Goal: Task Accomplishment & Management: Complete application form

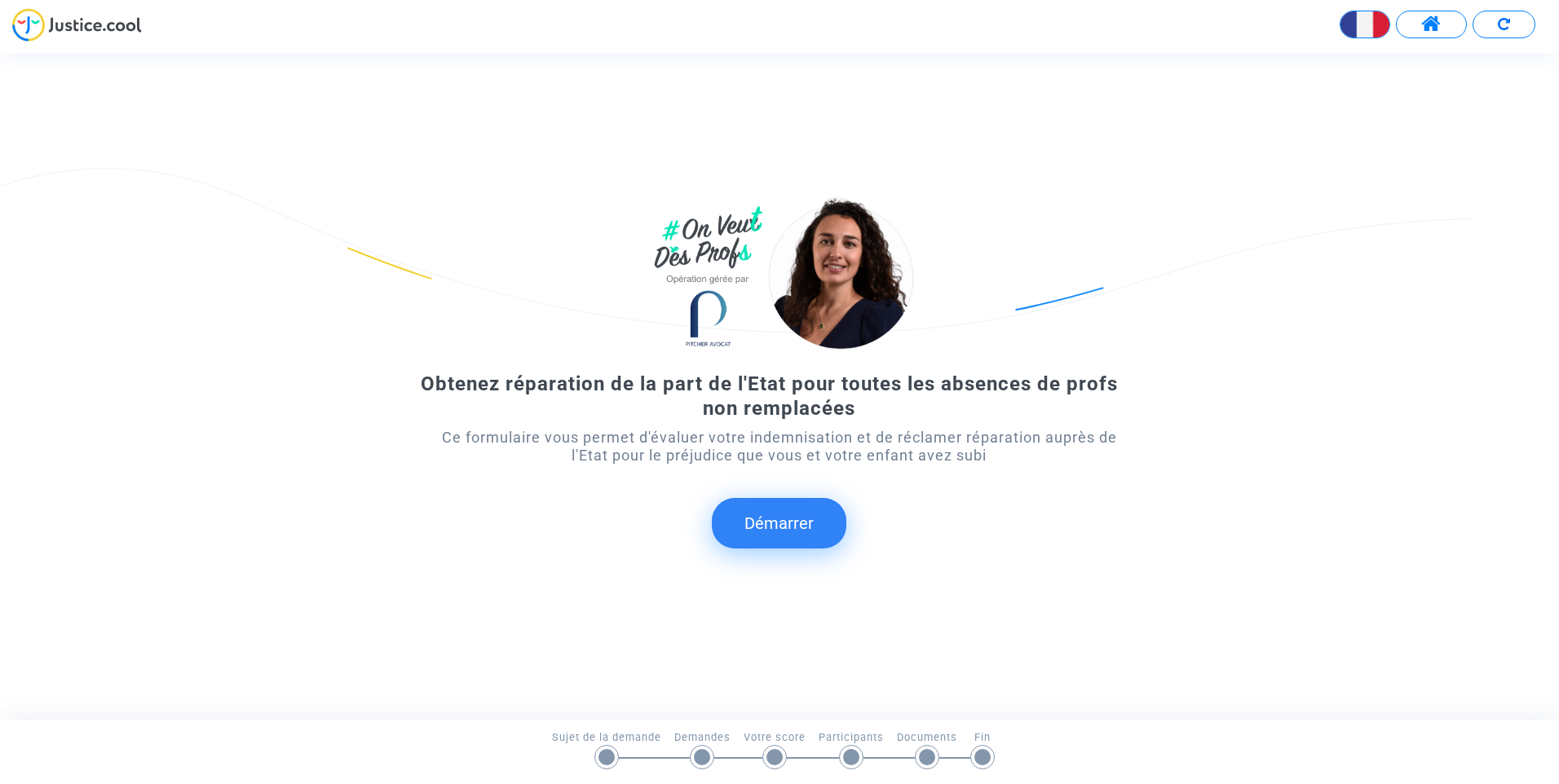
click at [785, 530] on button "Démarrer" at bounding box center [779, 523] width 134 height 51
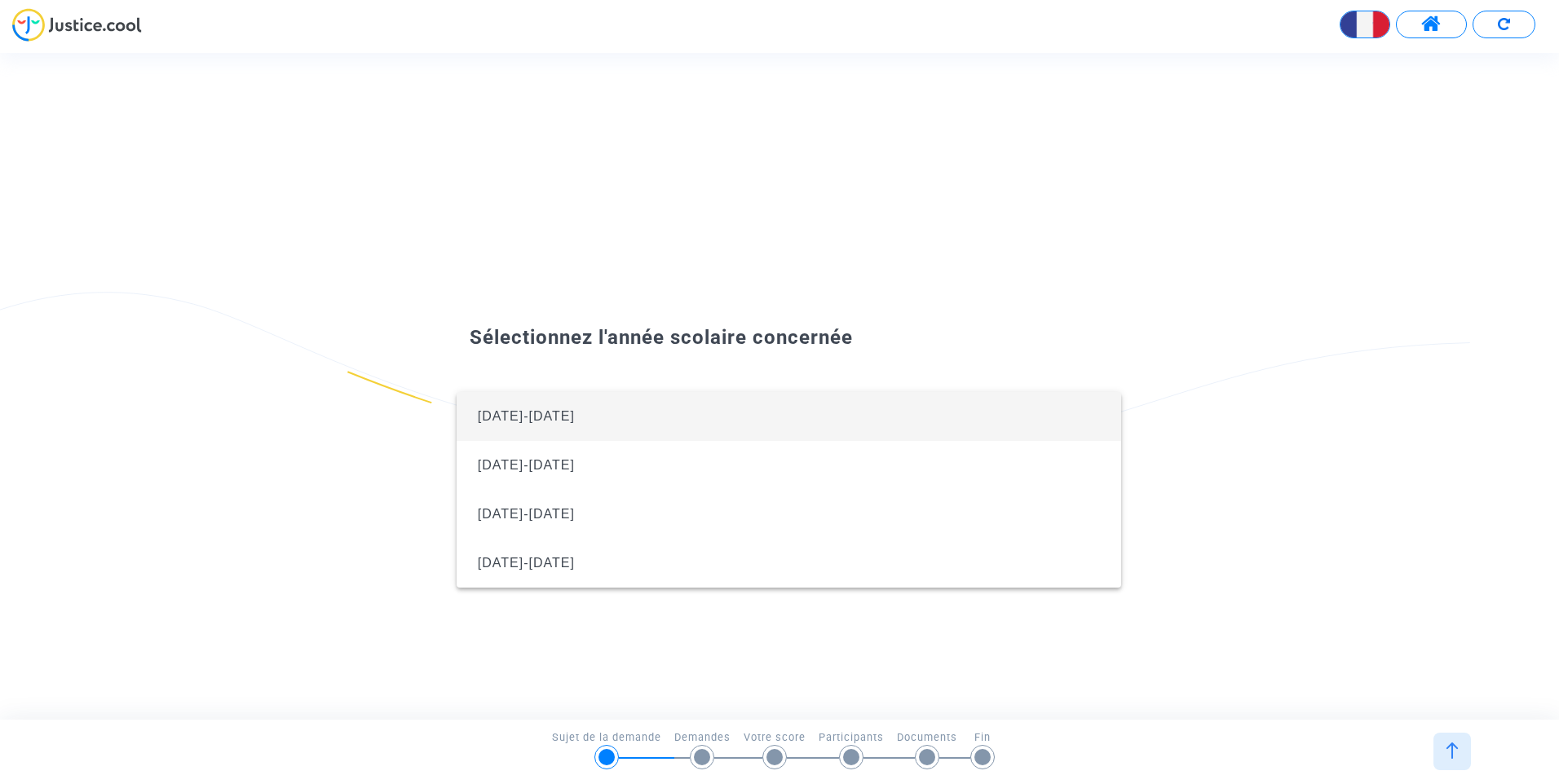
click at [530, 418] on span "2024-2025" at bounding box center [525, 416] width 97 height 14
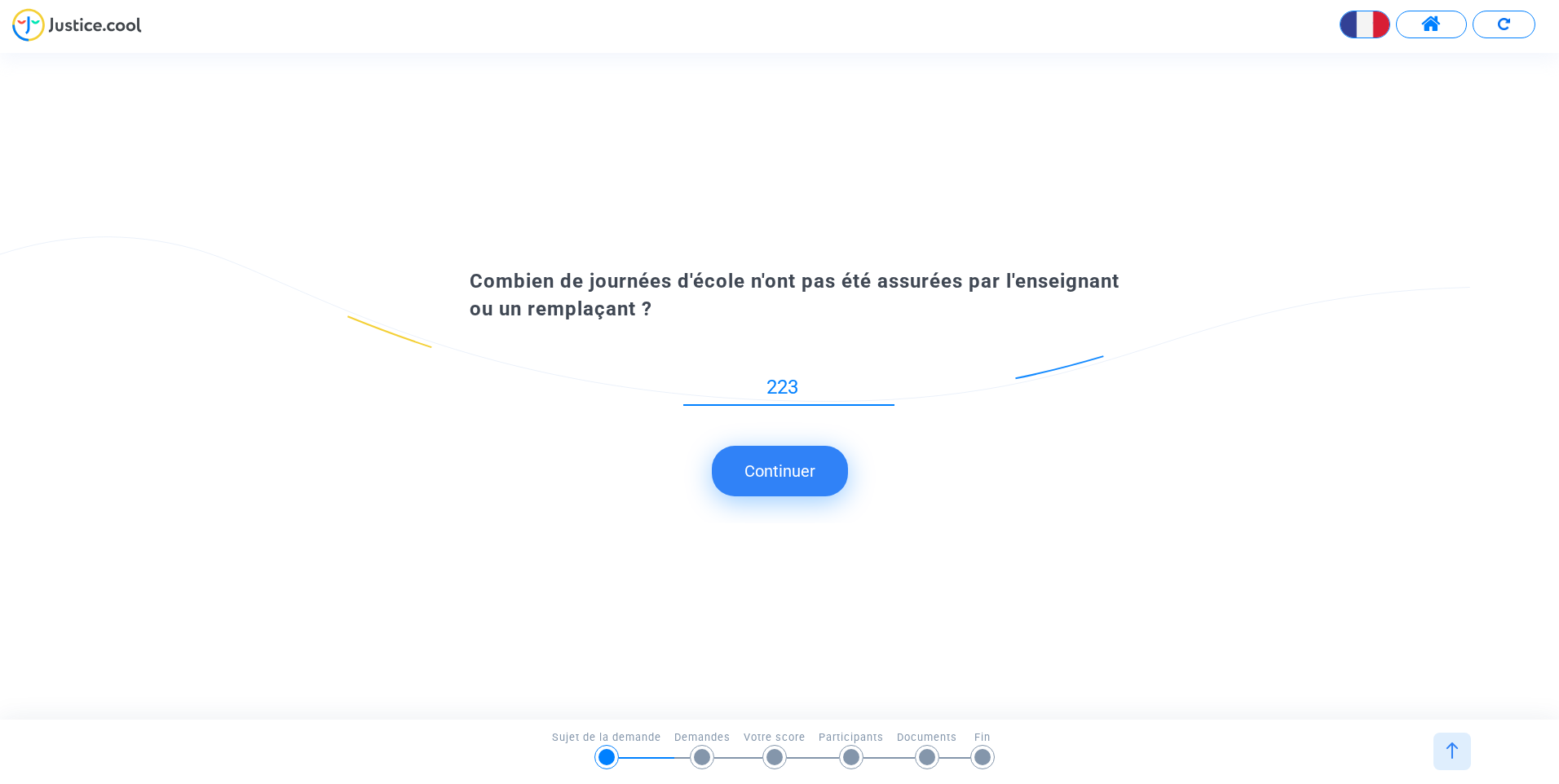
type input "22"
type input "22.5"
click at [810, 477] on button "Continuer" at bounding box center [780, 471] width 136 height 51
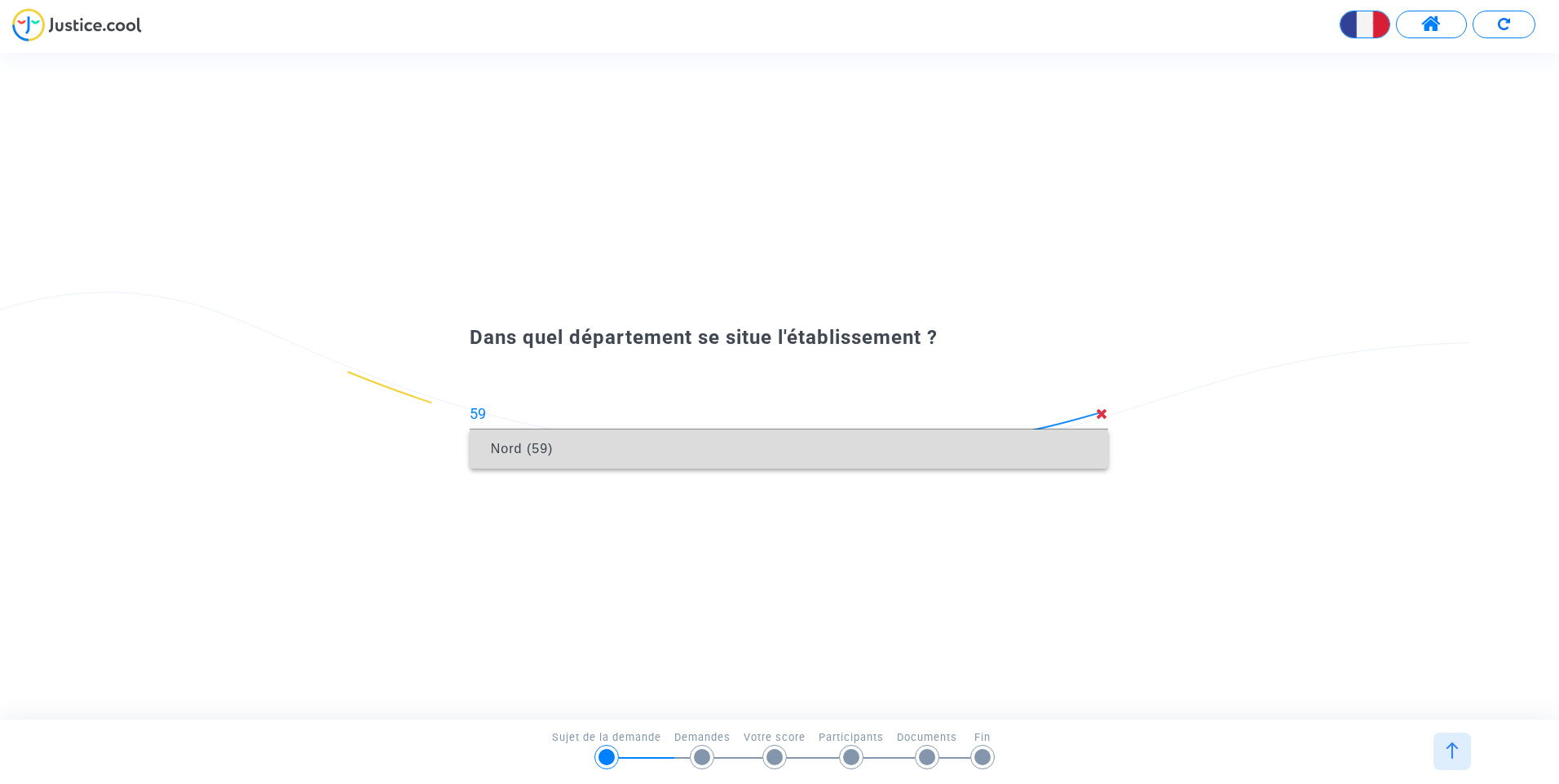
click at [712, 452] on span "Nord (59)" at bounding box center [788, 448] width 612 height 46
type input "Nord (59)"
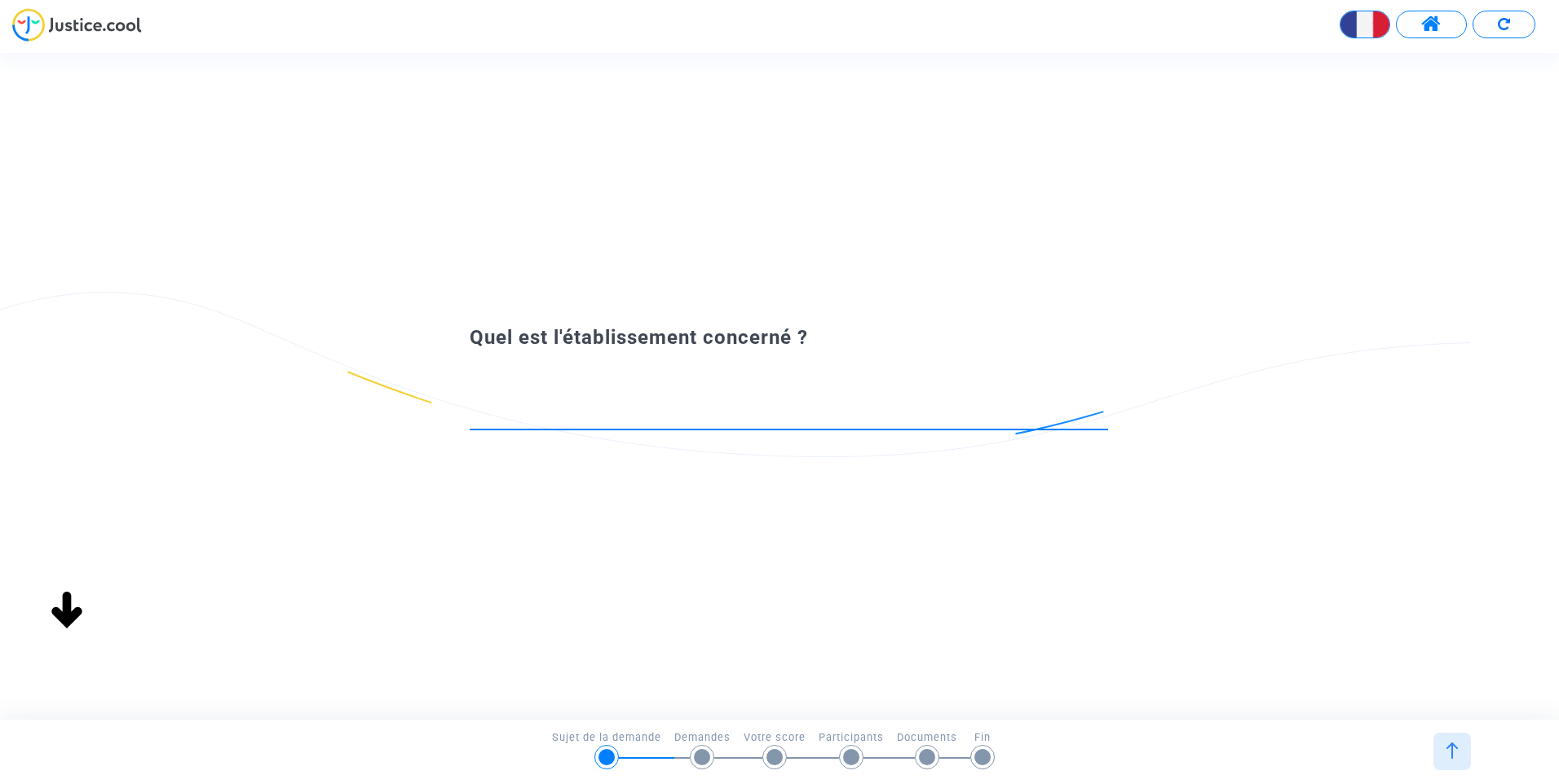
click at [770, 423] on div at bounding box center [789, 409] width 638 height 41
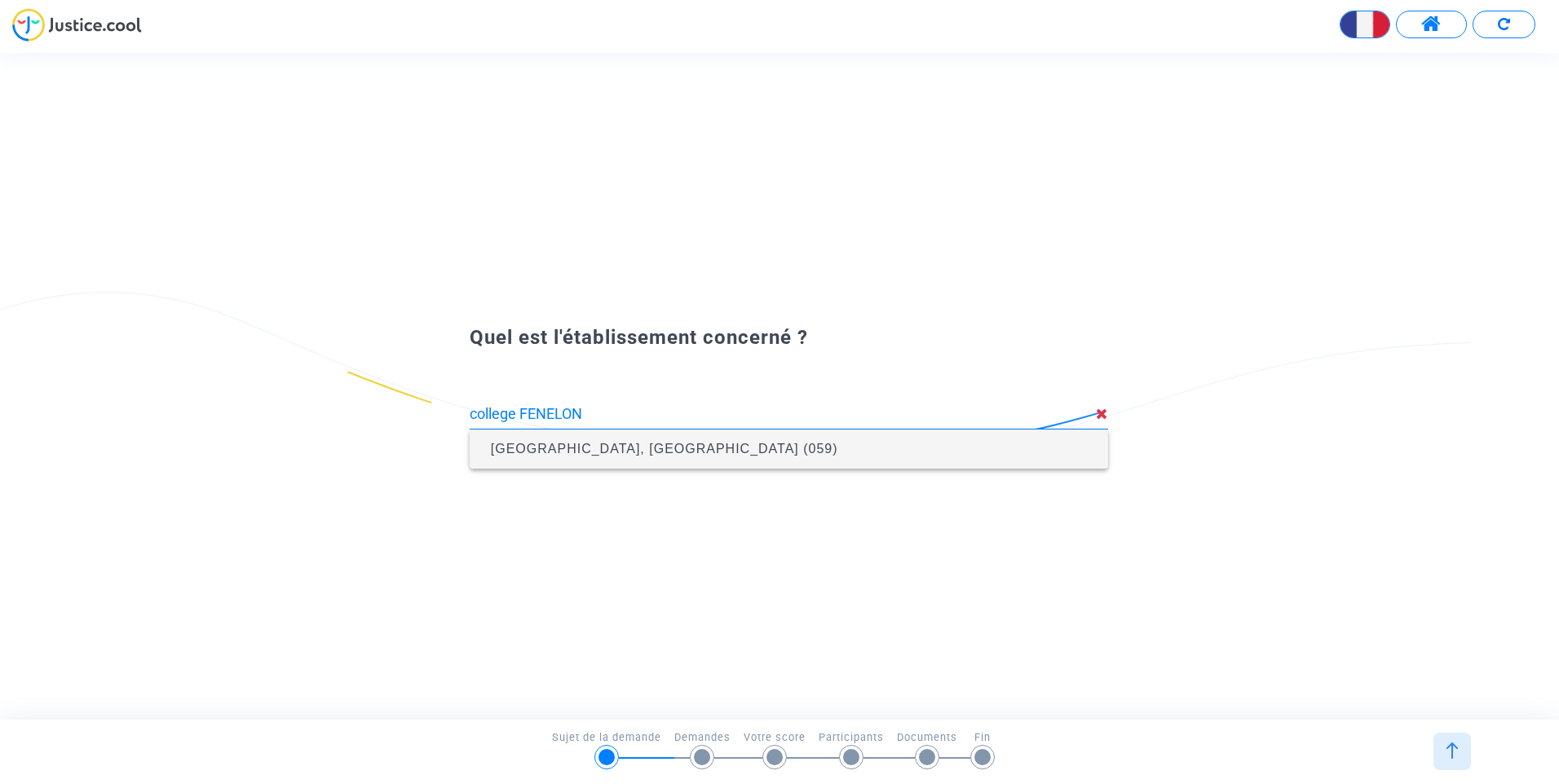
click at [602, 444] on span "[GEOGRAPHIC_DATA], [GEOGRAPHIC_DATA] (059)" at bounding box center [664, 448] width 347 height 14
type input "[GEOGRAPHIC_DATA], [GEOGRAPHIC_DATA] (059)"
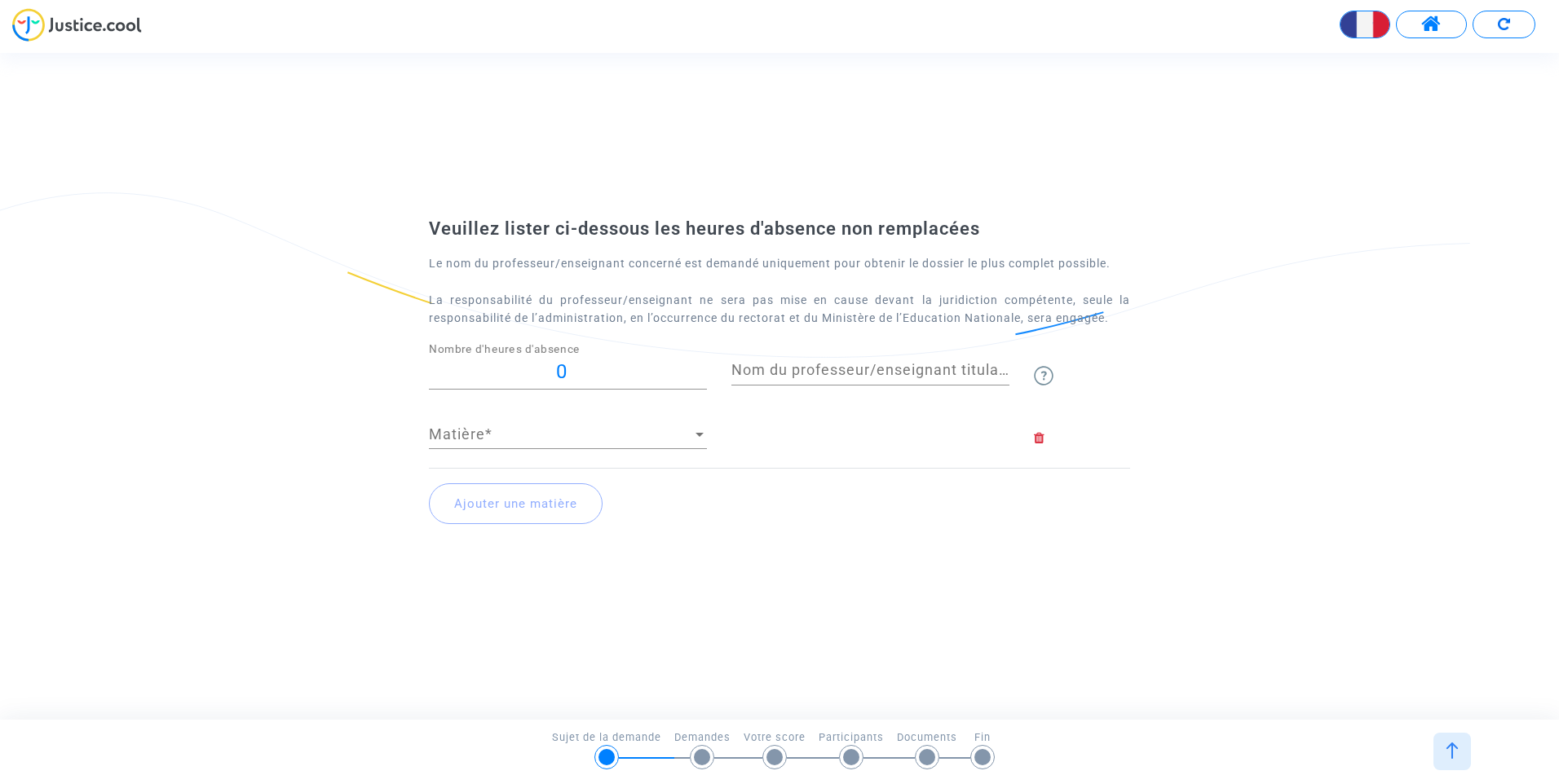
click at [581, 375] on input "0" at bounding box center [567, 372] width 278 height 22
type input "0"
type input "22"
type input "22.5"
click at [575, 426] on span "Matière" at bounding box center [560, 434] width 264 height 17
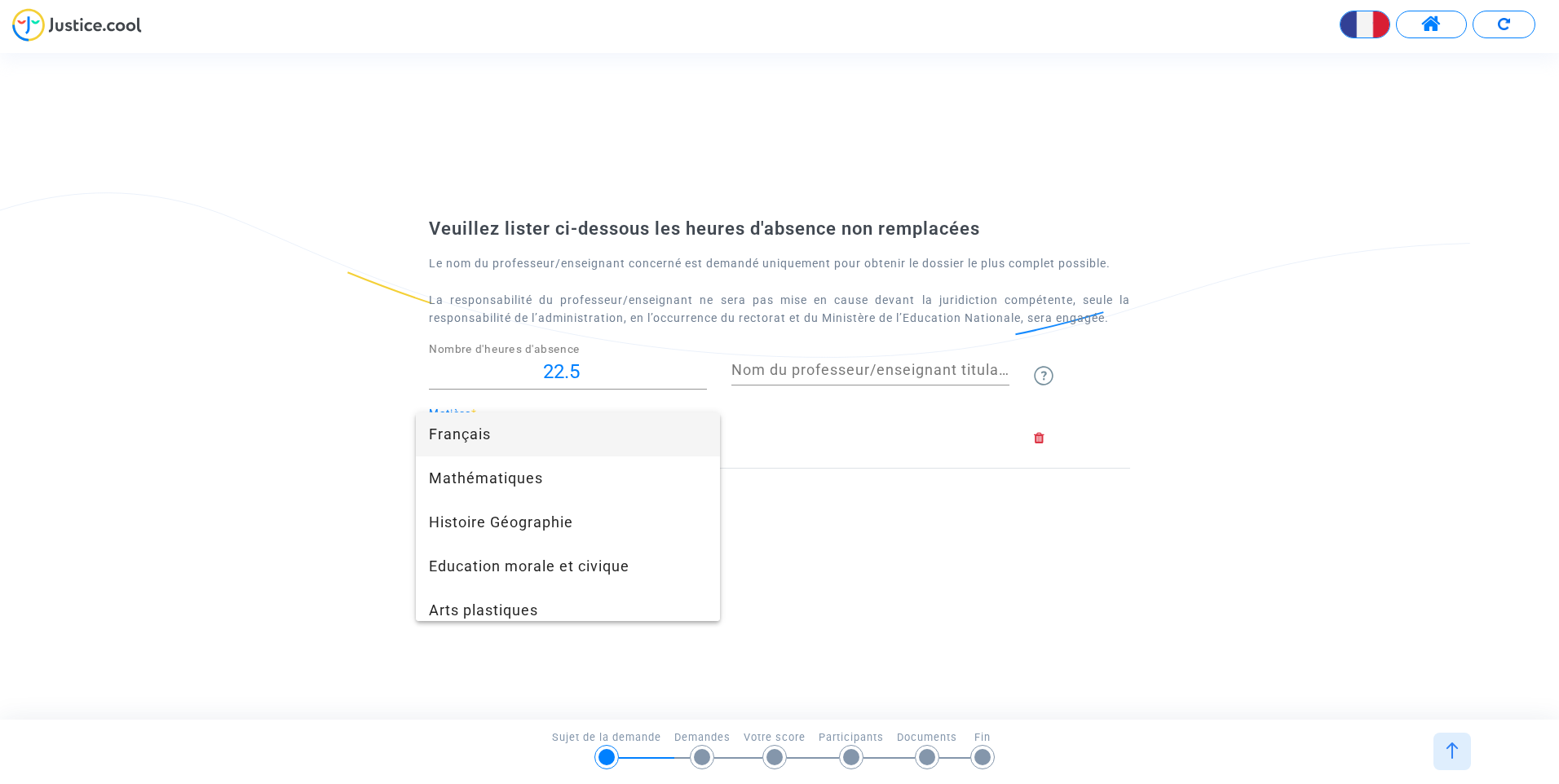
click at [532, 433] on span "Français" at bounding box center [567, 434] width 278 height 44
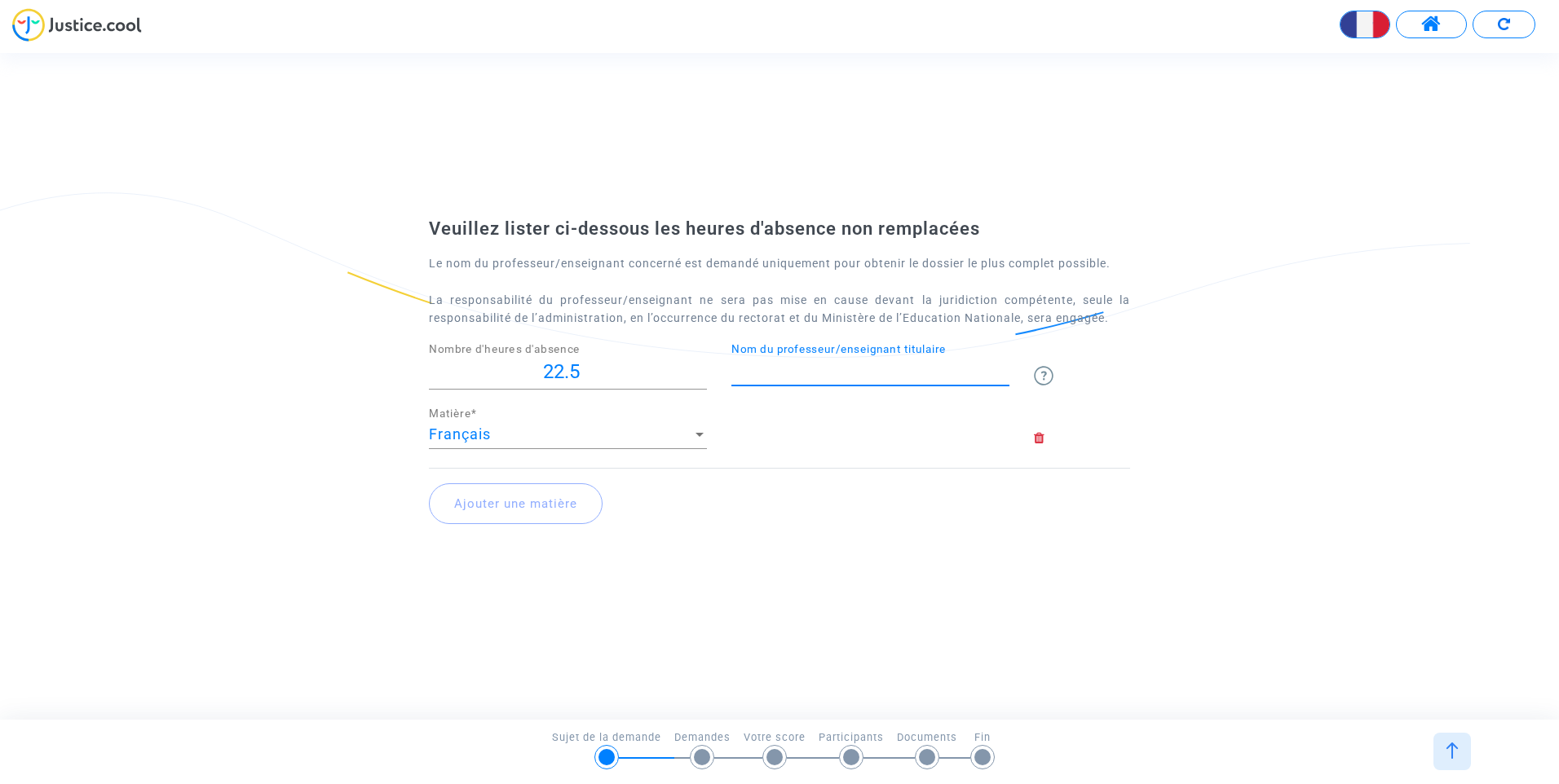
click at [854, 376] on input "Nom du professeur/enseignant titulaire" at bounding box center [869, 370] width 278 height 17
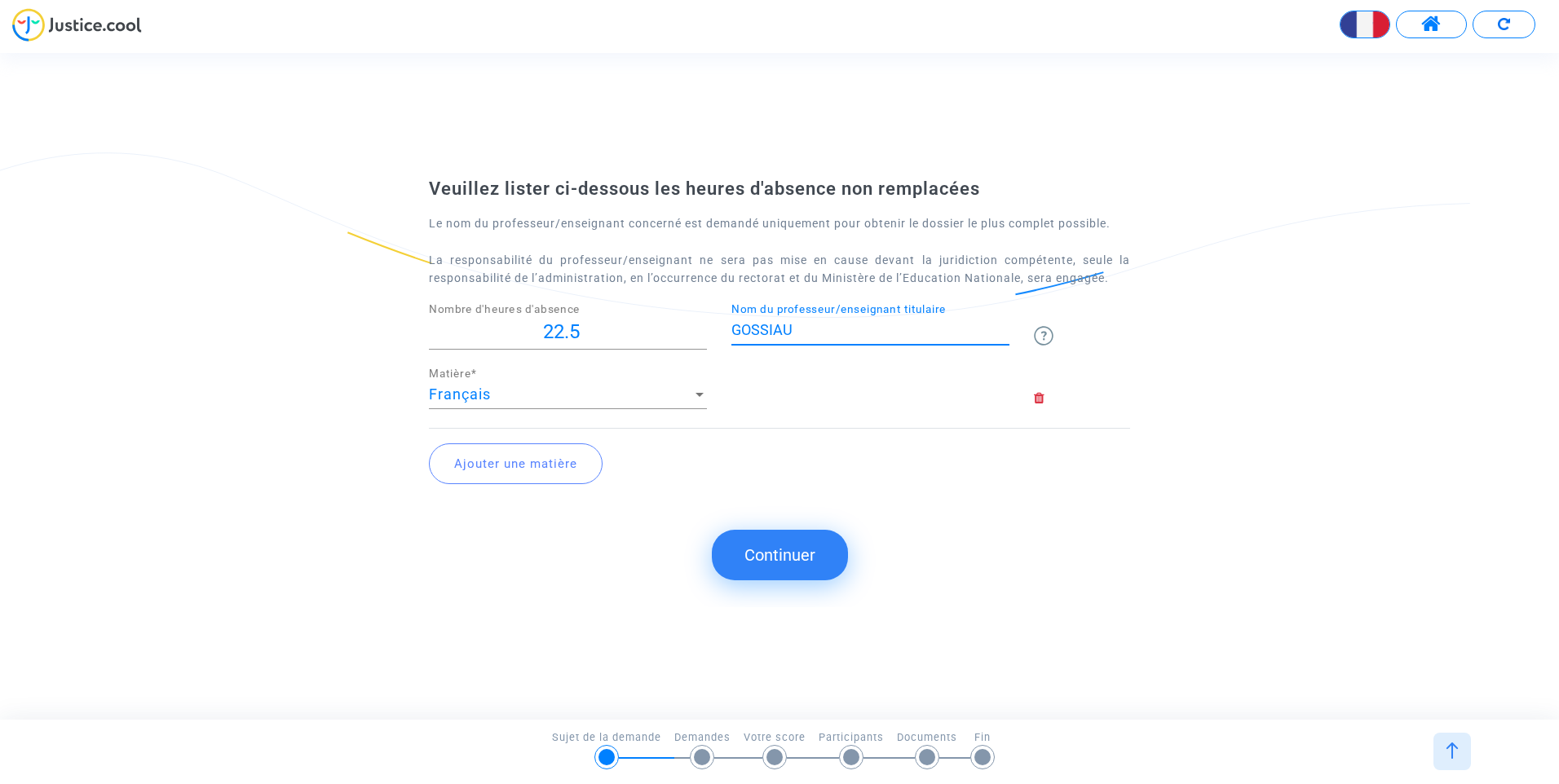
type input "GOSSIAU"
click at [519, 471] on button "Ajouter une matière" at bounding box center [516, 463] width 174 height 41
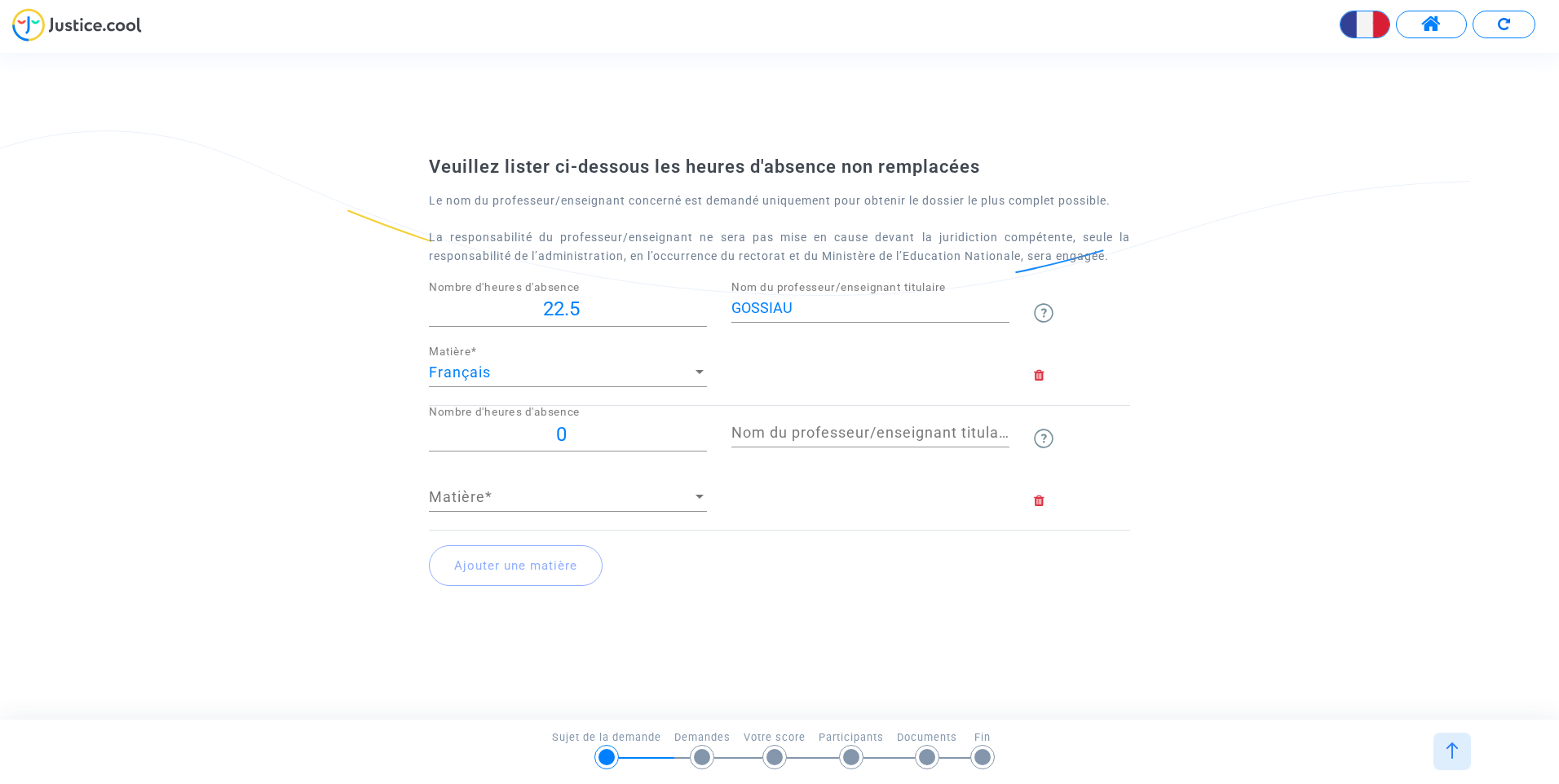
click at [561, 441] on input "0" at bounding box center [567, 435] width 278 height 22
type input "4"
click at [549, 496] on span "Matière" at bounding box center [560, 497] width 264 height 17
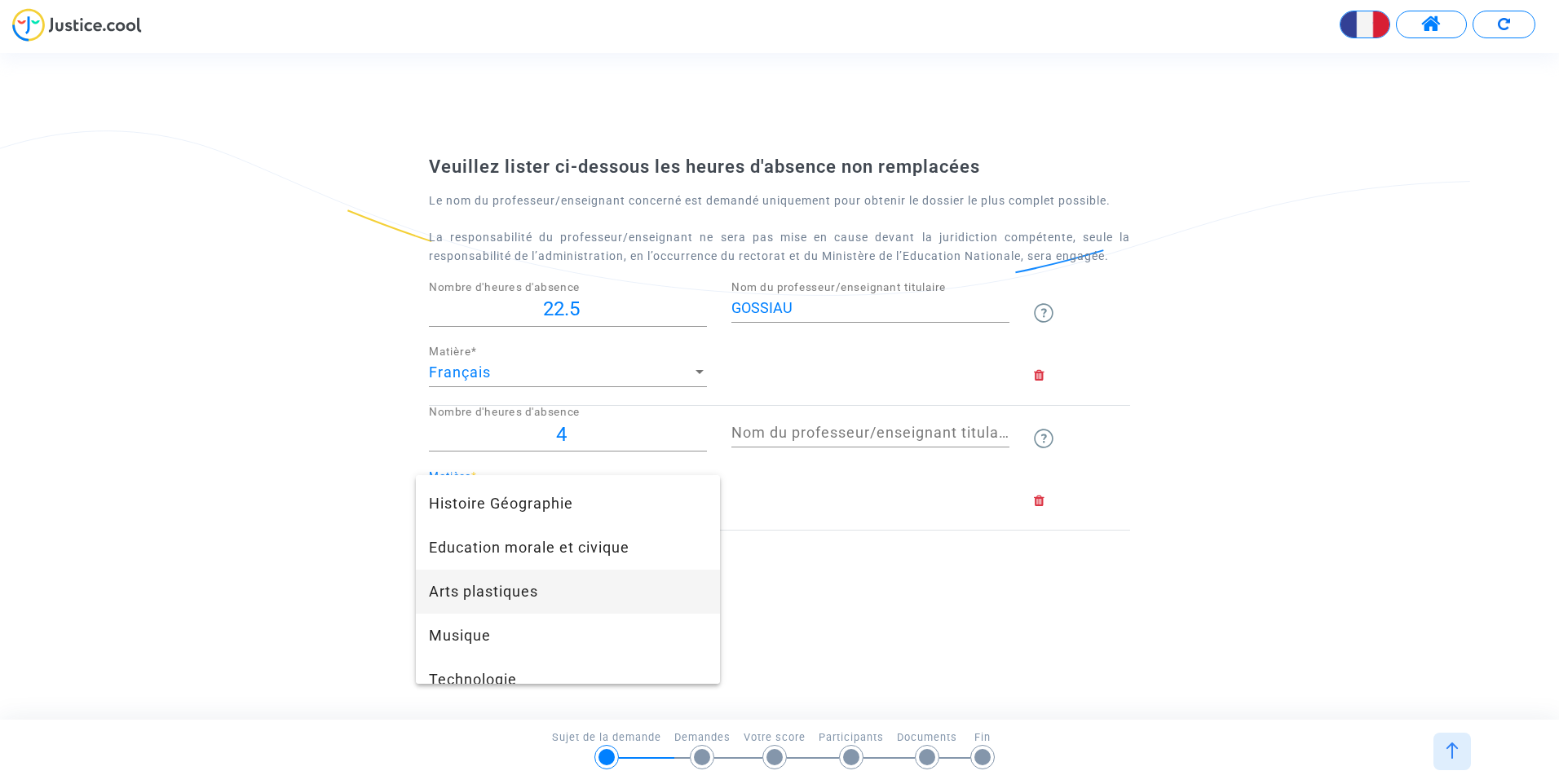
scroll to position [163, 0]
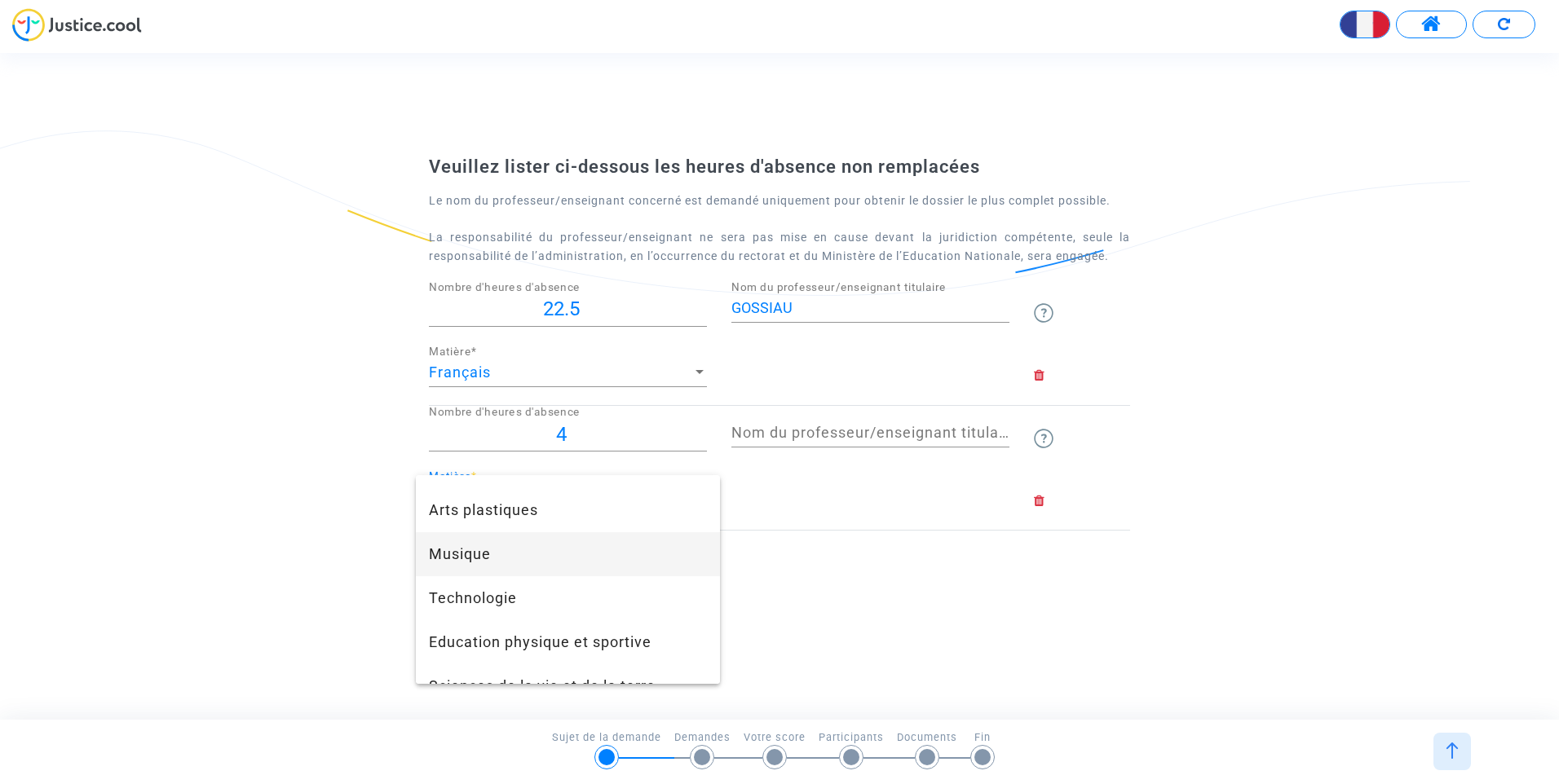
click at [479, 546] on span "Musique" at bounding box center [567, 554] width 278 height 44
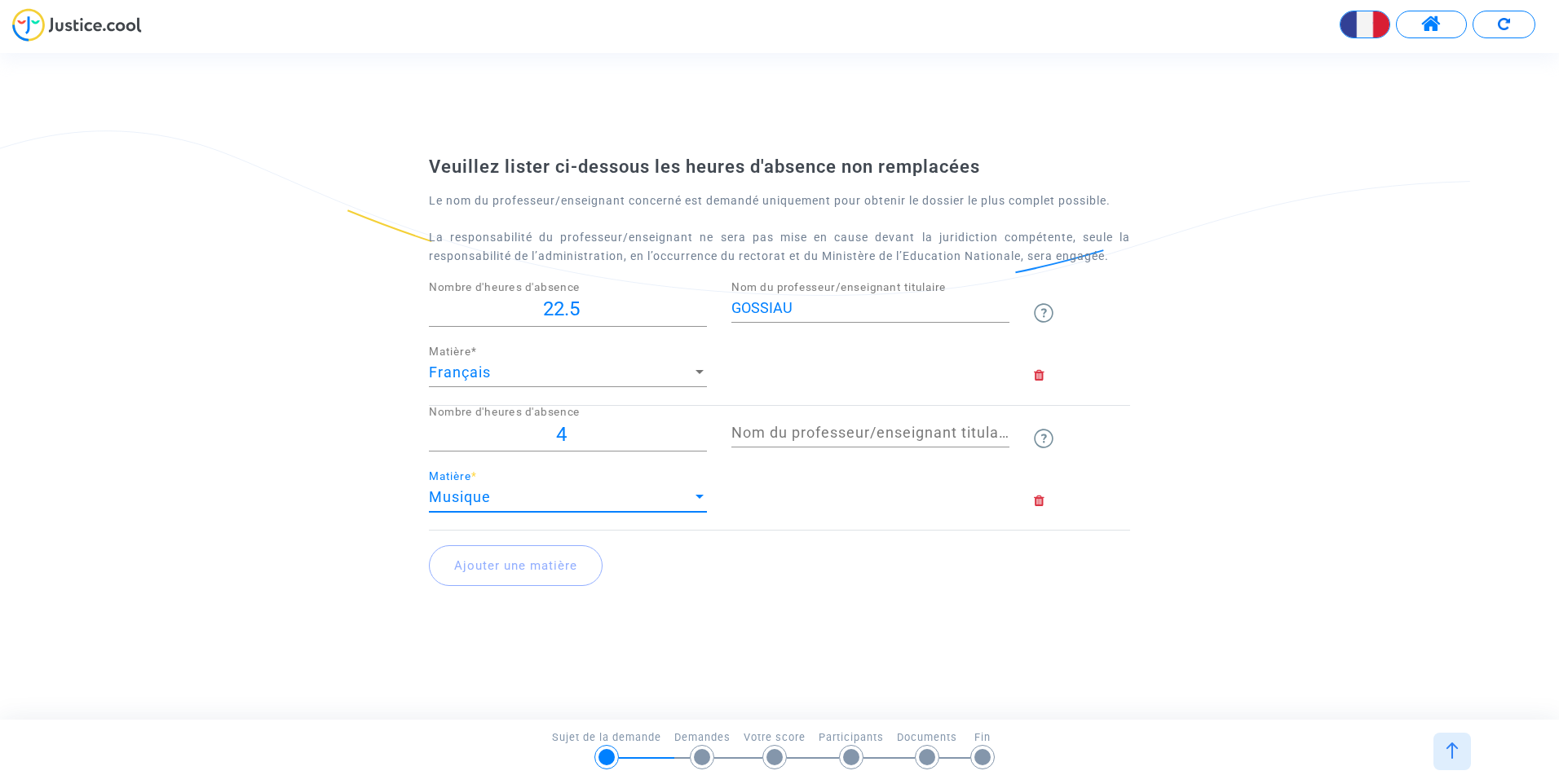
click at [807, 432] on input "Nom du professeur/enseignant titulaire" at bounding box center [869, 433] width 278 height 17
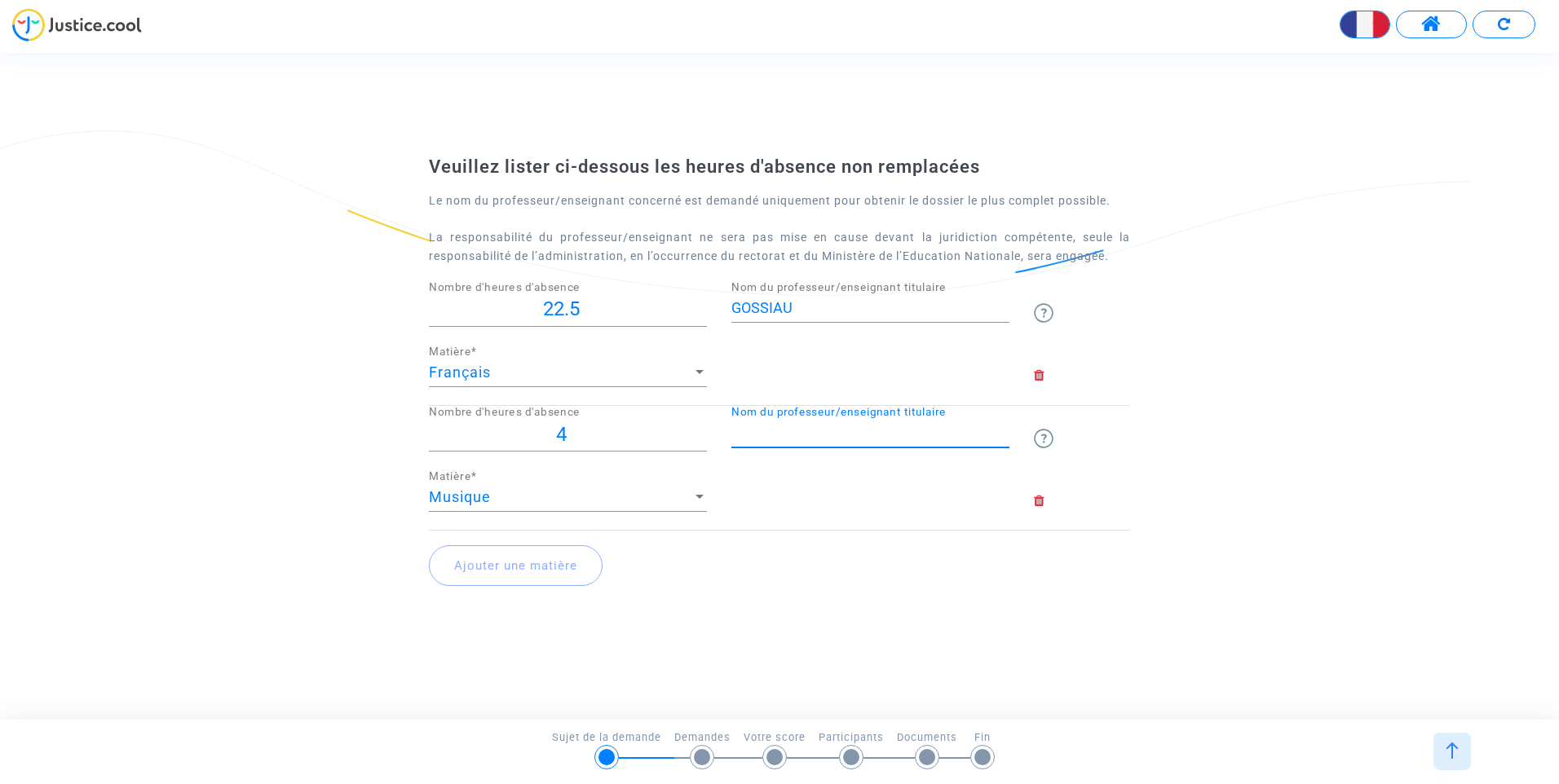
click at [807, 432] on input "Nom du professeur/enseignant titulaire" at bounding box center [869, 433] width 278 height 17
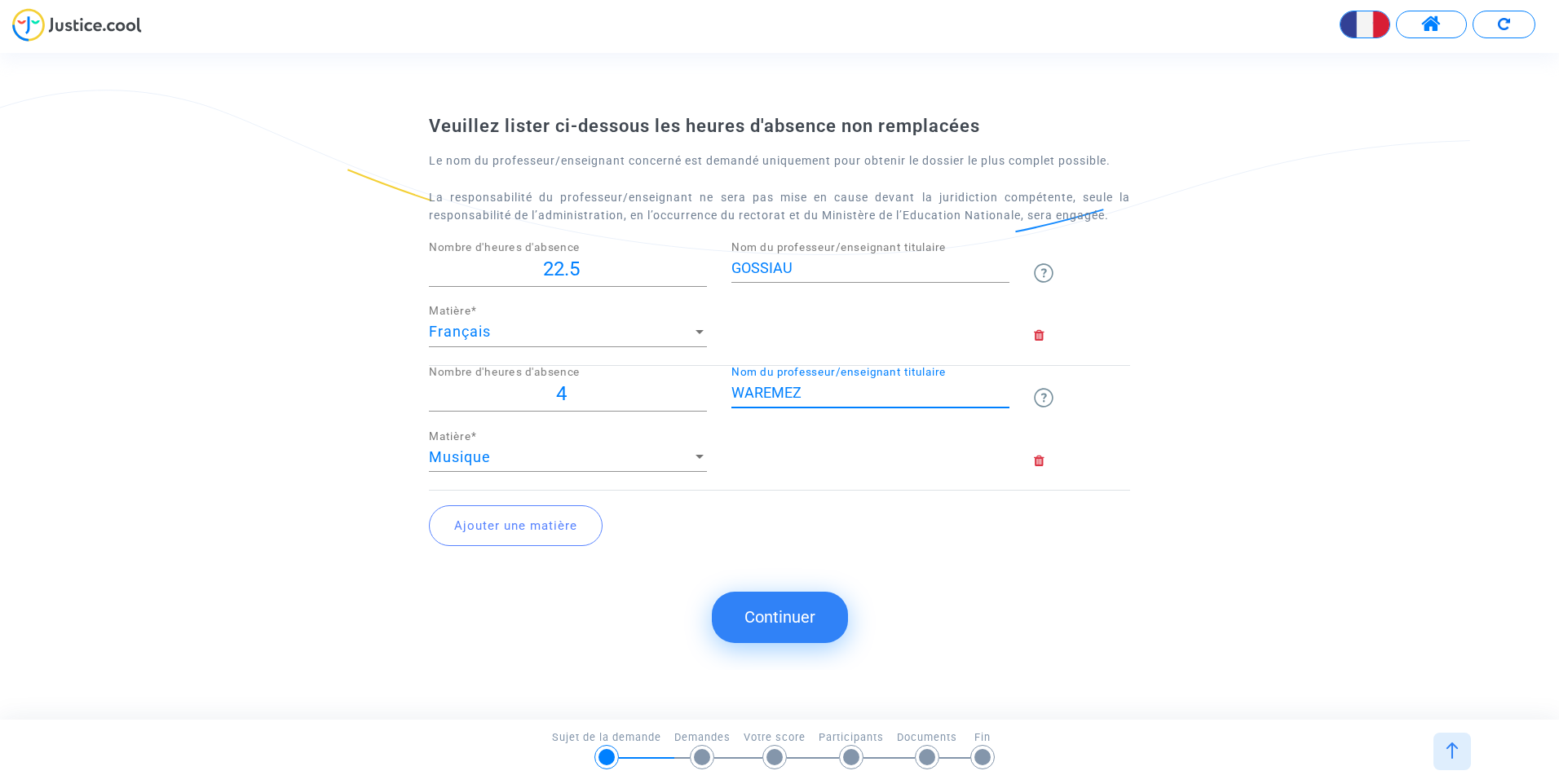
click at [755, 392] on input "WAREMEZ" at bounding box center [869, 393] width 278 height 17
type input "WATREMEZ"
click at [494, 529] on button "Ajouter une matière" at bounding box center [516, 525] width 174 height 41
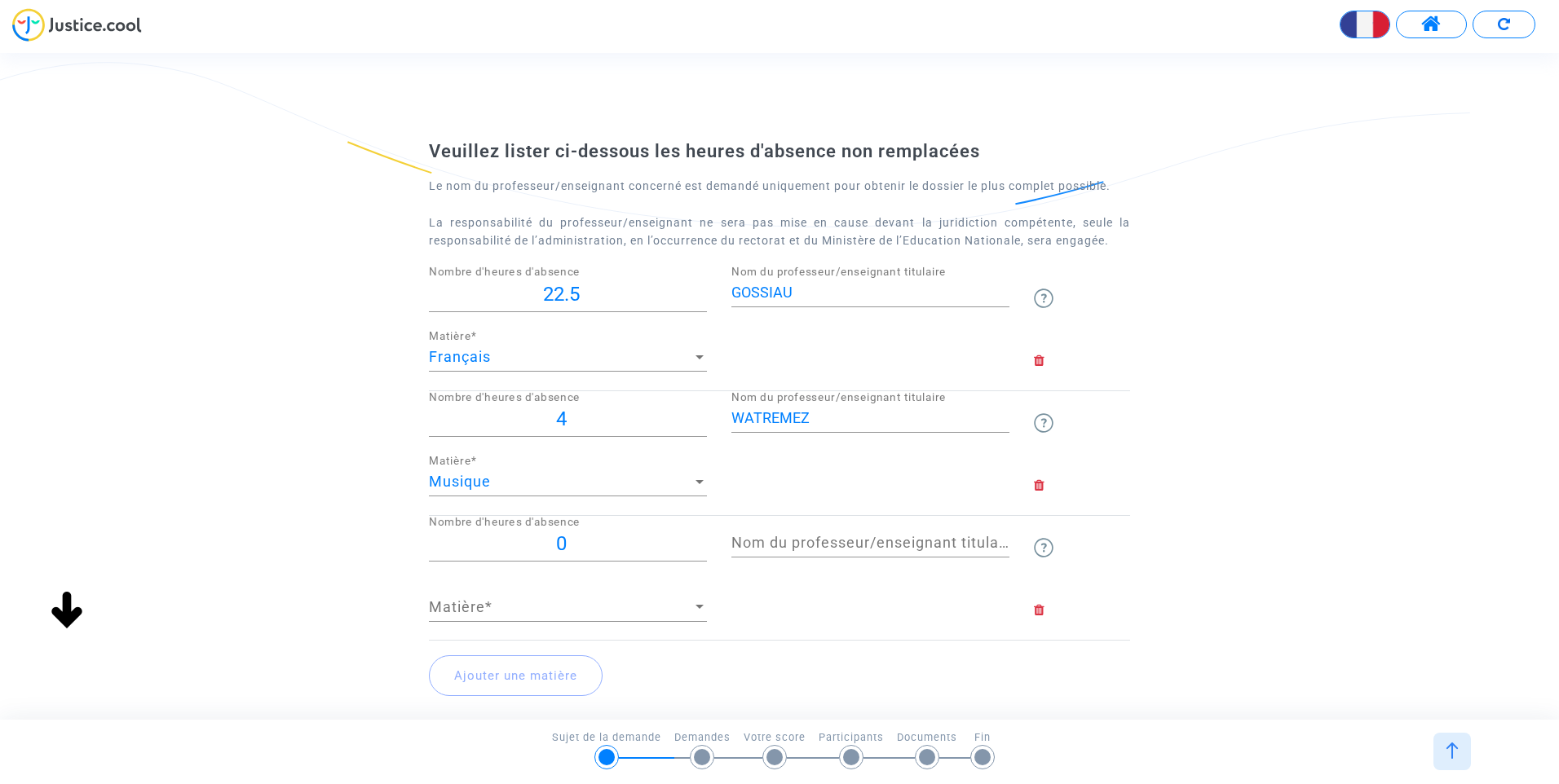
click at [854, 546] on input "Nom du professeur/enseignant titulaire" at bounding box center [869, 543] width 278 height 17
click at [767, 290] on input "GOSSIAU" at bounding box center [869, 293] width 278 height 17
type input "GOSTIAU"
click at [807, 554] on div "Nom du professeur/enseignant titulaire" at bounding box center [869, 537] width 278 height 41
type input "BRIAND"
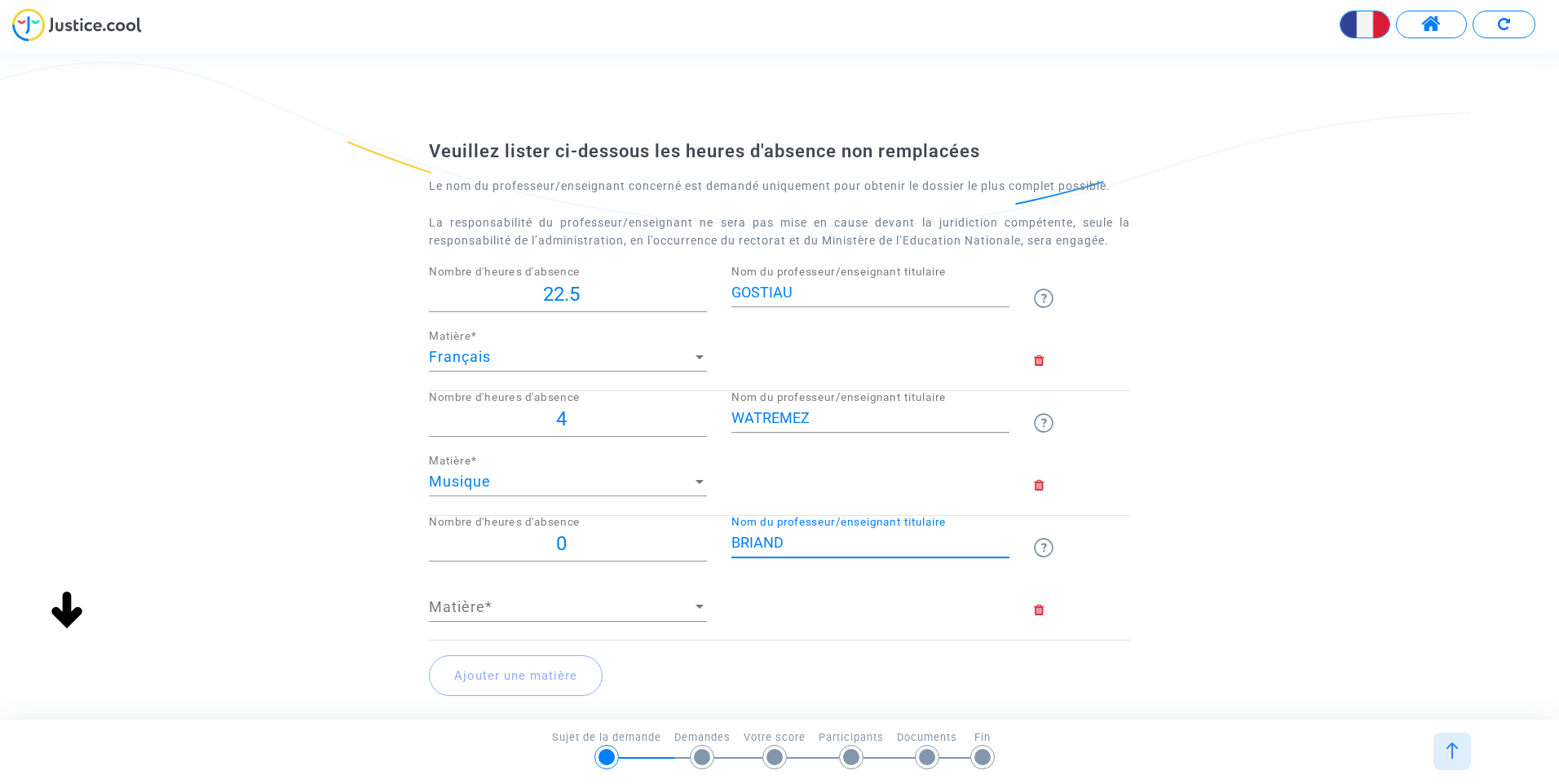
click at [521, 613] on span "Matière" at bounding box center [560, 607] width 264 height 17
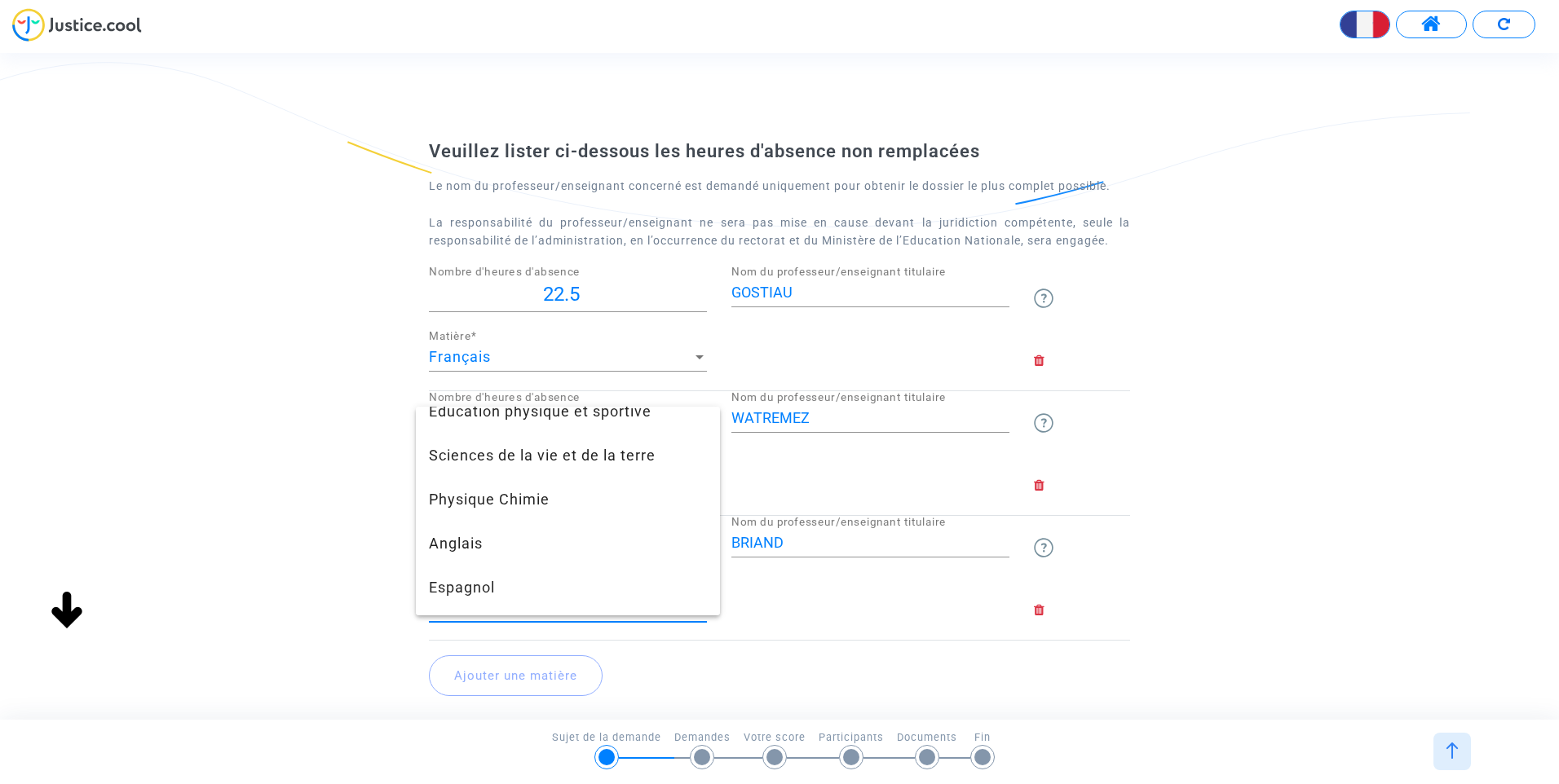
scroll to position [326, 0]
click at [476, 550] on span "Anglais" at bounding box center [567, 543] width 278 height 44
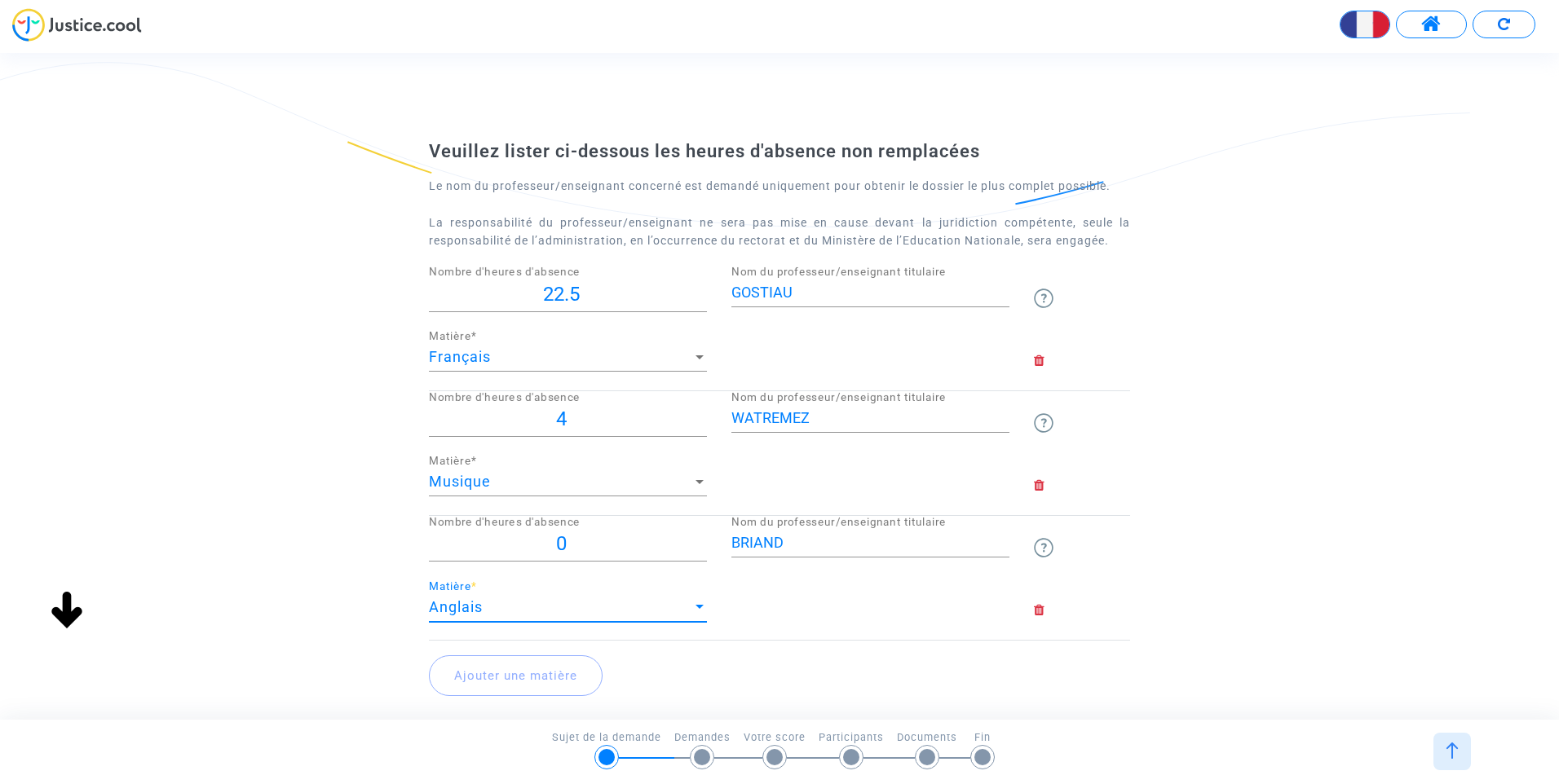
click at [582, 540] on input "0" at bounding box center [567, 544] width 278 height 22
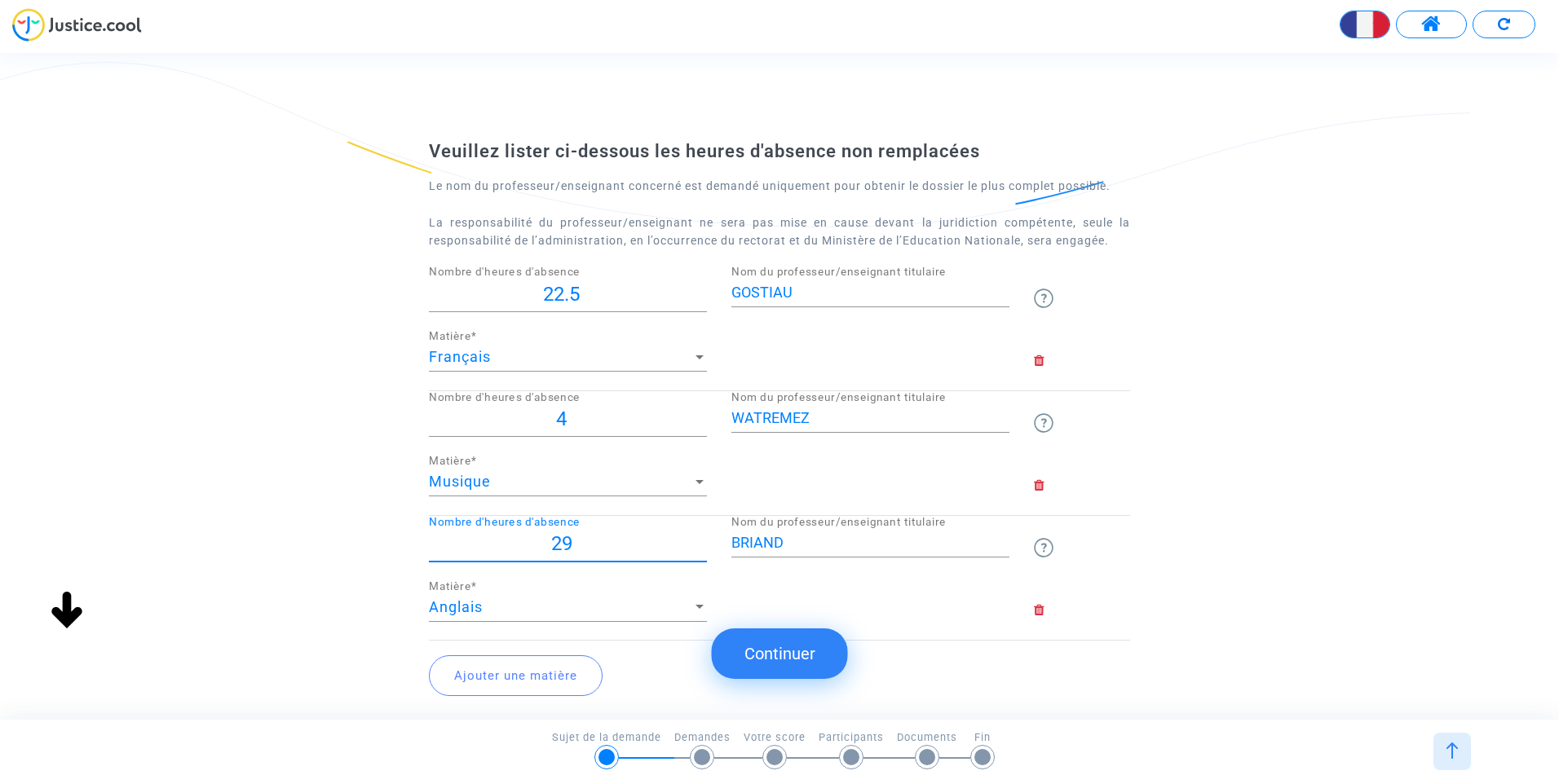
type input "29"
click at [770, 656] on button "Continuer" at bounding box center [780, 653] width 136 height 51
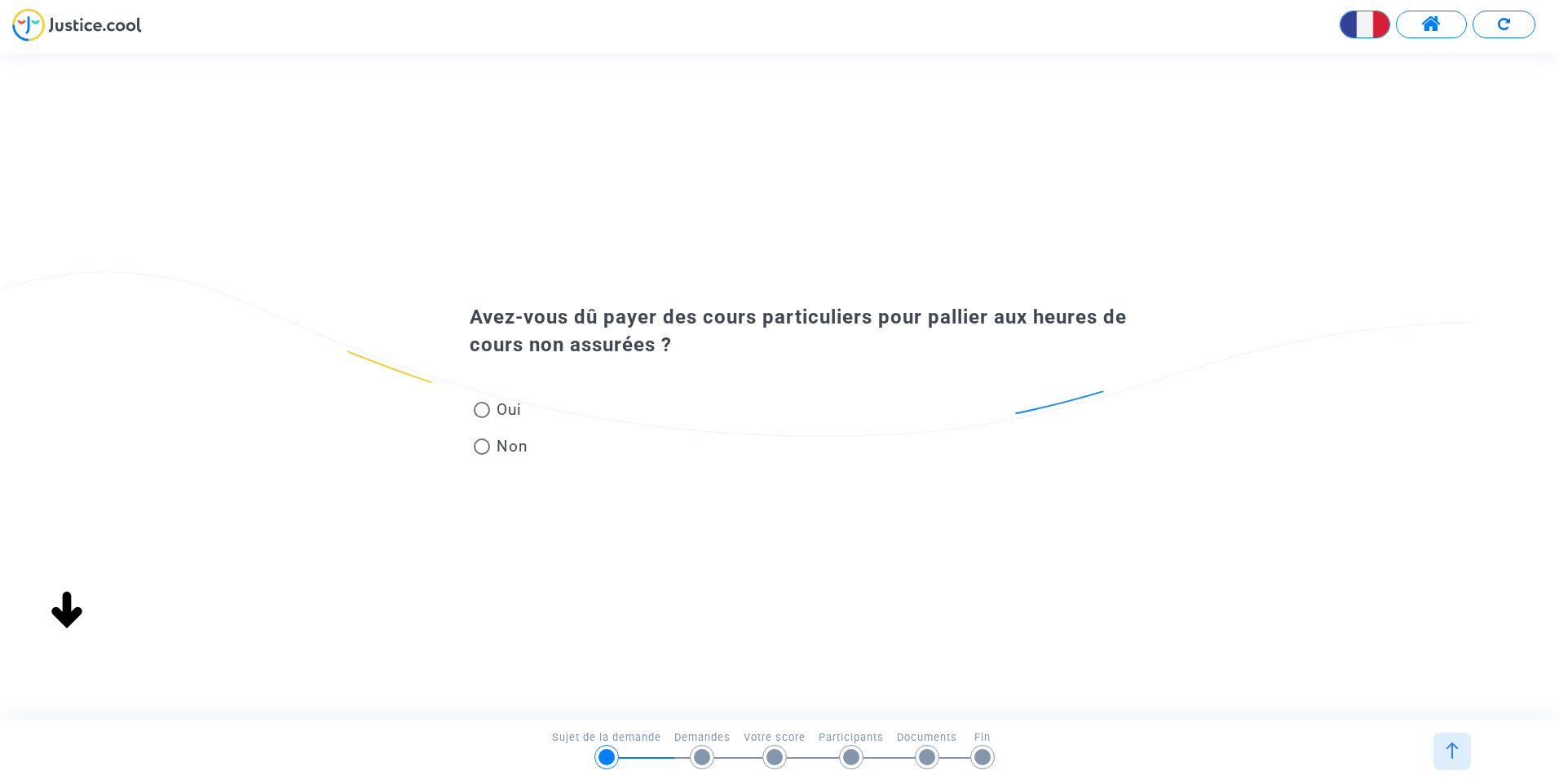
click at [481, 442] on span at bounding box center [482, 447] width 17 height 17
click at [481, 455] on input "Non" at bounding box center [481, 455] width 1 height 1
radio input "true"
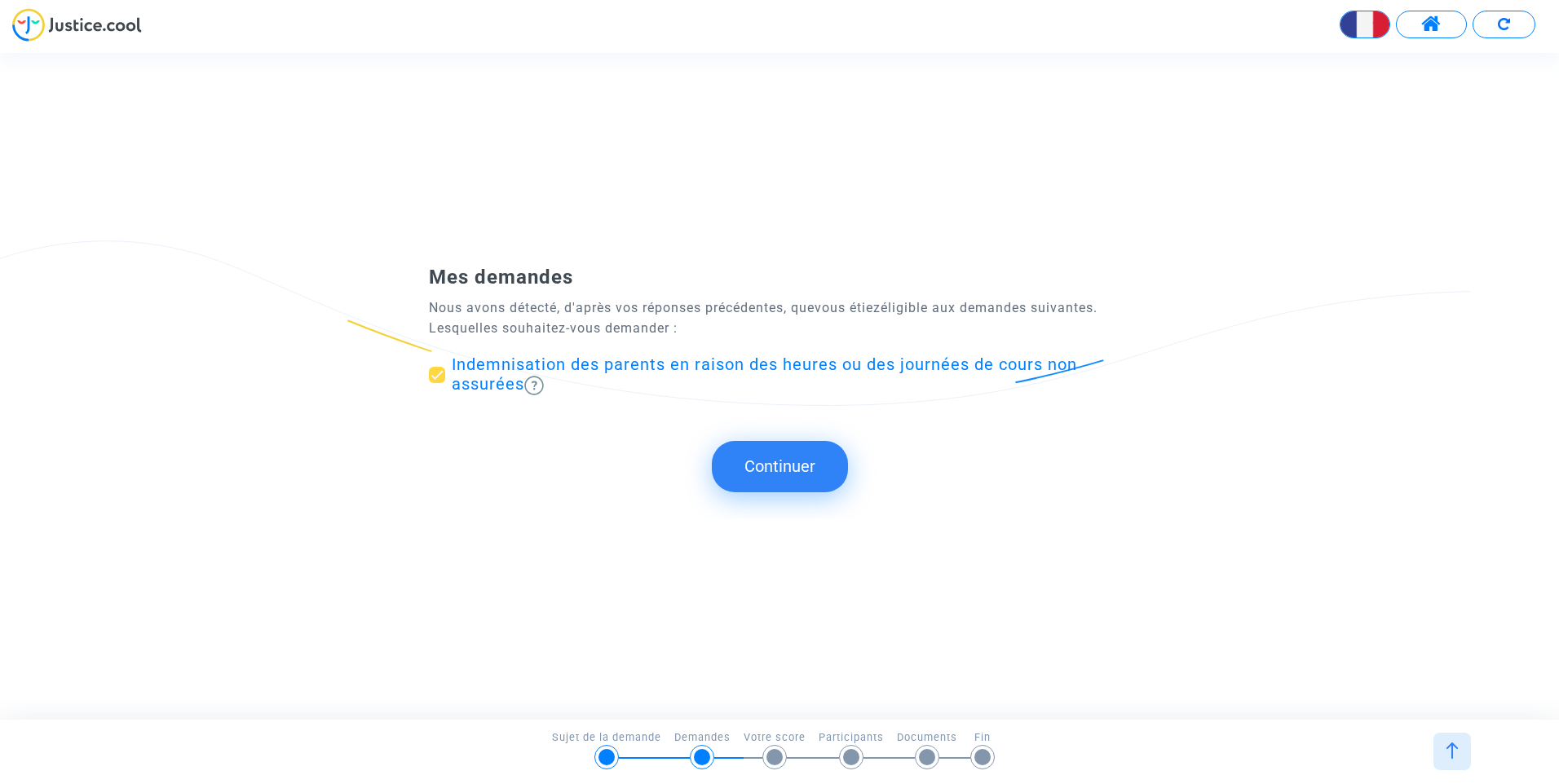
click at [803, 466] on button "Continuer" at bounding box center [780, 466] width 136 height 51
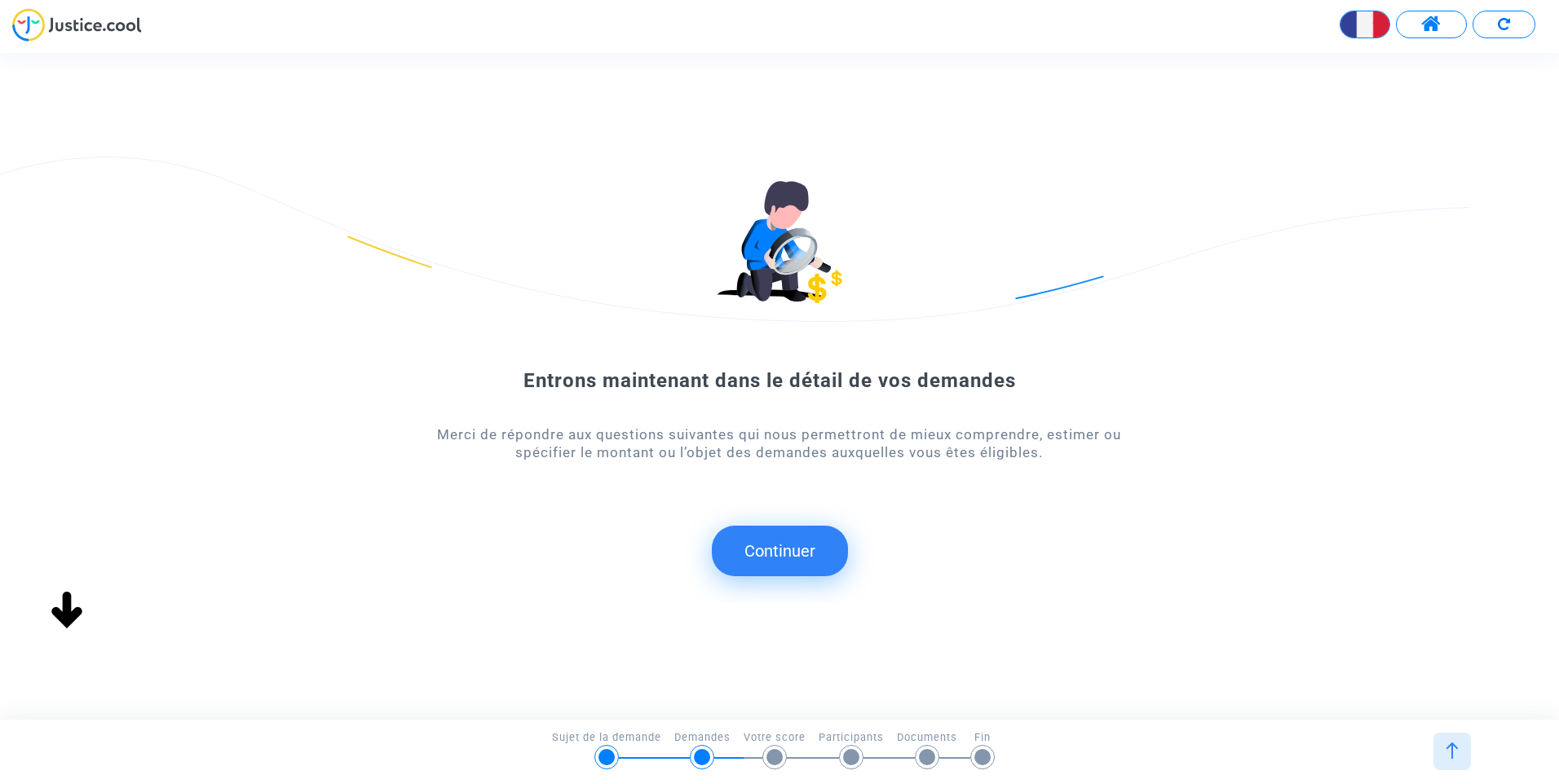
click at [787, 549] on button "Continuer" at bounding box center [780, 551] width 136 height 51
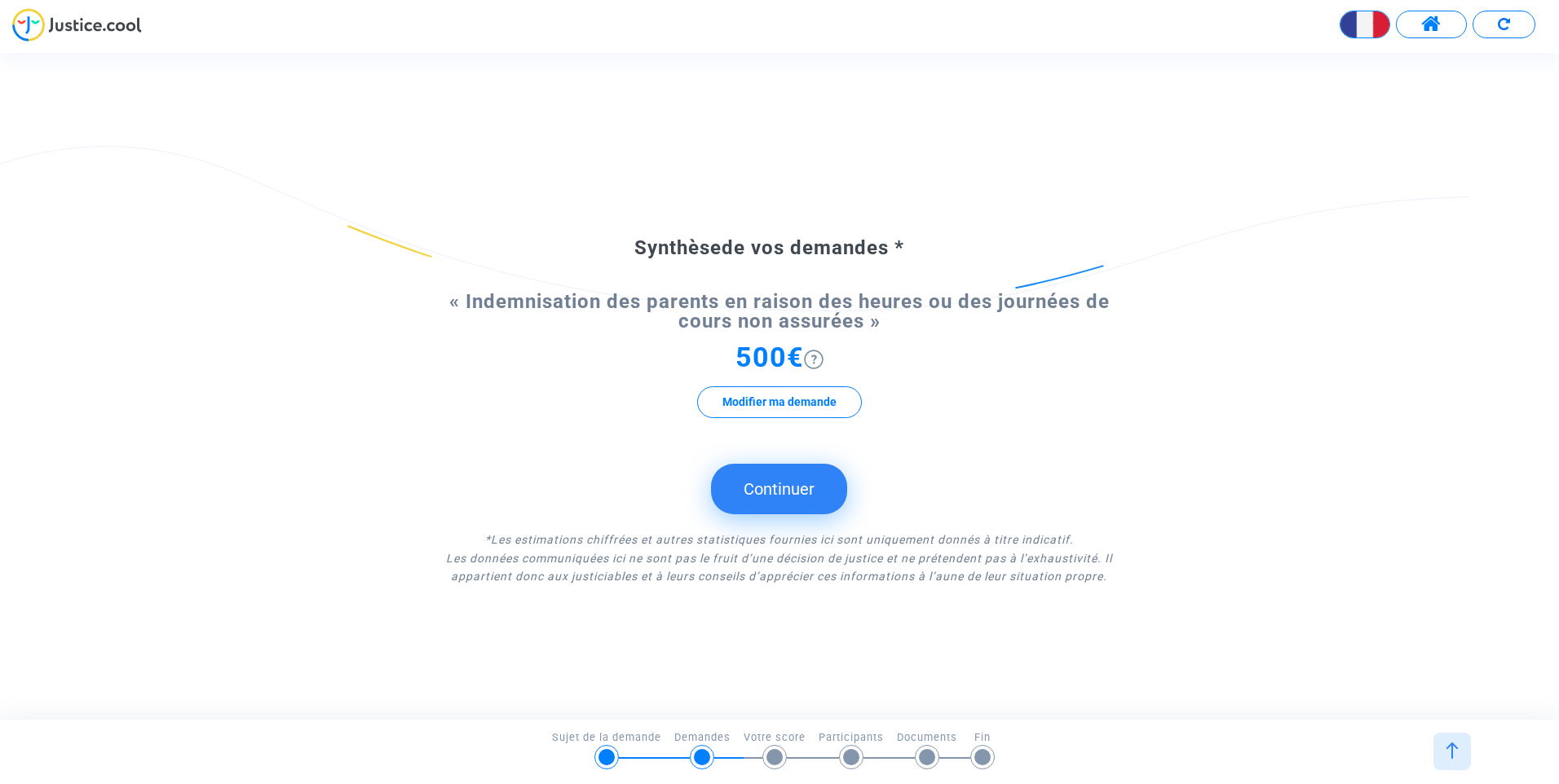
click at [796, 500] on button "Continuer" at bounding box center [779, 489] width 136 height 51
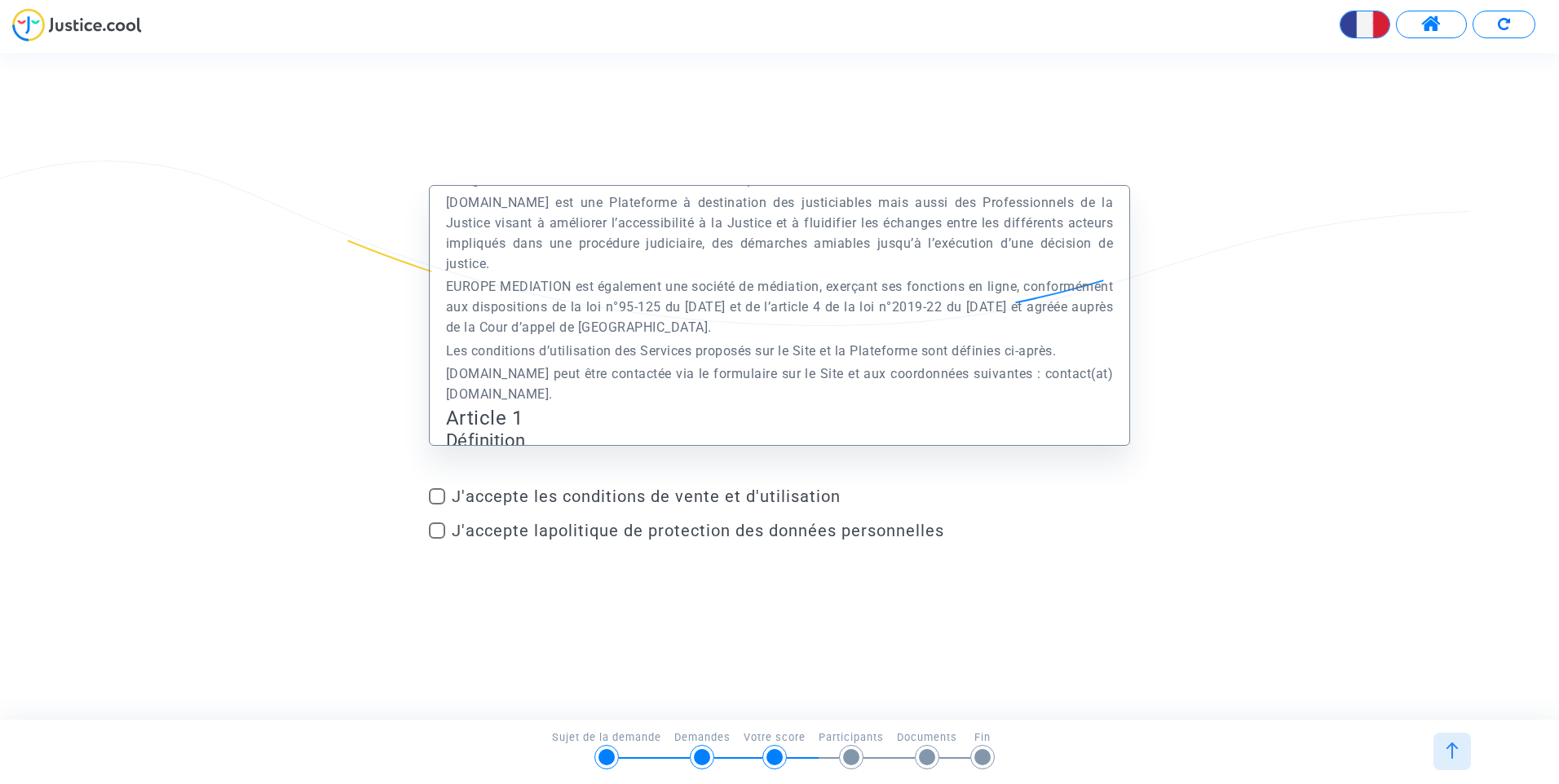
scroll to position [489, 0]
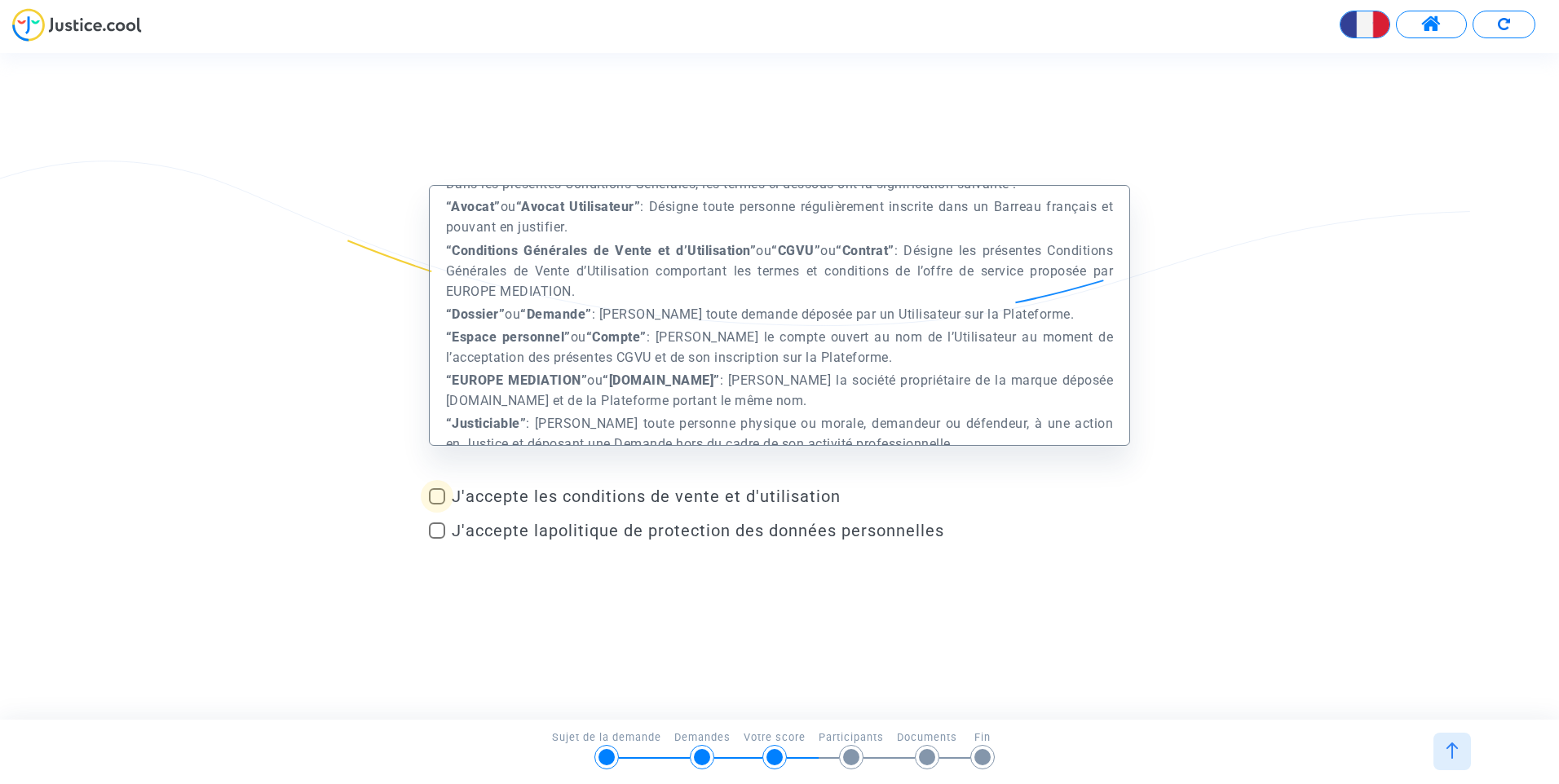
click at [438, 494] on span at bounding box center [437, 496] width 17 height 17
click at [437, 505] on input "J'accepte les conditions de vente et d'utilisation" at bounding box center [436, 505] width 1 height 1
checkbox input "true"
click at [438, 531] on span at bounding box center [437, 531] width 17 height 17
click at [437, 539] on input "J'accepte la politique de protection des données personnelles" at bounding box center [436, 539] width 1 height 1
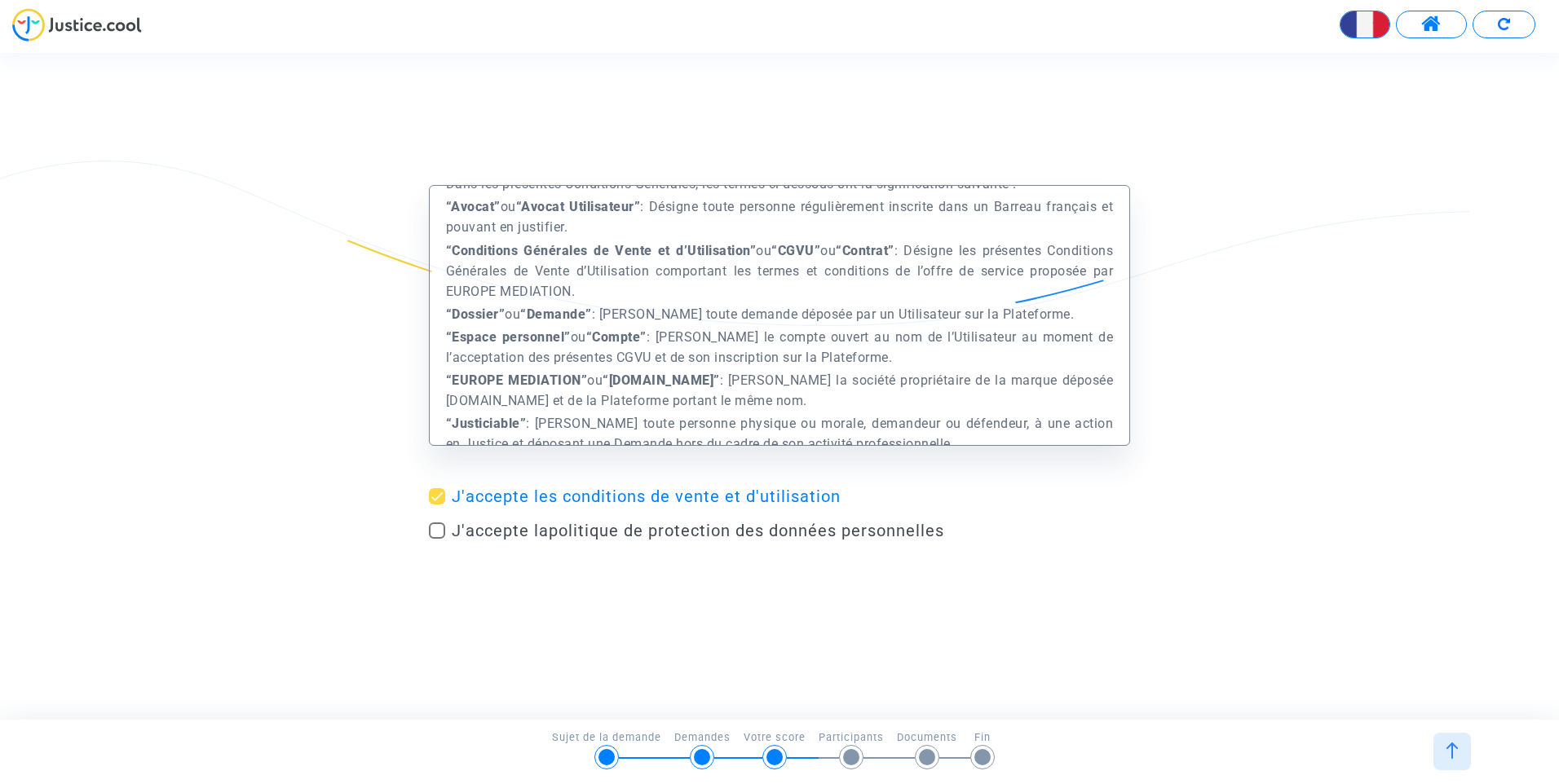
checkbox input "true"
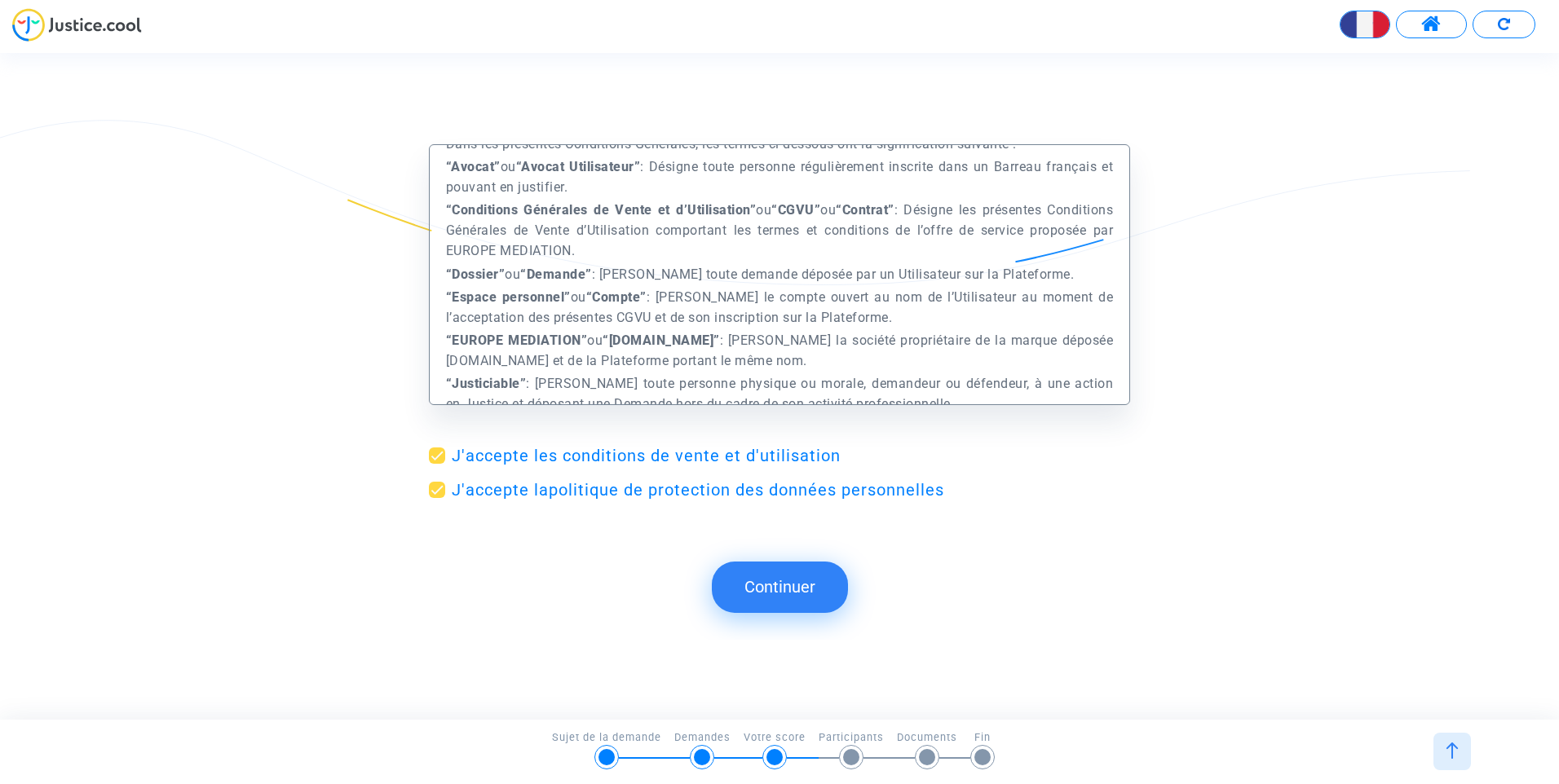
click at [783, 598] on button "Continuer" at bounding box center [780, 587] width 136 height 51
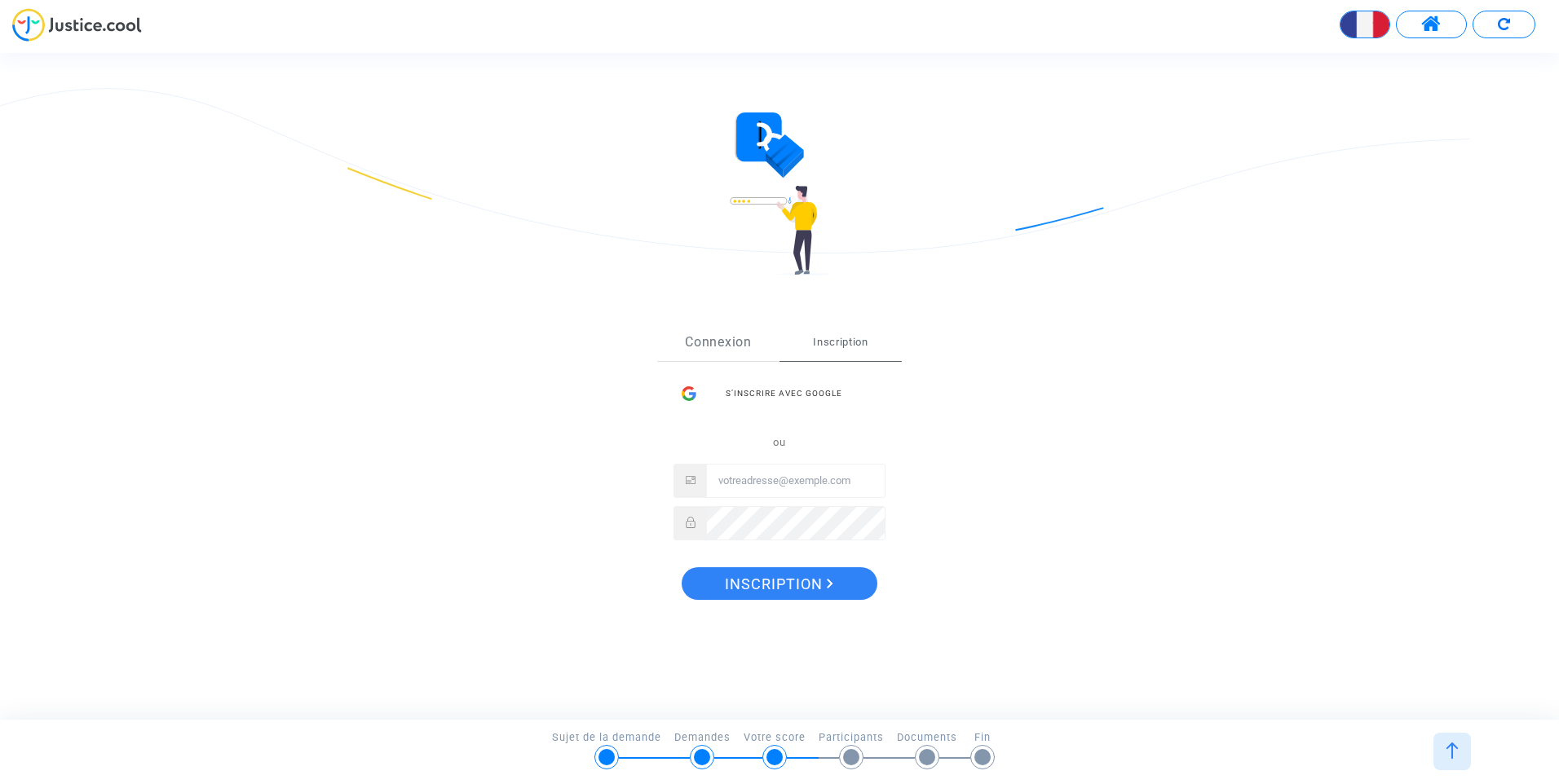
click at [704, 347] on link "Connexion" at bounding box center [719, 342] width 123 height 36
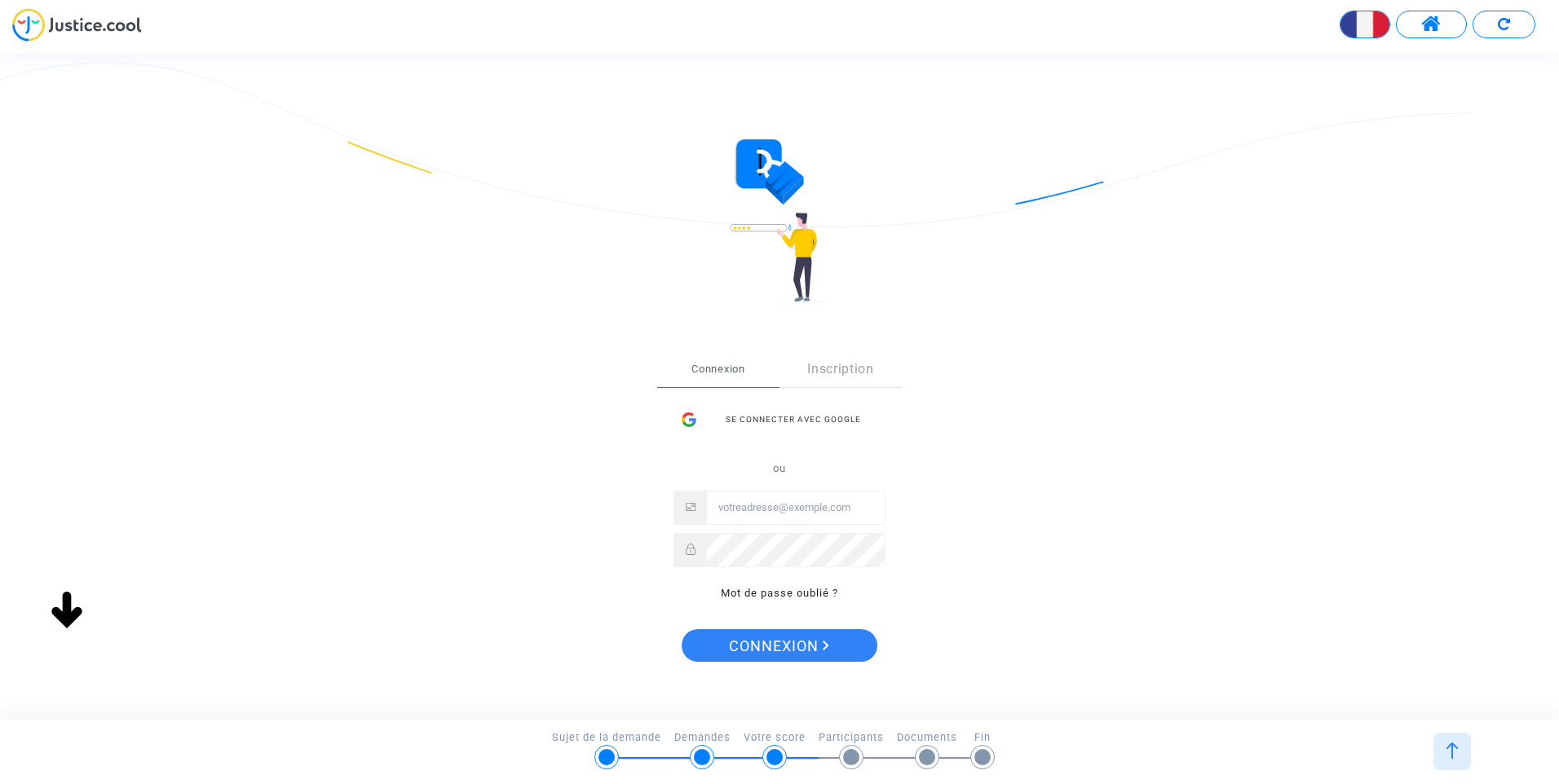
click at [747, 508] on input "Email" at bounding box center [796, 507] width 177 height 32
type input "DELFINEMARTIN@YAHOO.FR"
click at [756, 638] on span "Connexion" at bounding box center [778, 646] width 100 height 34
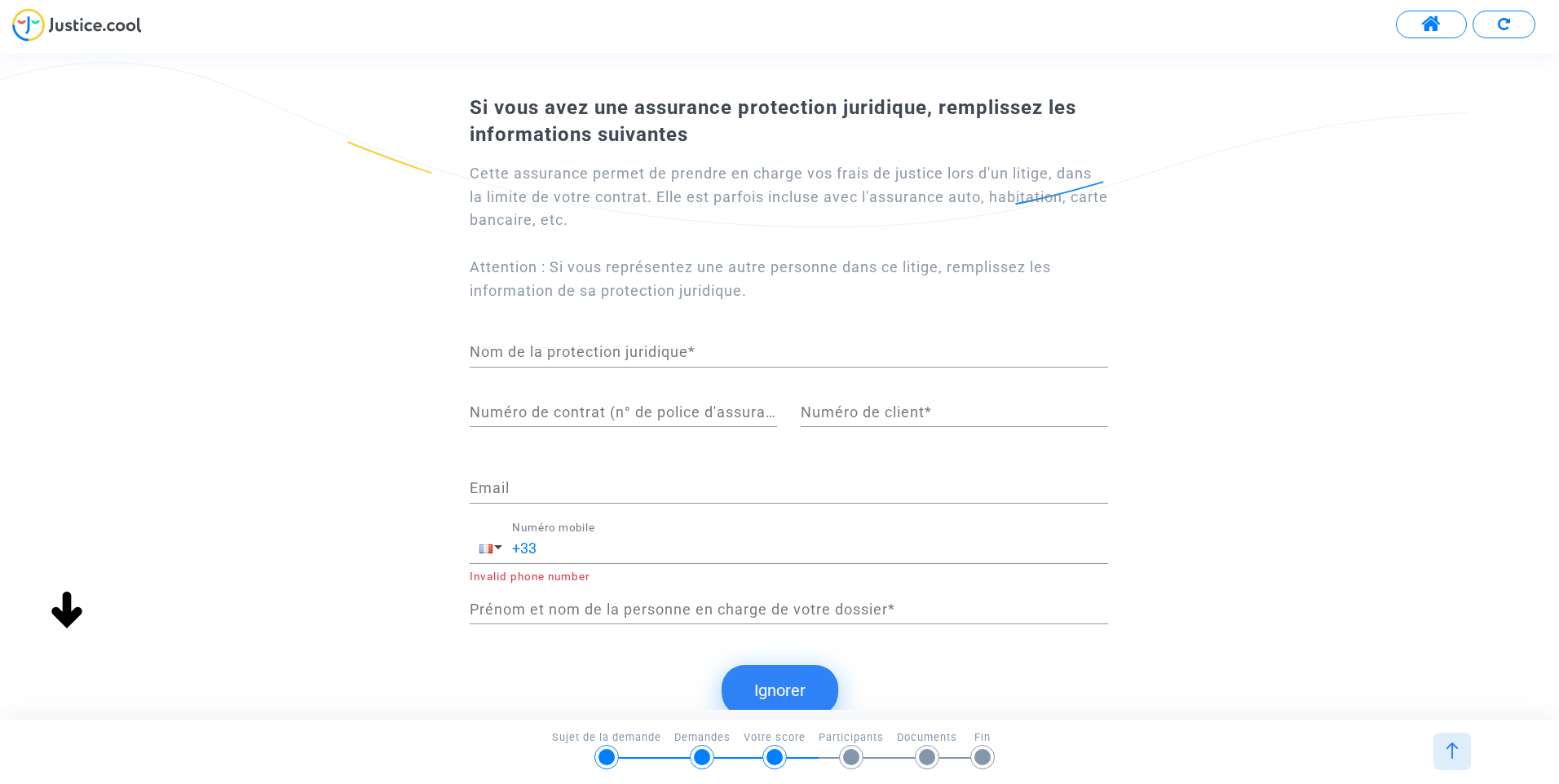
click at [780, 680] on button "Ignorer" at bounding box center [780, 690] width 117 height 51
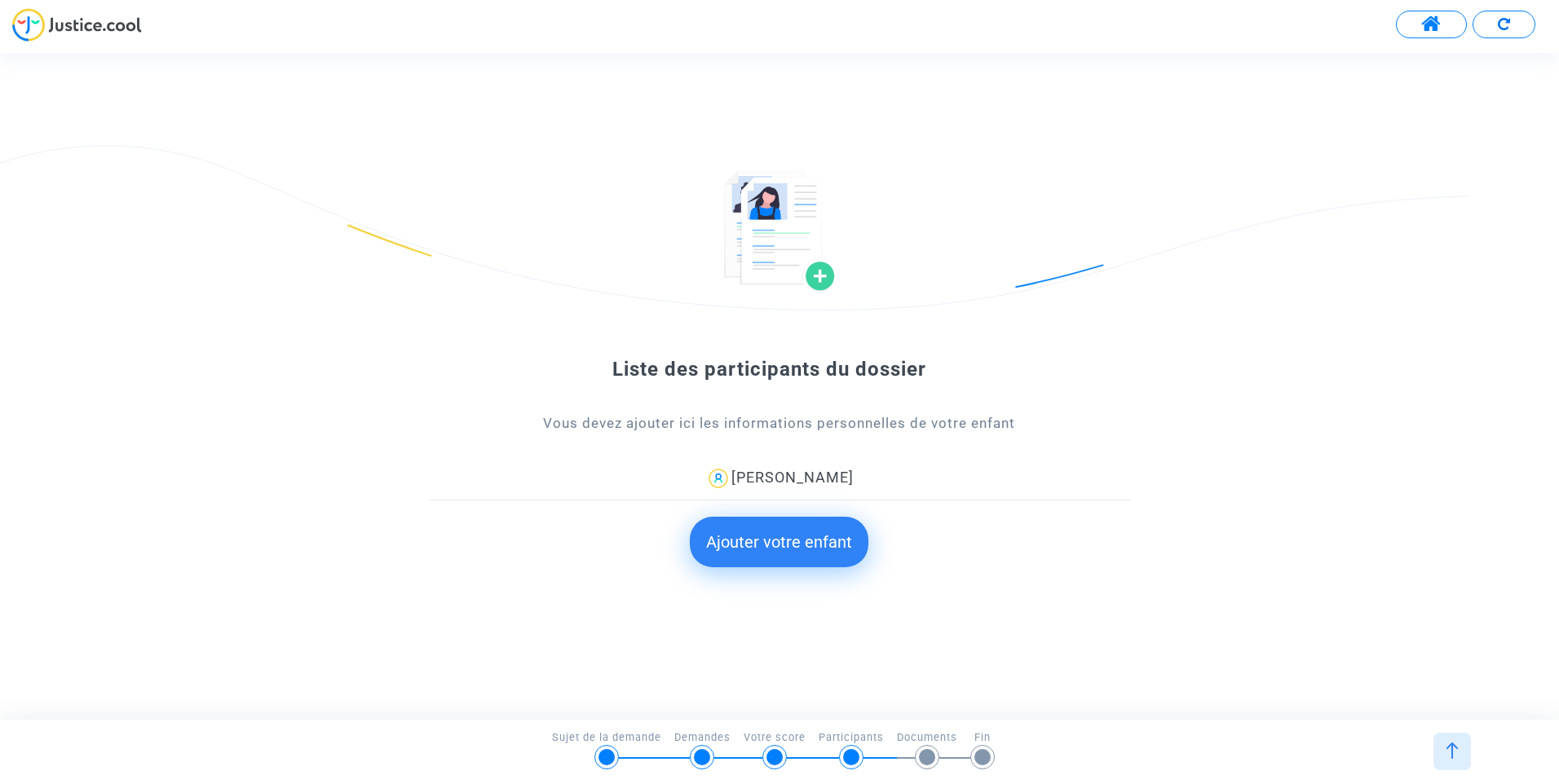
click at [792, 539] on button "Ajouter votre enfant" at bounding box center [778, 542] width 178 height 51
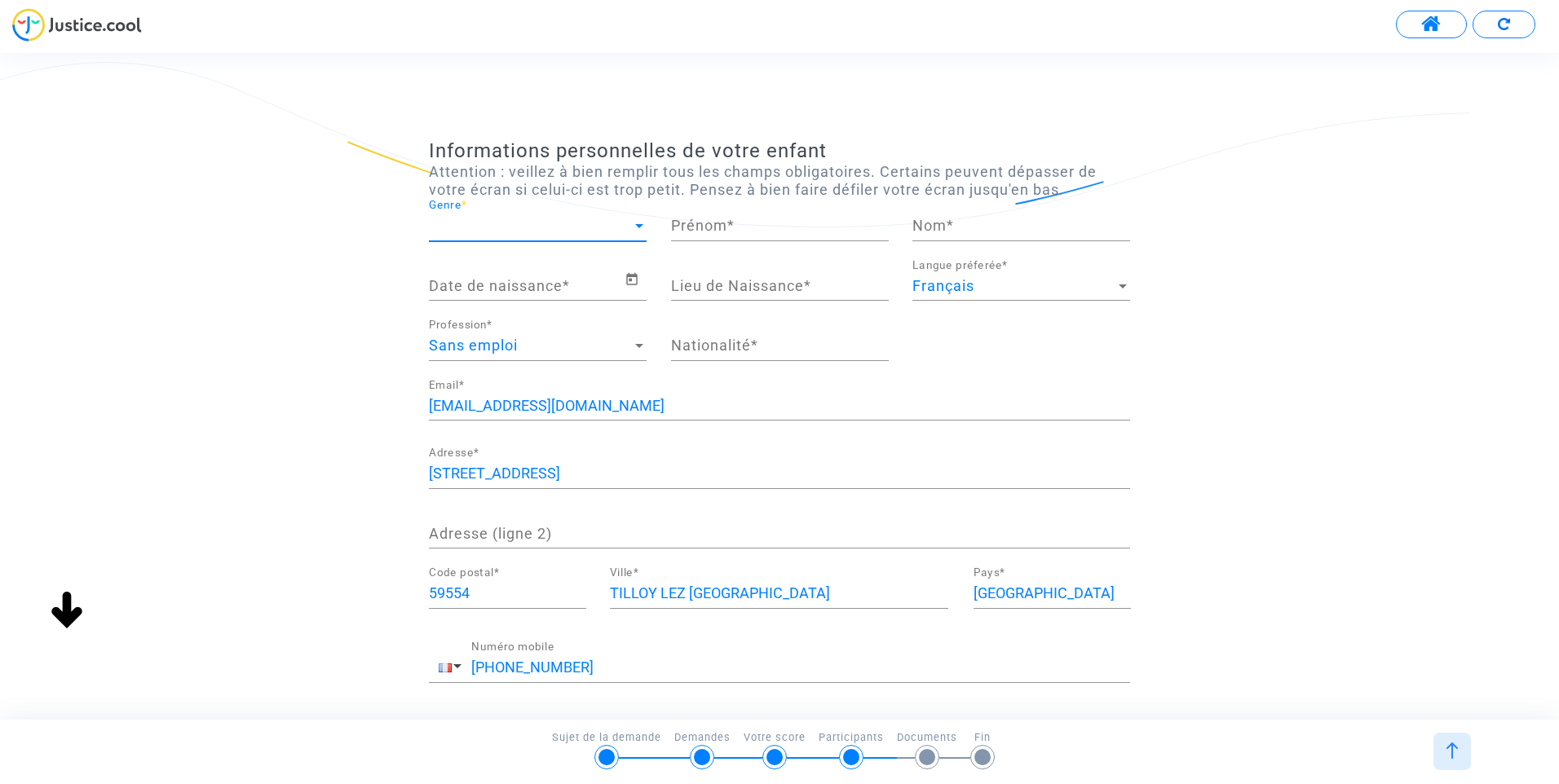
click at [529, 227] on span "Genre" at bounding box center [530, 226] width 203 height 17
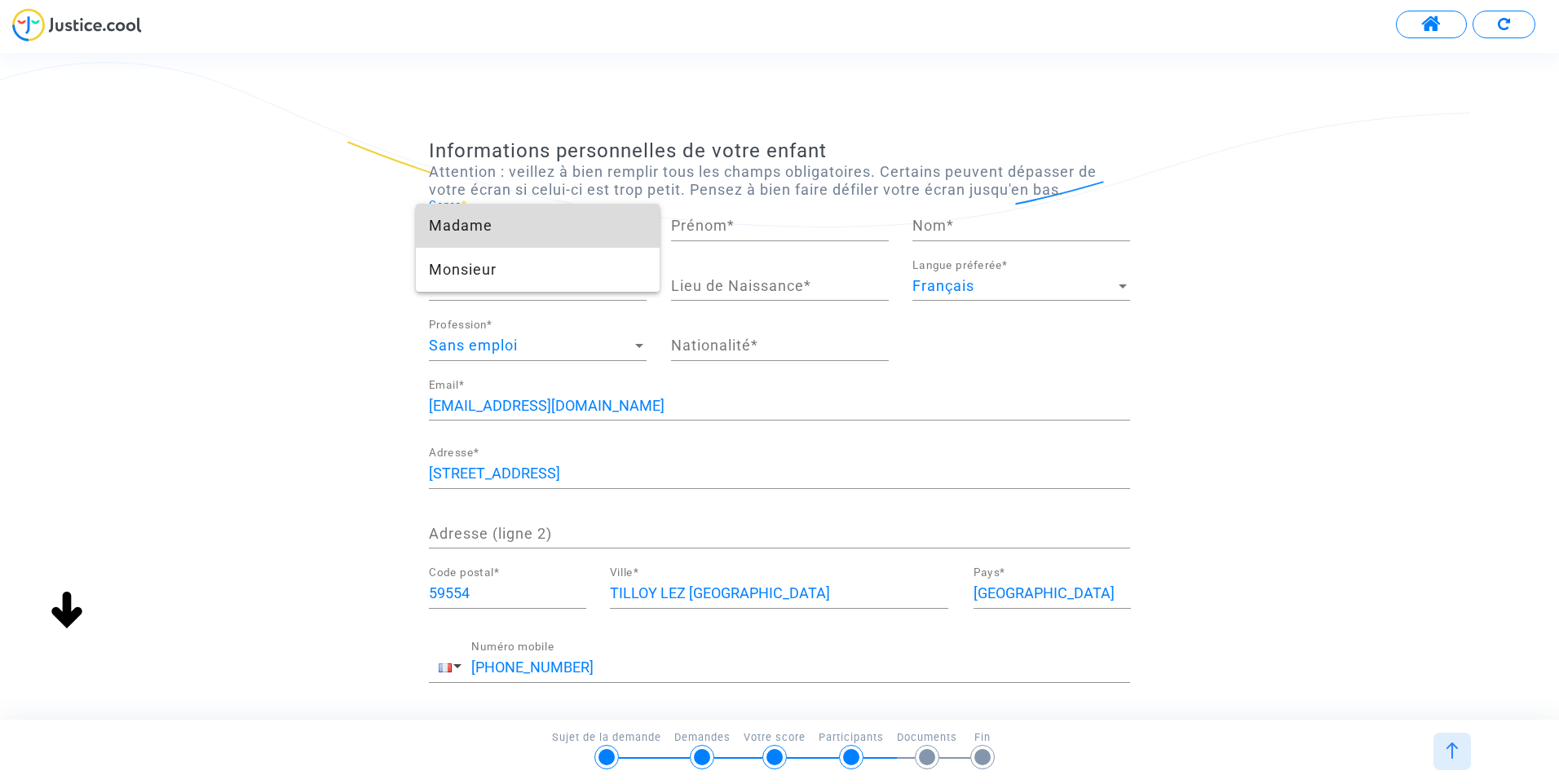
click at [503, 237] on span "Madame" at bounding box center [537, 225] width 218 height 44
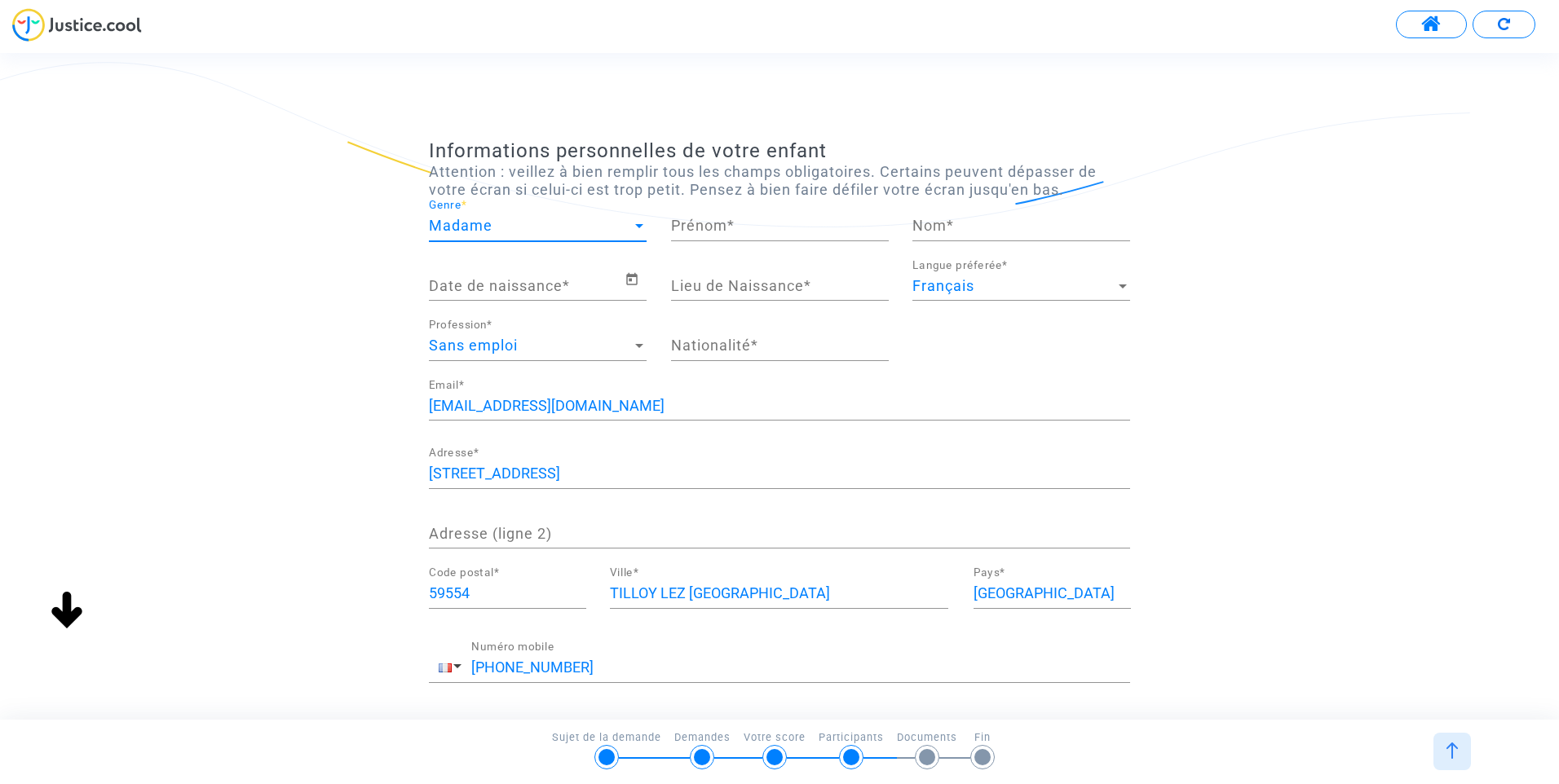
click at [744, 225] on input "Prénom *" at bounding box center [780, 226] width 218 height 17
type input "LEANE"
type input "DELSAUX"
click at [518, 283] on input "Date de naissance *" at bounding box center [526, 286] width 196 height 17
click at [631, 282] on icon "Open calendar" at bounding box center [632, 280] width 15 height 20
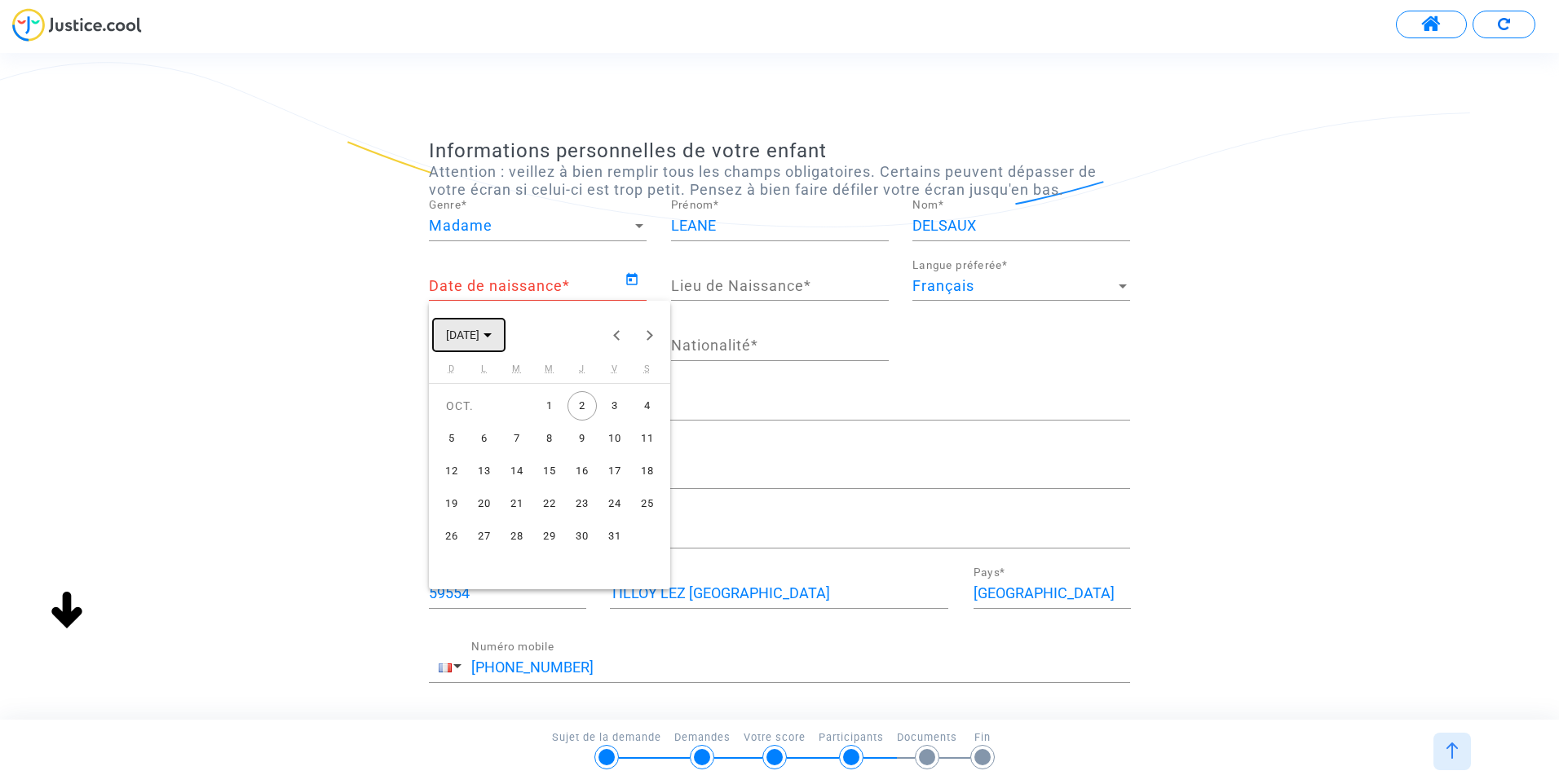
click at [479, 333] on span "[DATE]" at bounding box center [462, 336] width 33 height 13
click at [613, 337] on button "Previous 24 years" at bounding box center [617, 335] width 32 height 32
click at [525, 549] on div "2013" at bounding box center [520, 548] width 51 height 29
click at [454, 448] on div "MAI" at bounding box center [463, 450] width 51 height 29
click at [649, 472] on div "18" at bounding box center [646, 471] width 29 height 29
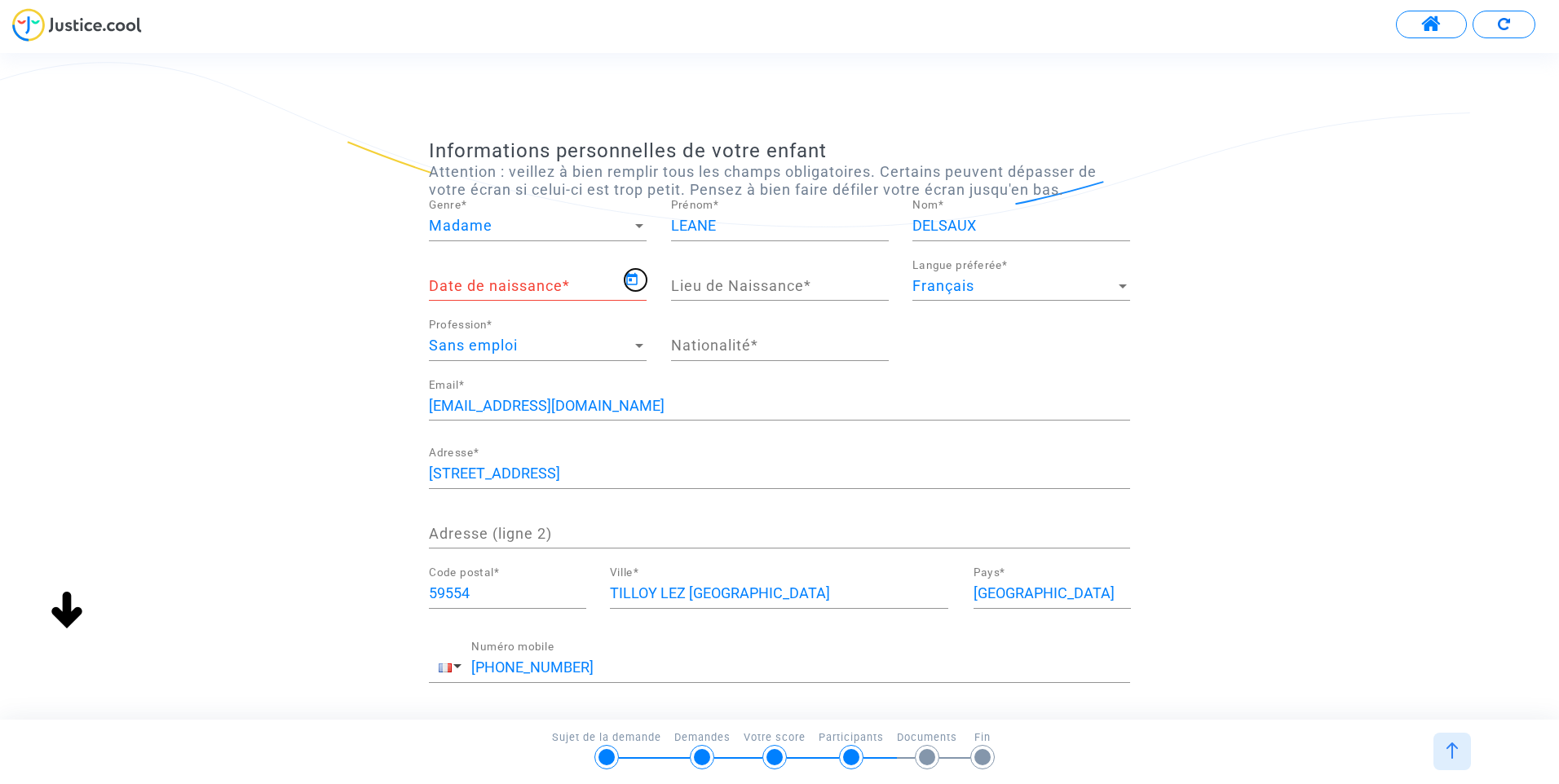
type input "[DATE]"
click at [740, 293] on input "Lieu de Naissance *" at bounding box center [780, 286] width 218 height 17
type input "[GEOGRAPHIC_DATA]"
click at [730, 341] on input "Nationalité *" at bounding box center [780, 346] width 218 height 17
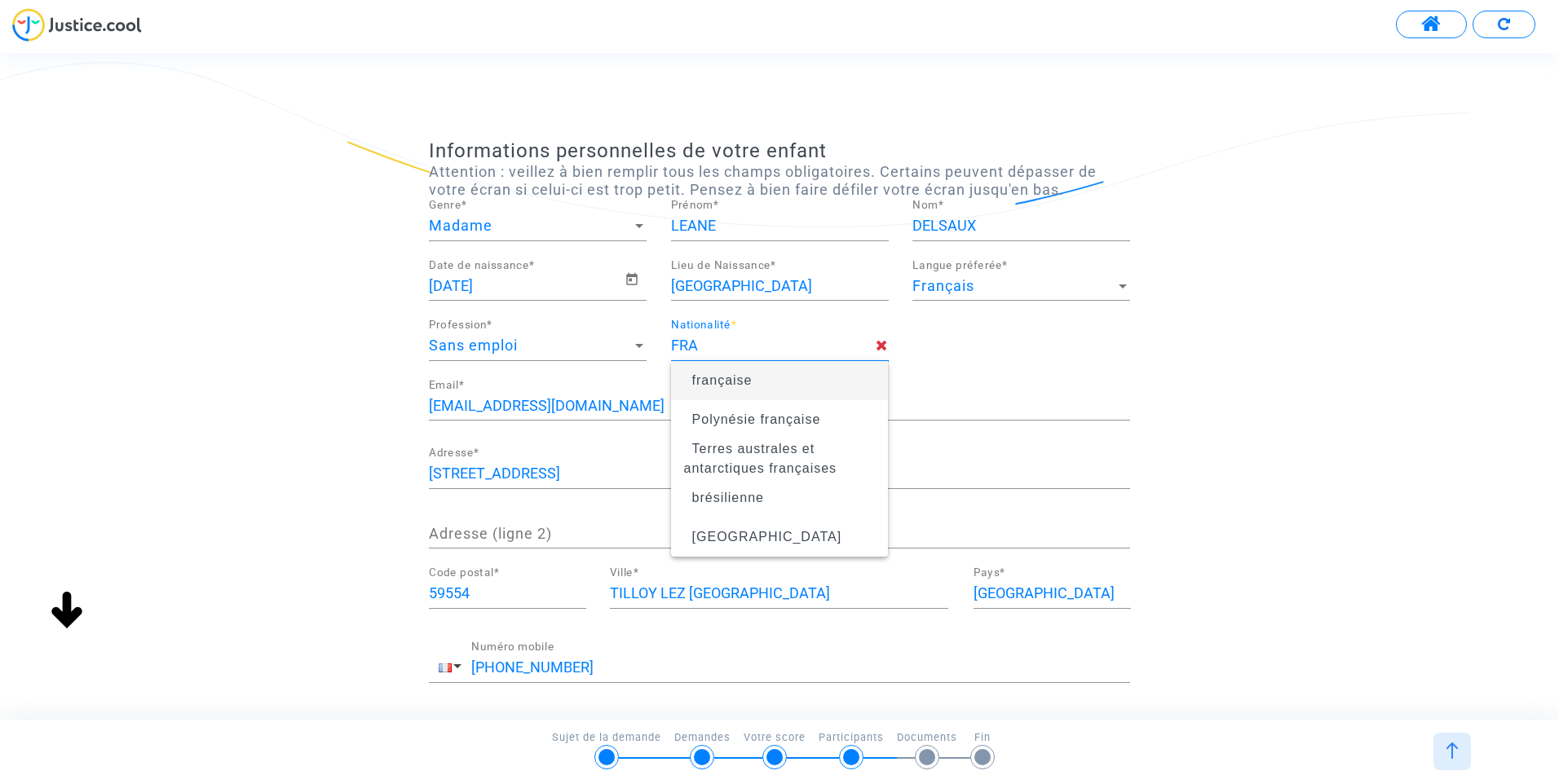
click at [724, 375] on span "française" at bounding box center [722, 380] width 61 height 14
type input "française"
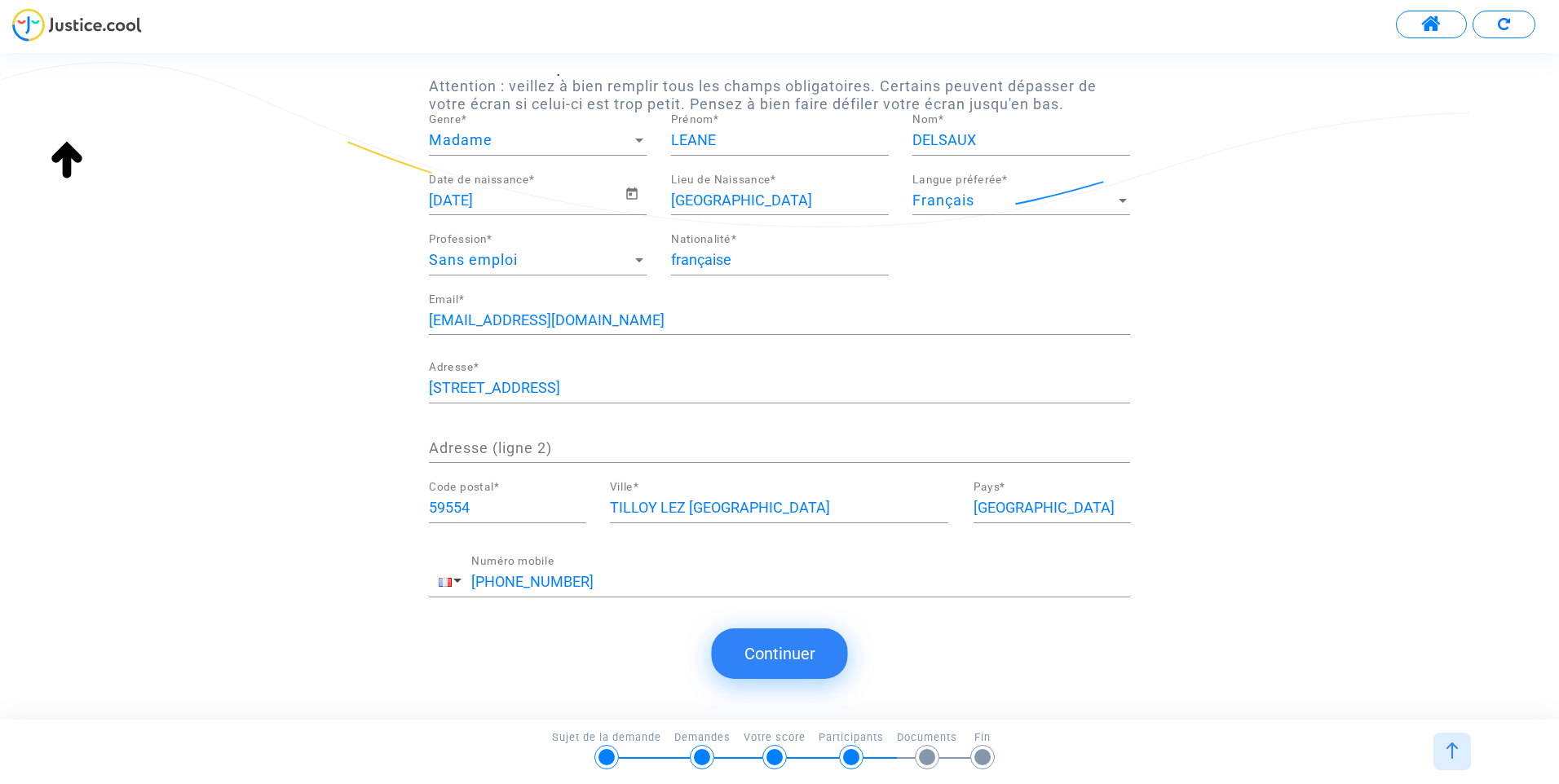
scroll to position [90, 0]
click at [803, 656] on button "Continuer" at bounding box center [780, 653] width 136 height 51
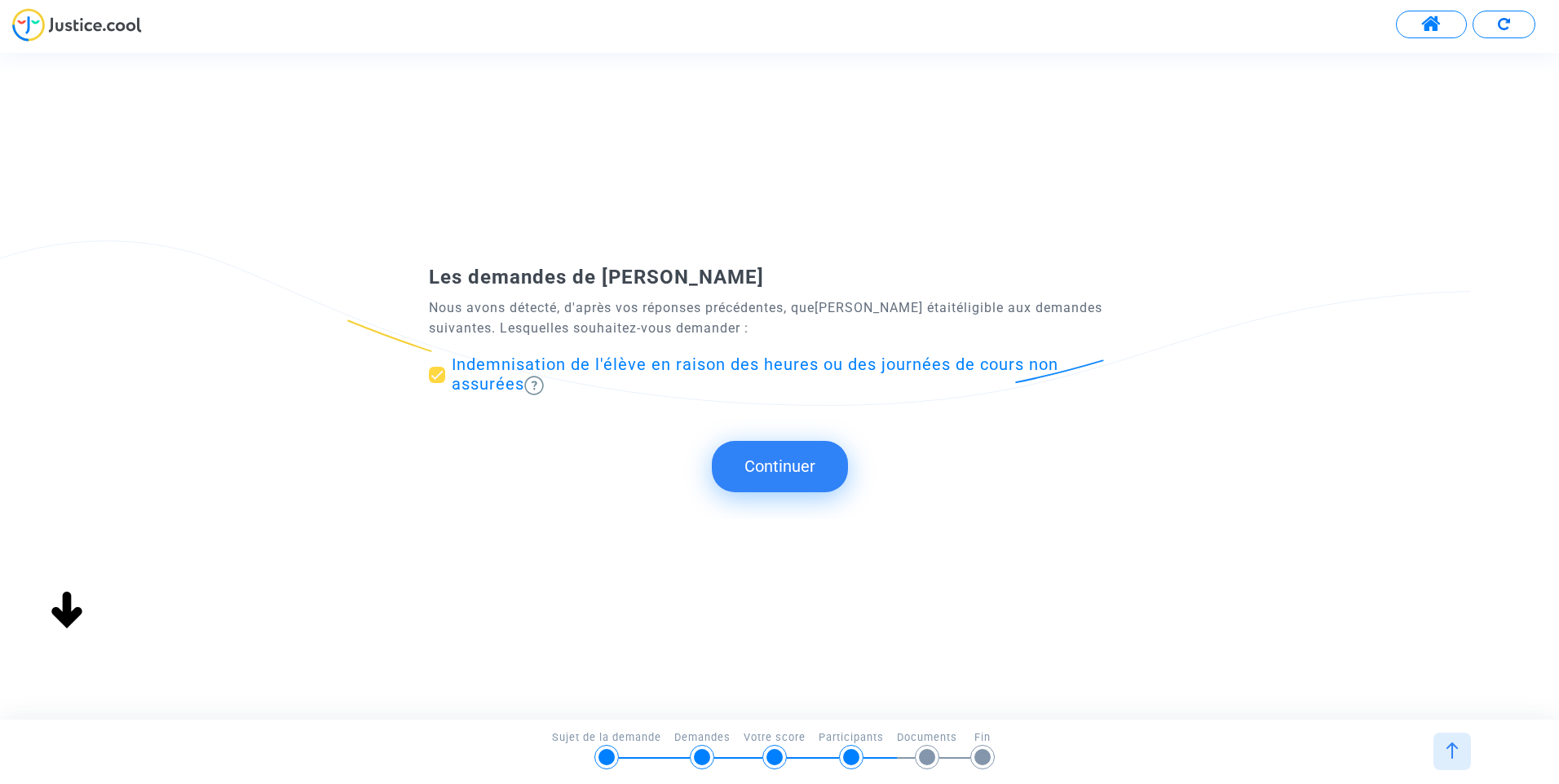
click at [776, 469] on button "Continuer" at bounding box center [780, 466] width 136 height 51
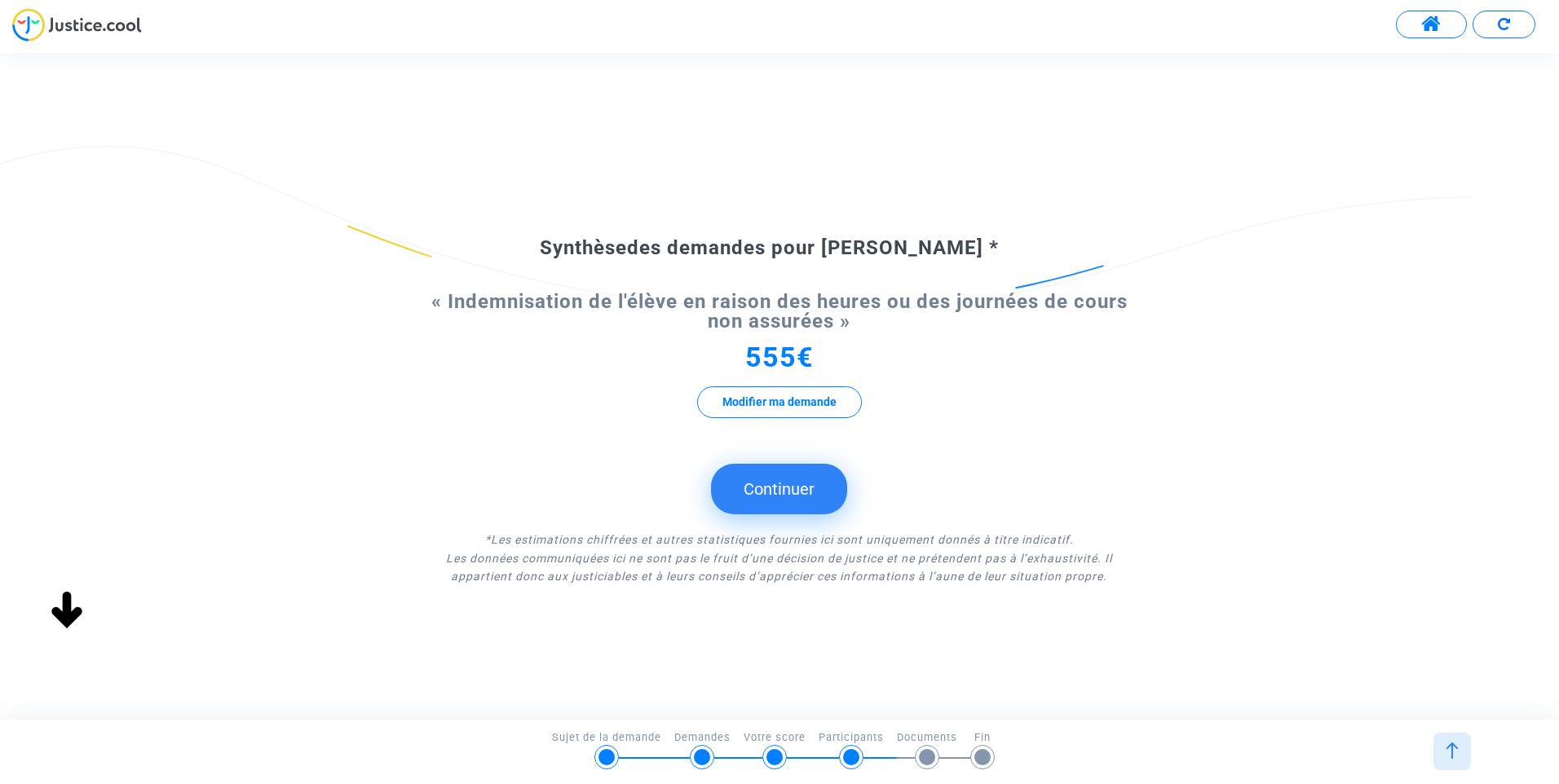
click at [769, 499] on button "Continuer" at bounding box center [779, 489] width 136 height 51
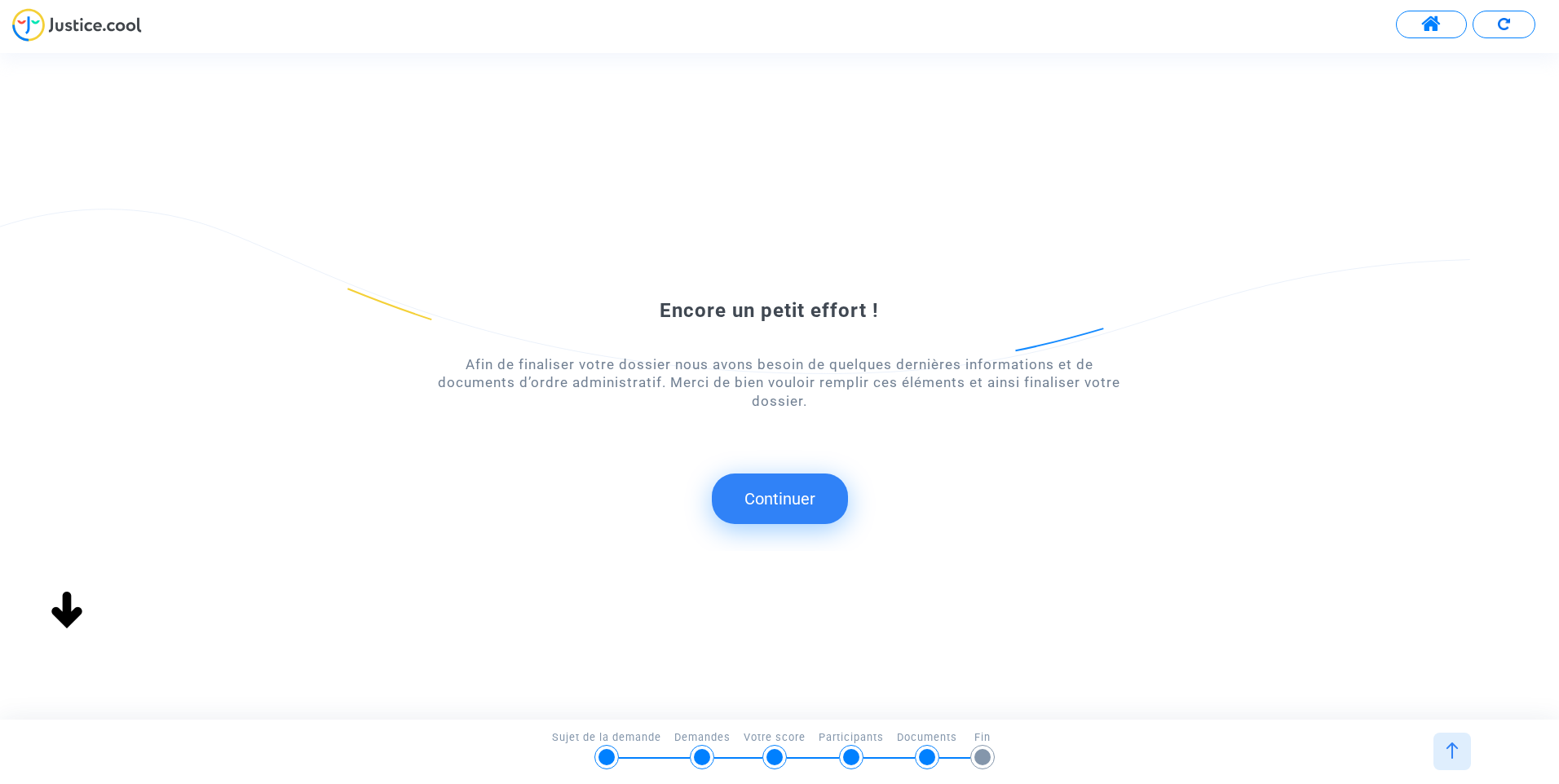
click at [785, 502] on button "Continuer" at bounding box center [780, 499] width 136 height 51
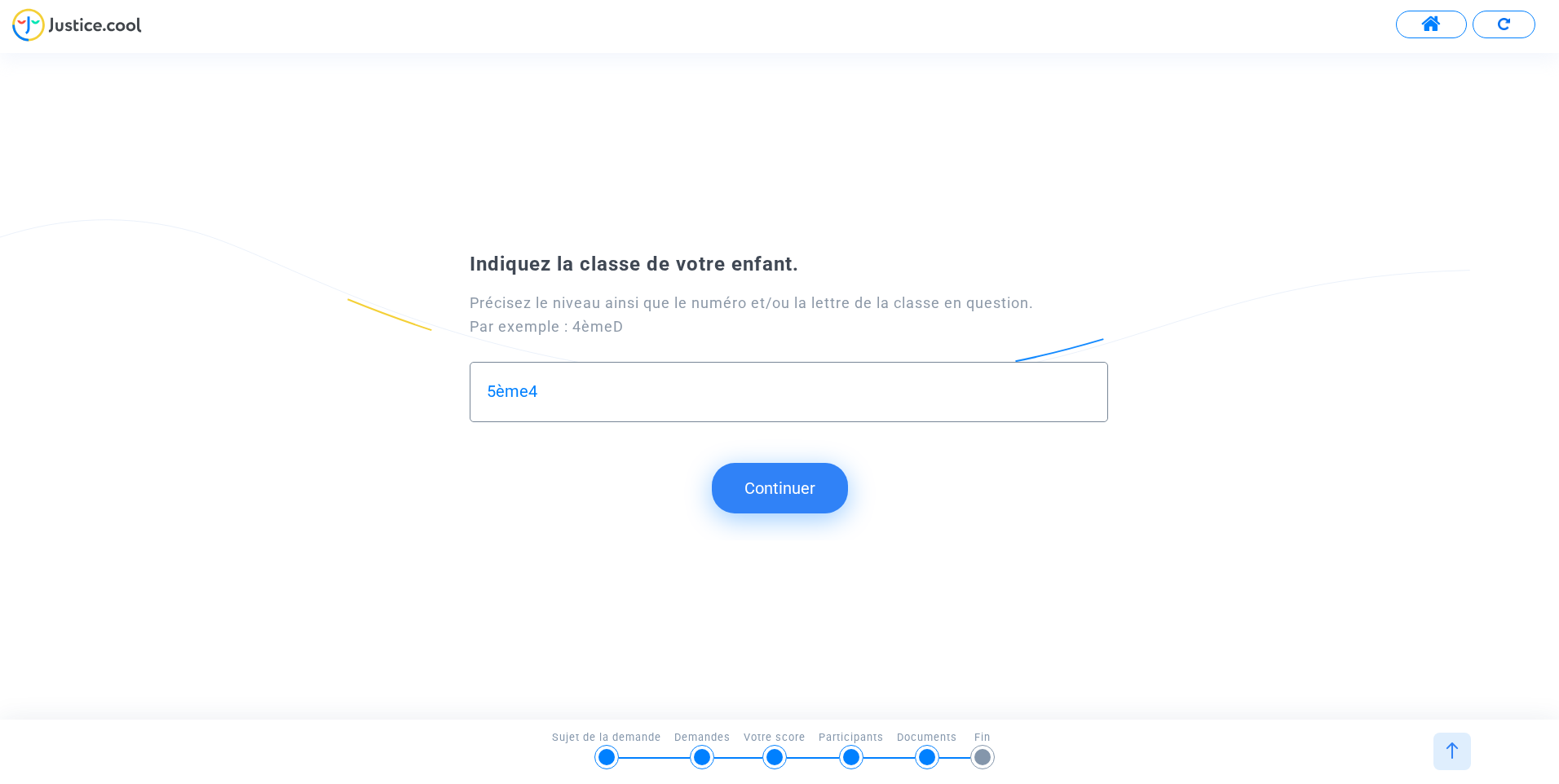
type input "5ème4"
click at [789, 493] on button "Continuer" at bounding box center [780, 488] width 136 height 51
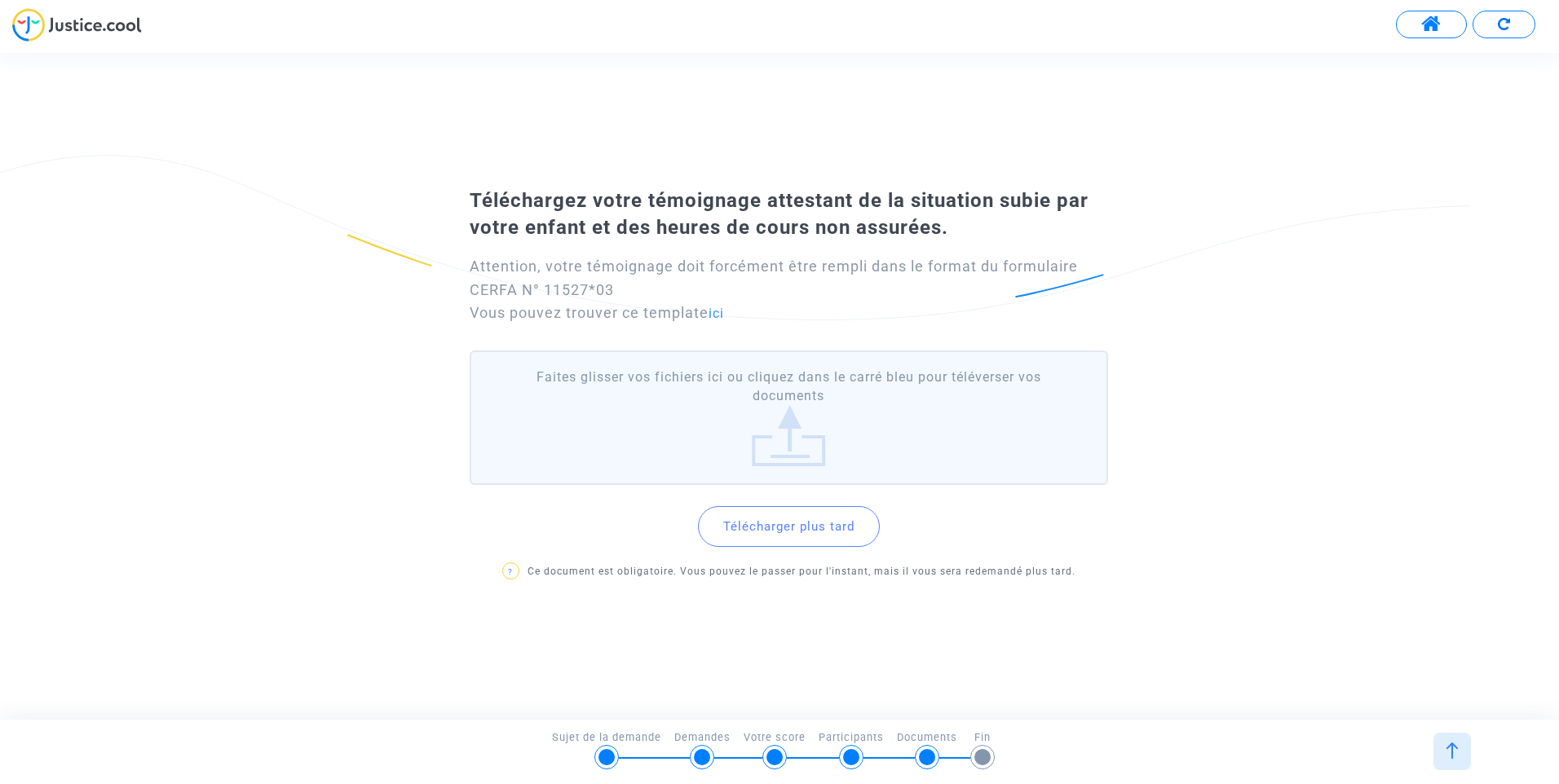
click at [787, 521] on button "Télécharger plus tard" at bounding box center [788, 526] width 182 height 41
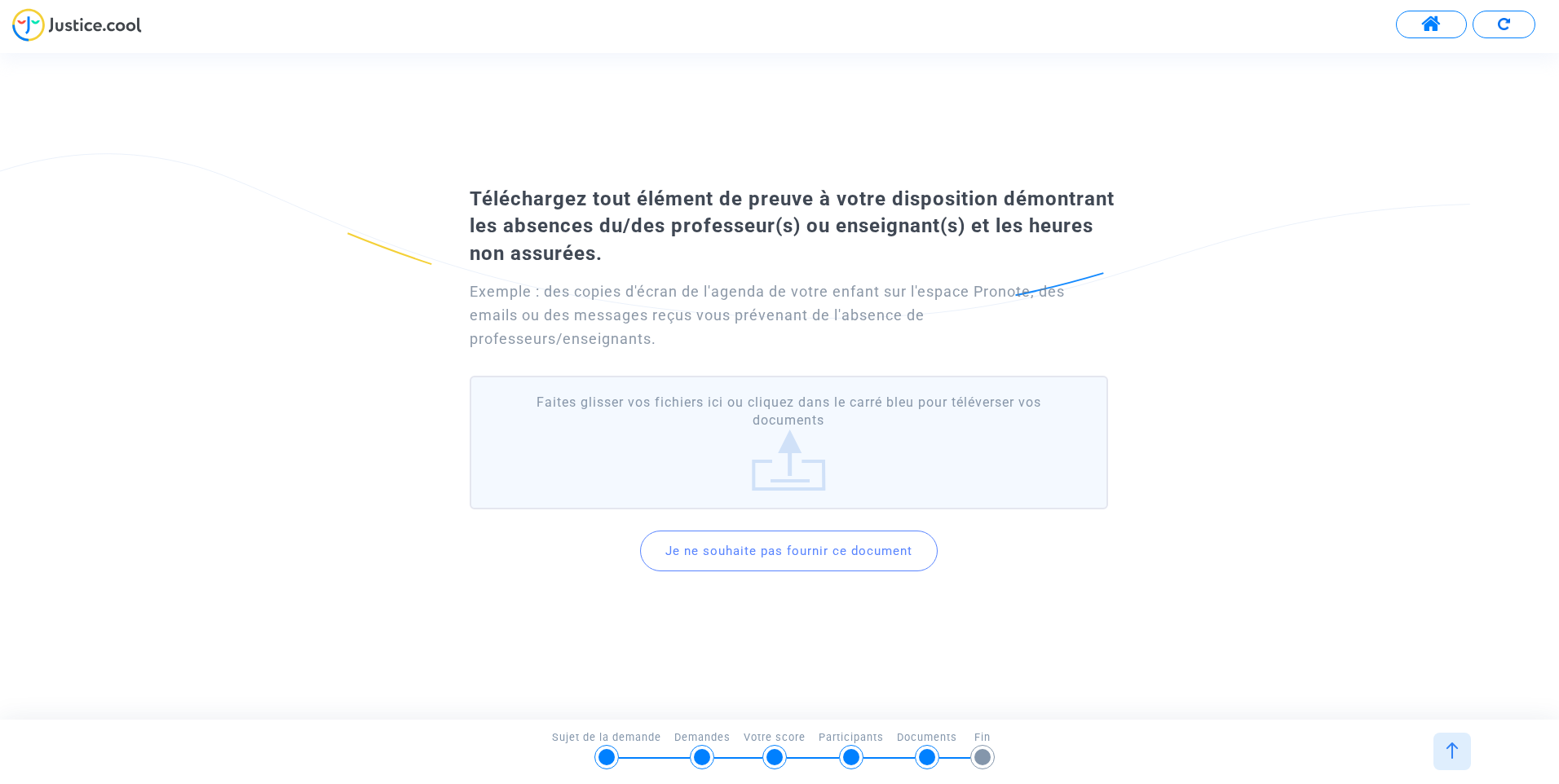
click at [796, 460] on label "Faites glisser vos fichiers ici ou cliquez dans le carré bleu pour téléverser v…" at bounding box center [789, 443] width 638 height 134
click at [0, 0] on input "Faites glisser vos fichiers ici ou cliquez dans le carré bleu pour téléverser v…" at bounding box center [0, 0] width 0 height 0
click at [777, 450] on label "Faites glisser vos fichiers ici ou cliquez dans le carré bleu pour téléverser v…" at bounding box center [789, 443] width 638 height 134
click at [0, 0] on input "Faites glisser vos fichiers ici ou cliquez dans le carré bleu pour téléverser v…" at bounding box center [0, 0] width 0 height 0
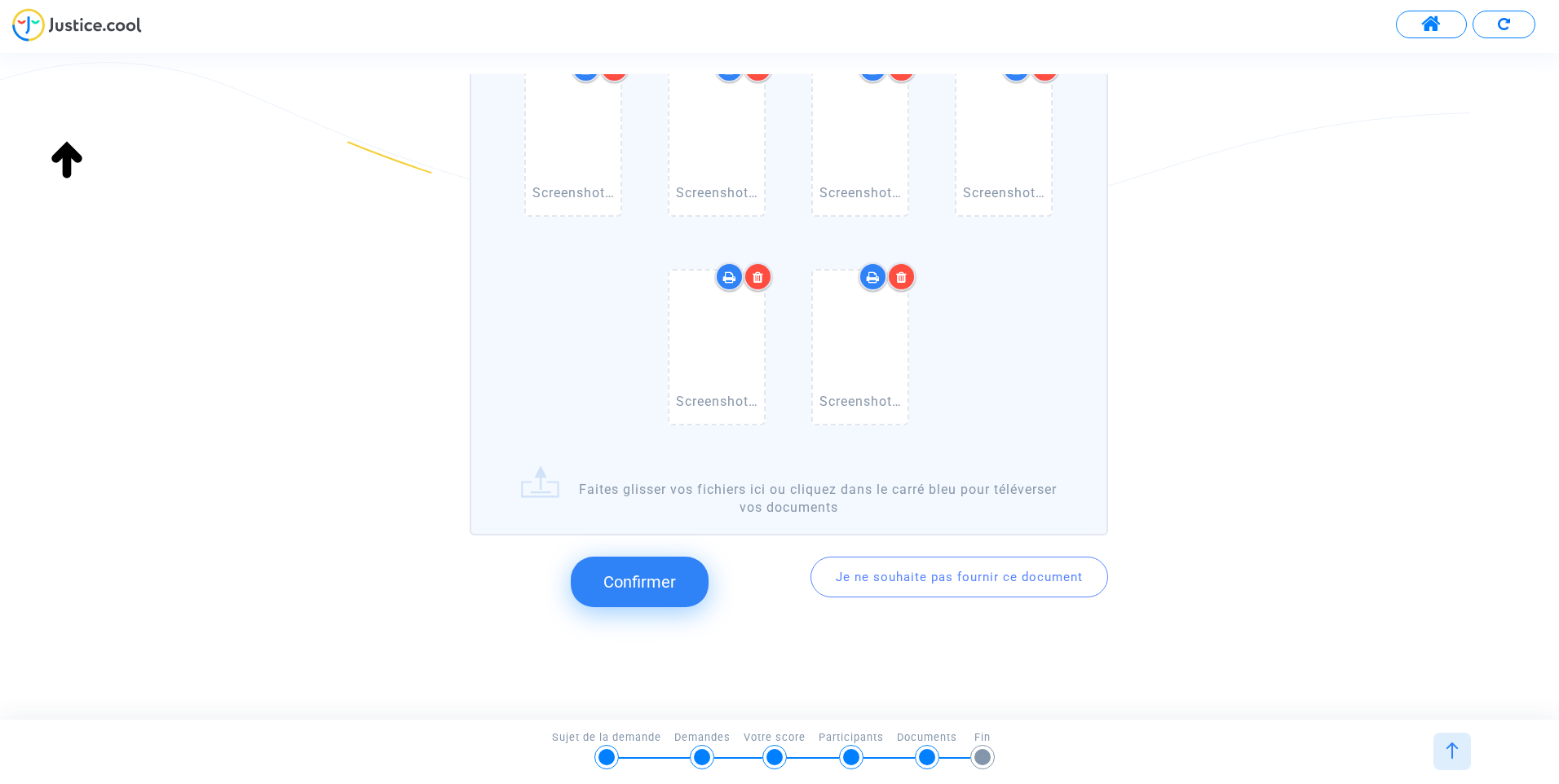
scroll to position [736, 0]
click at [627, 586] on span "Confirmer" at bounding box center [640, 581] width 73 height 20
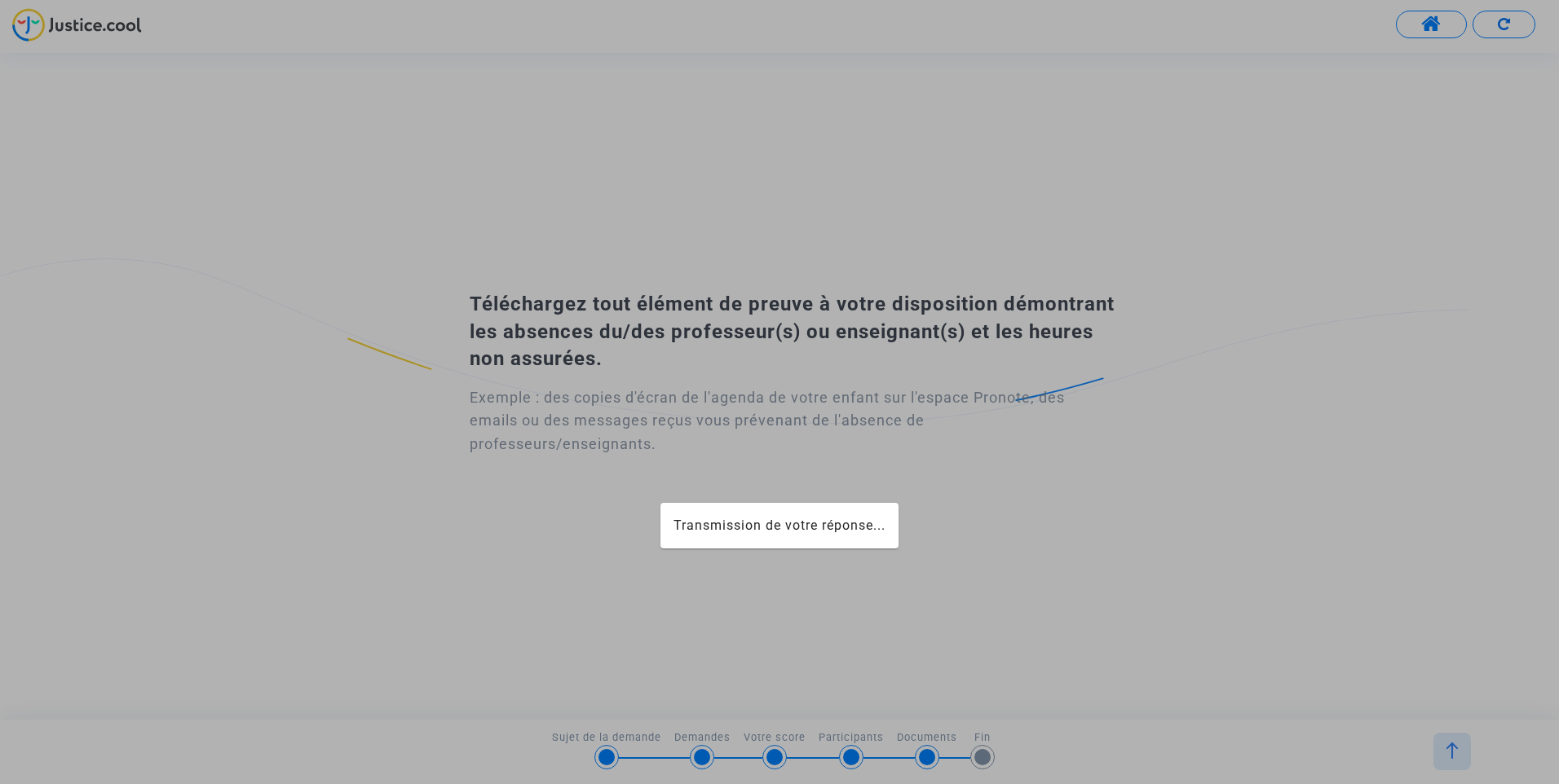
scroll to position [0, 0]
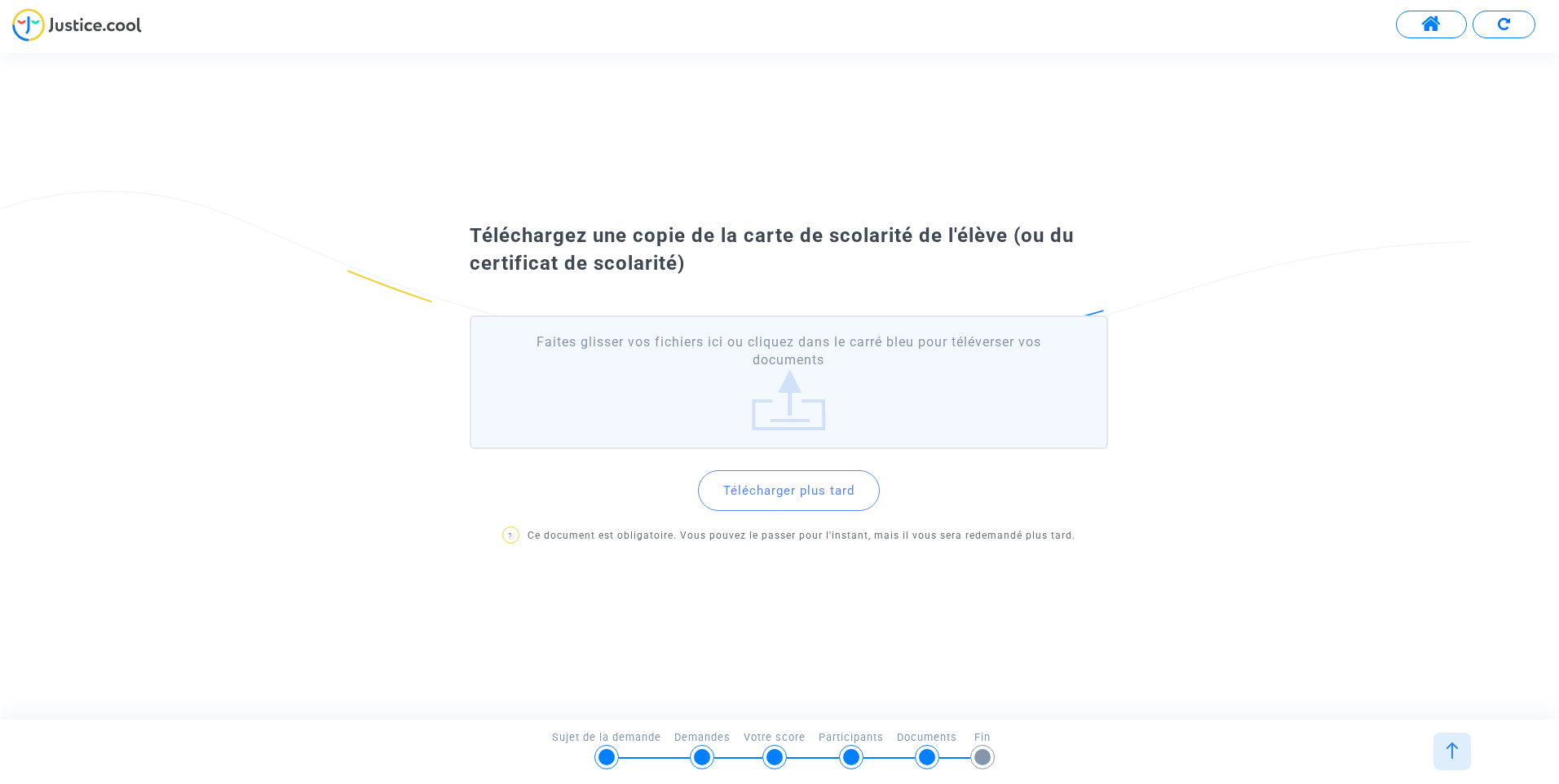
click at [749, 484] on button "Télécharger plus tard" at bounding box center [788, 491] width 182 height 41
click at [797, 390] on label "Faites glisser vos fichiers ici ou cliquez dans le carré bleu pour téléverser v…" at bounding box center [789, 383] width 638 height 134
click at [0, 0] on input "Faites glisser vos fichiers ici ou cliquez dans le carré bleu pour téléverser v…" at bounding box center [0, 0] width 0 height 0
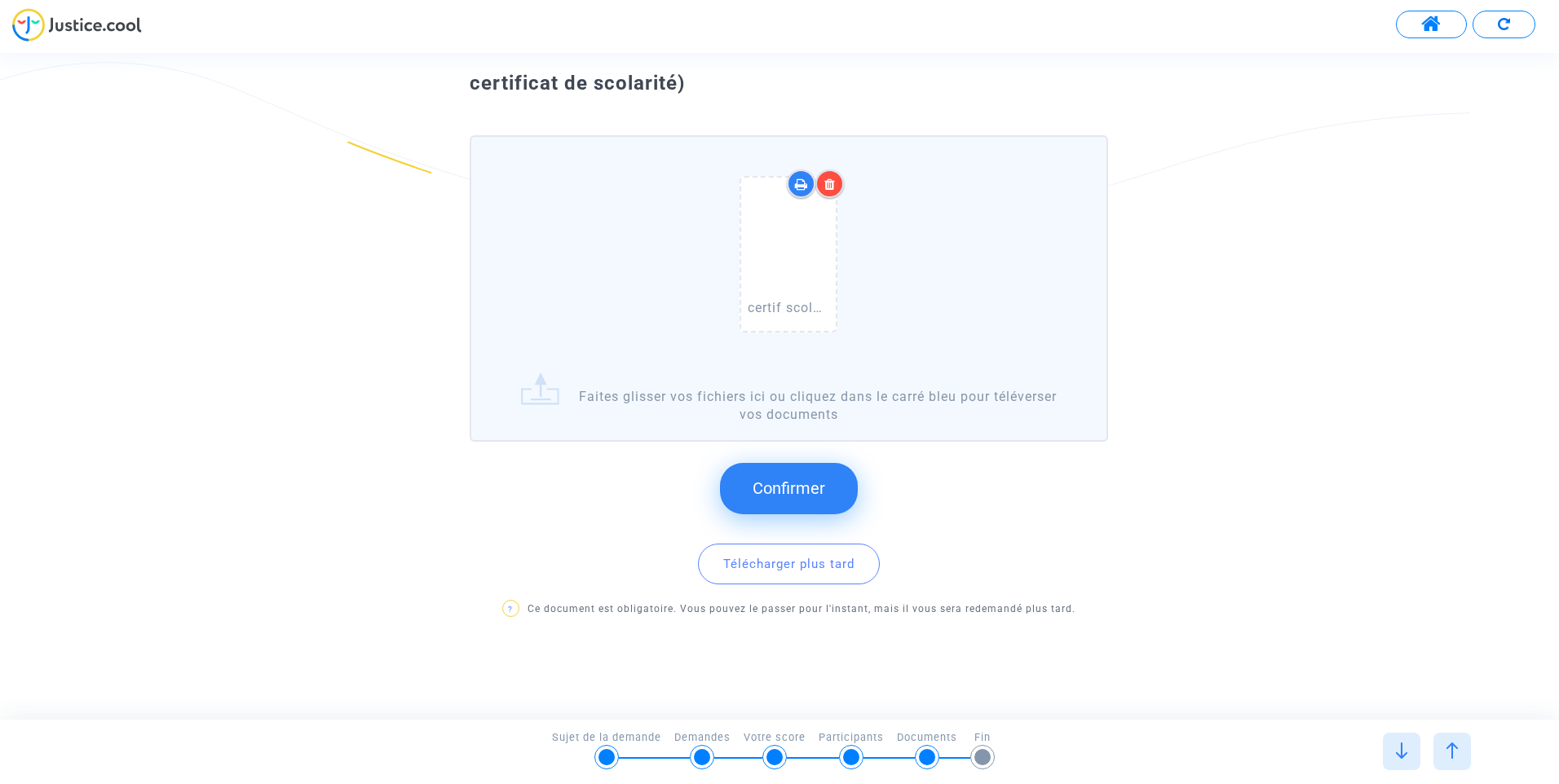
scroll to position [106, 0]
click at [784, 488] on span "Confirmer" at bounding box center [789, 486] width 73 height 20
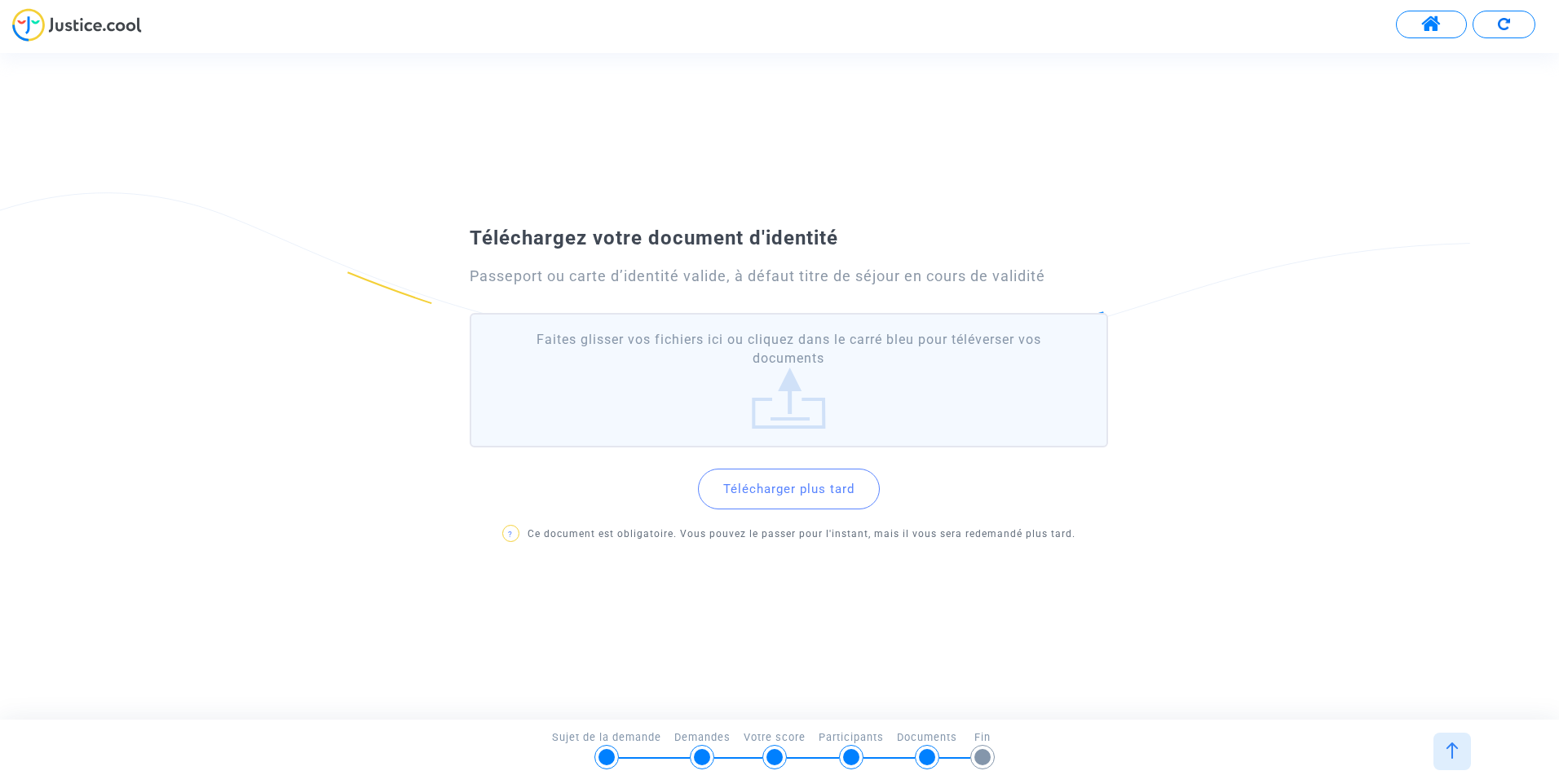
click at [754, 490] on button "Télécharger plus tard" at bounding box center [788, 489] width 182 height 41
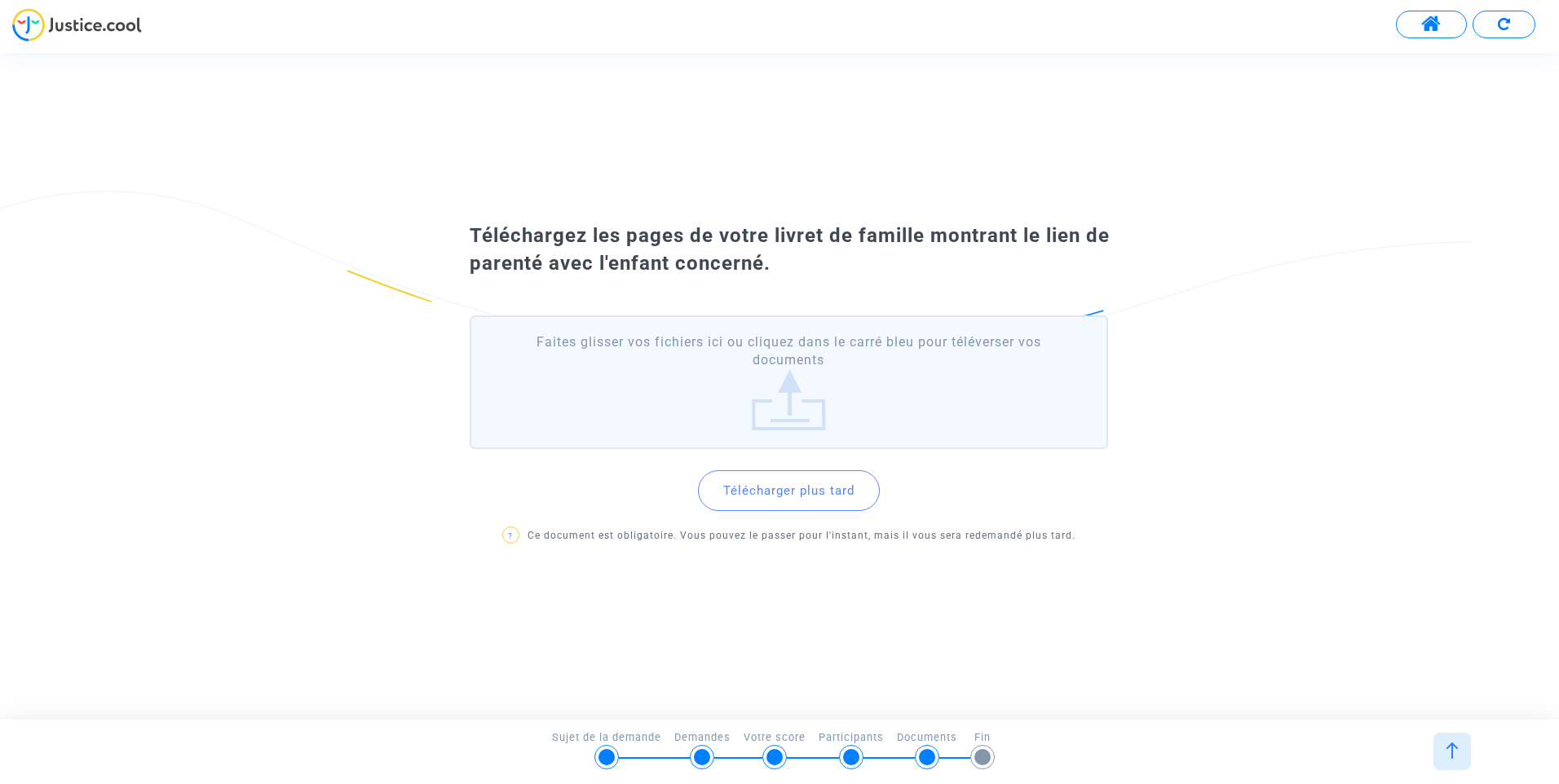
click at [766, 369] on label "Faites glisser vos fichiers ici ou cliquez dans le carré bleu pour téléverser v…" at bounding box center [789, 383] width 638 height 134
click at [0, 0] on input "Faites glisser vos fichiers ici ou cliquez dans le carré bleu pour téléverser v…" at bounding box center [0, 0] width 0 height 0
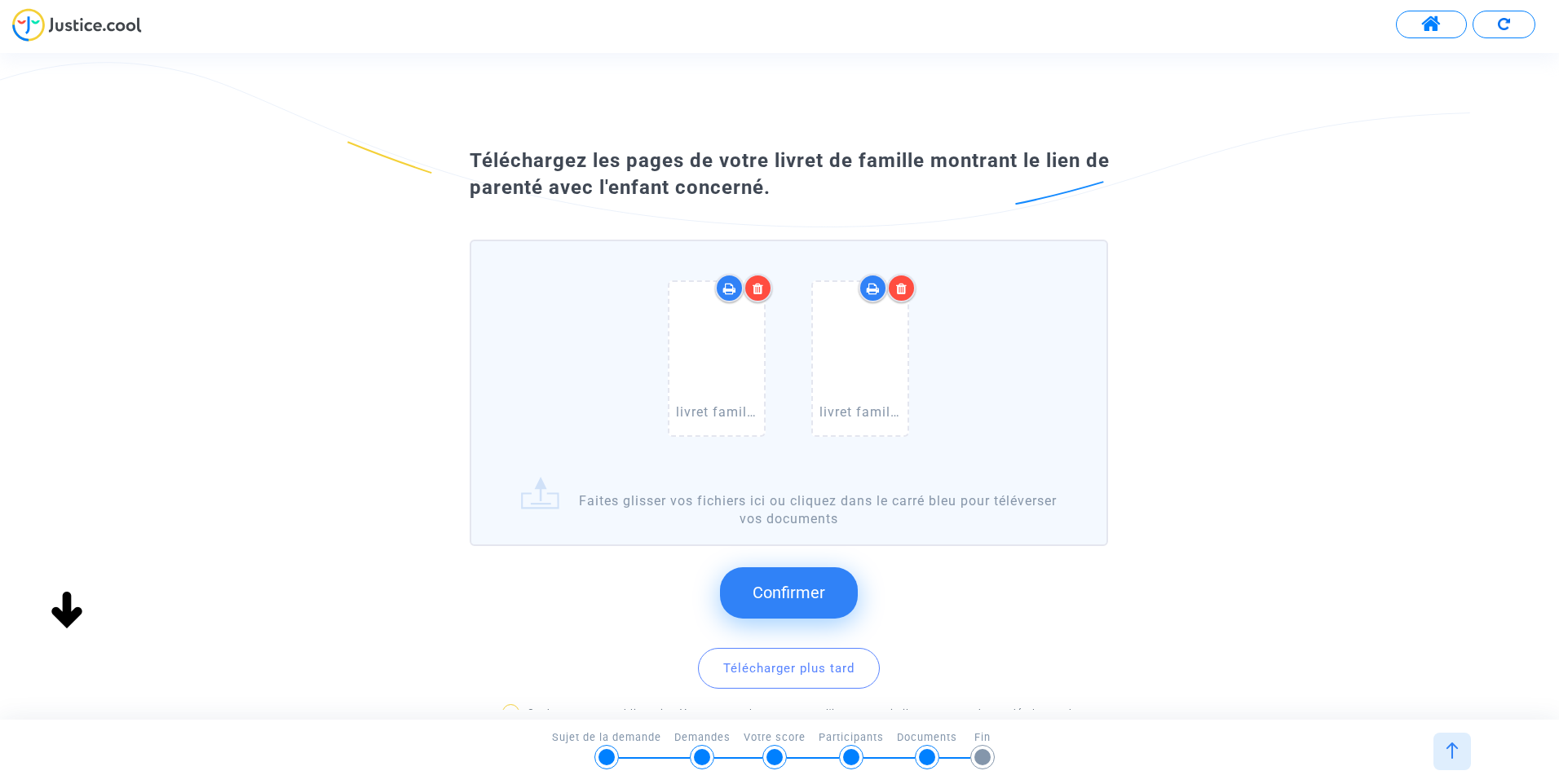
click at [788, 591] on span "Confirmer" at bounding box center [789, 593] width 73 height 20
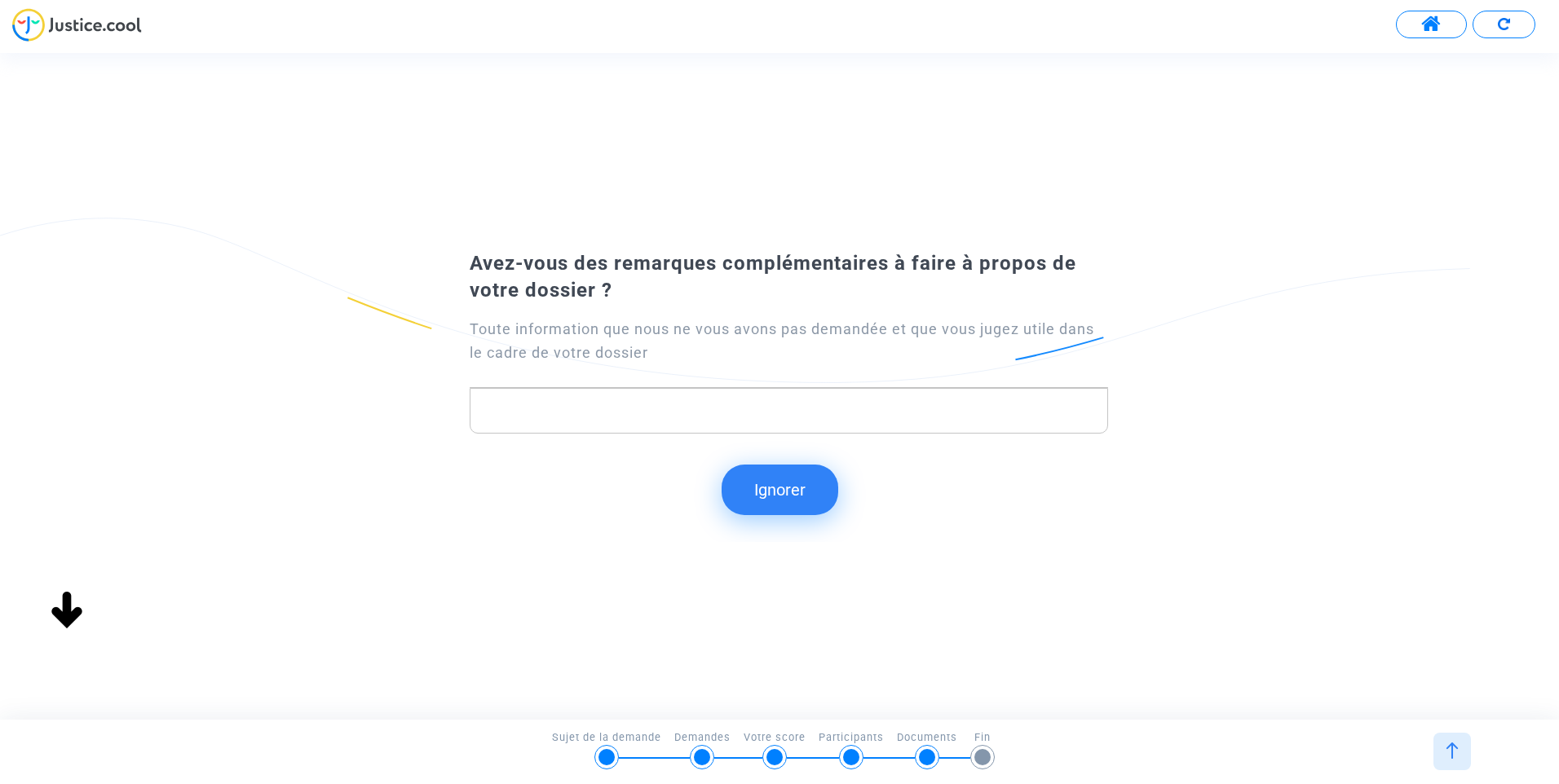
click at [780, 489] on button "Ignorer" at bounding box center [780, 490] width 117 height 51
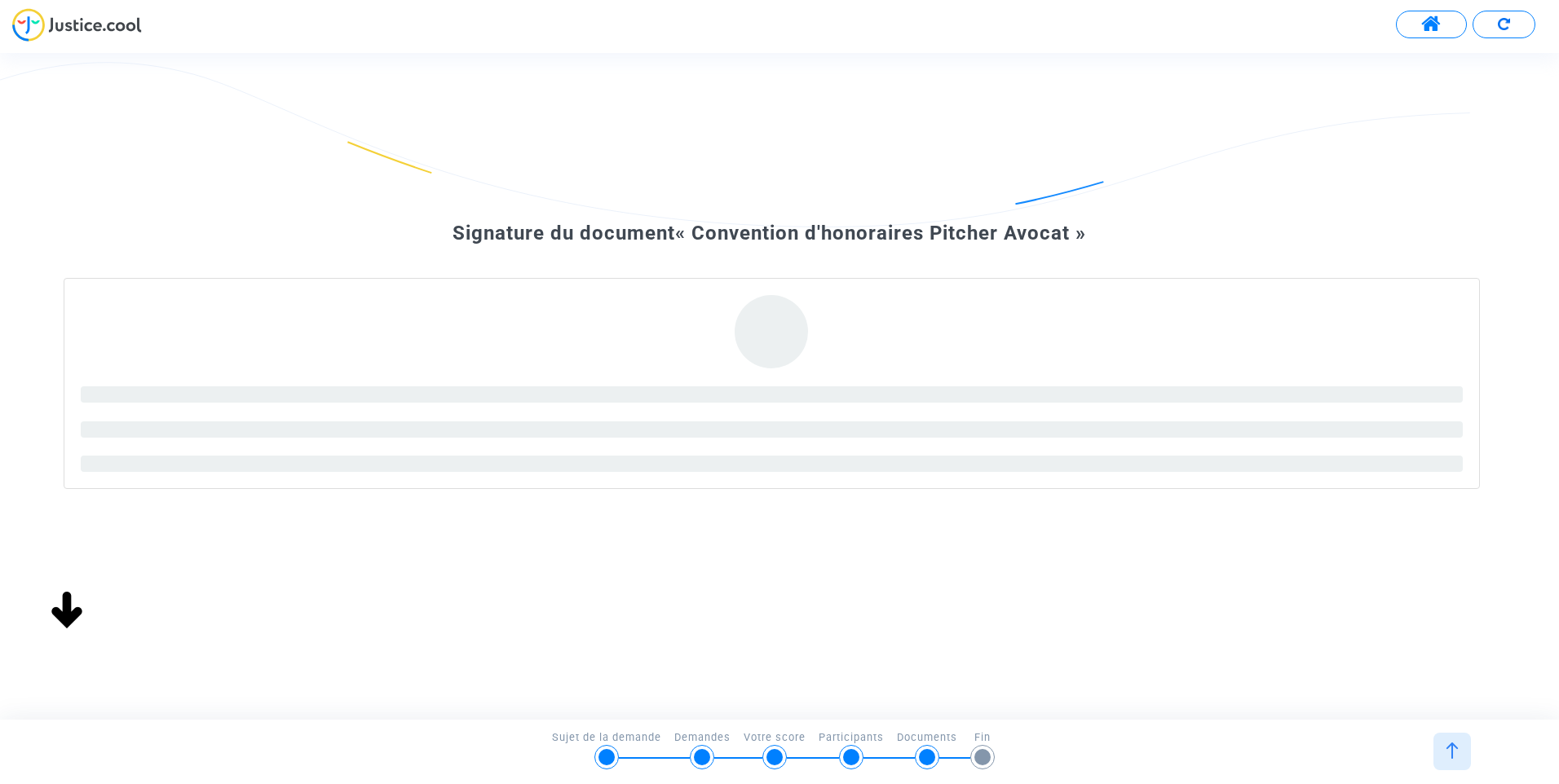
click at [600, 759] on div at bounding box center [607, 757] width 17 height 17
click at [1442, 753] on div at bounding box center [1451, 751] width 37 height 37
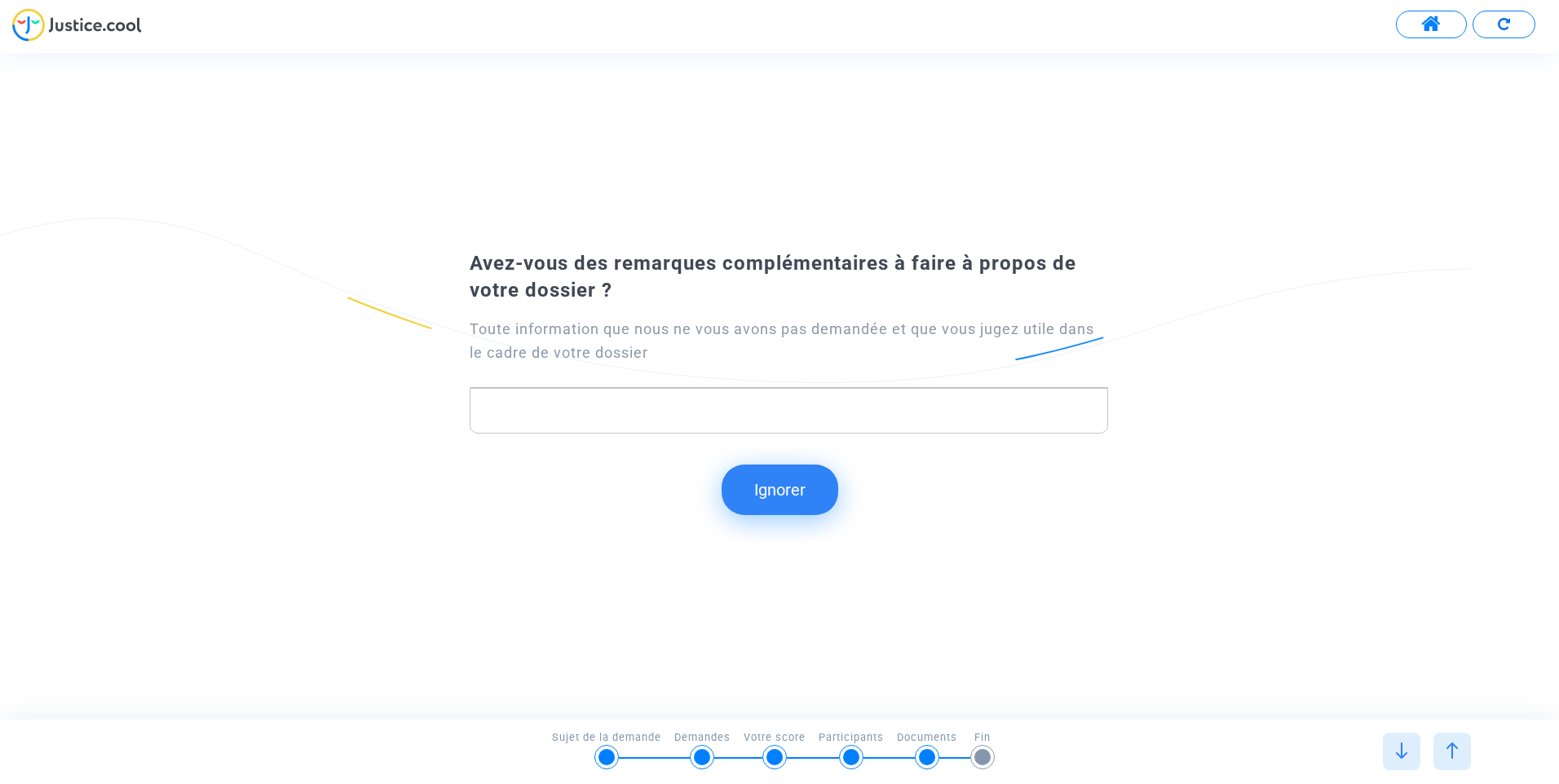
click at [1440, 22] on span at bounding box center [1431, 25] width 21 height 22
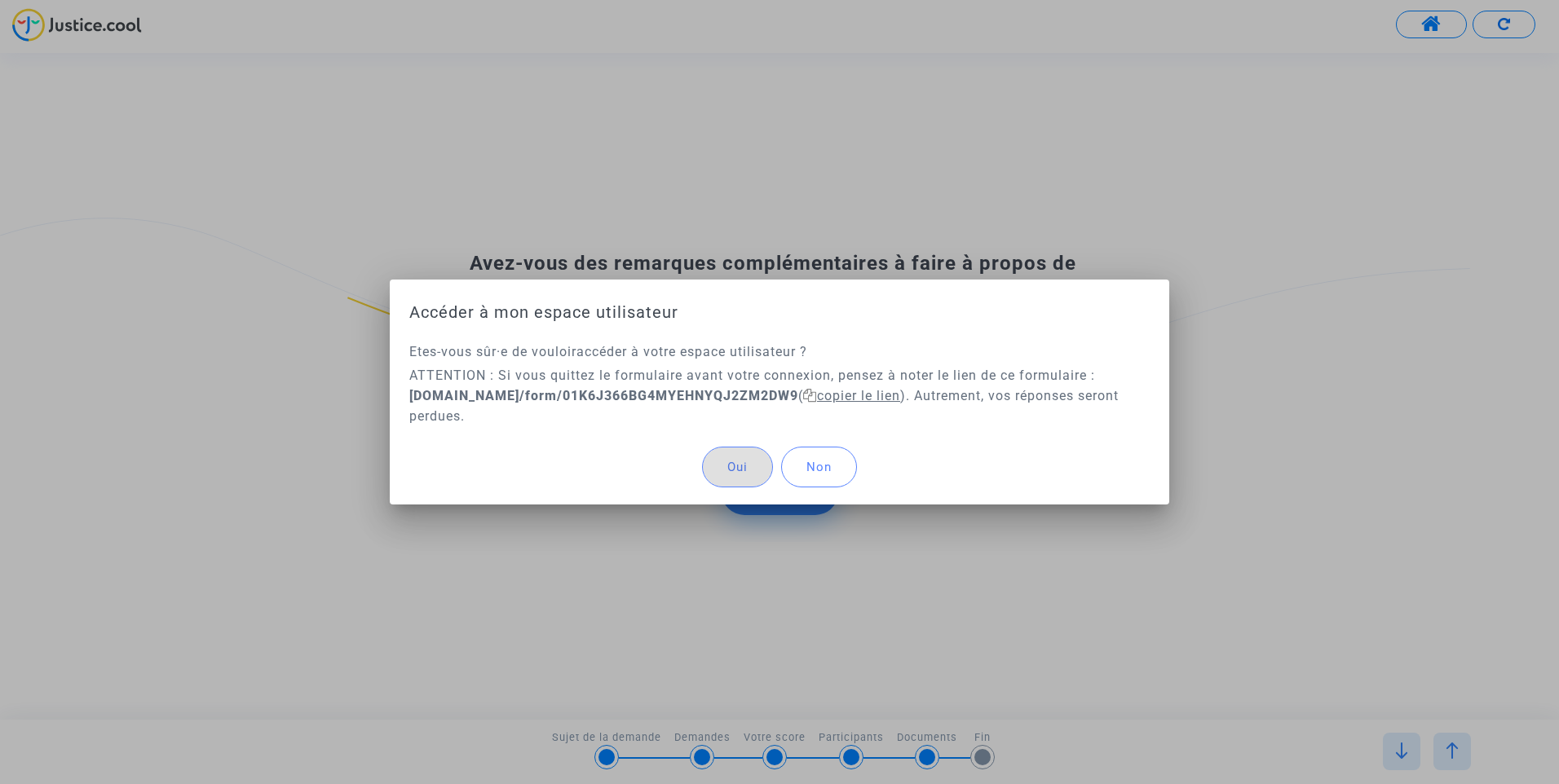
click at [898, 394] on span "copier le lien" at bounding box center [851, 395] width 97 height 16
click at [738, 472] on span "Oui" at bounding box center [737, 467] width 21 height 15
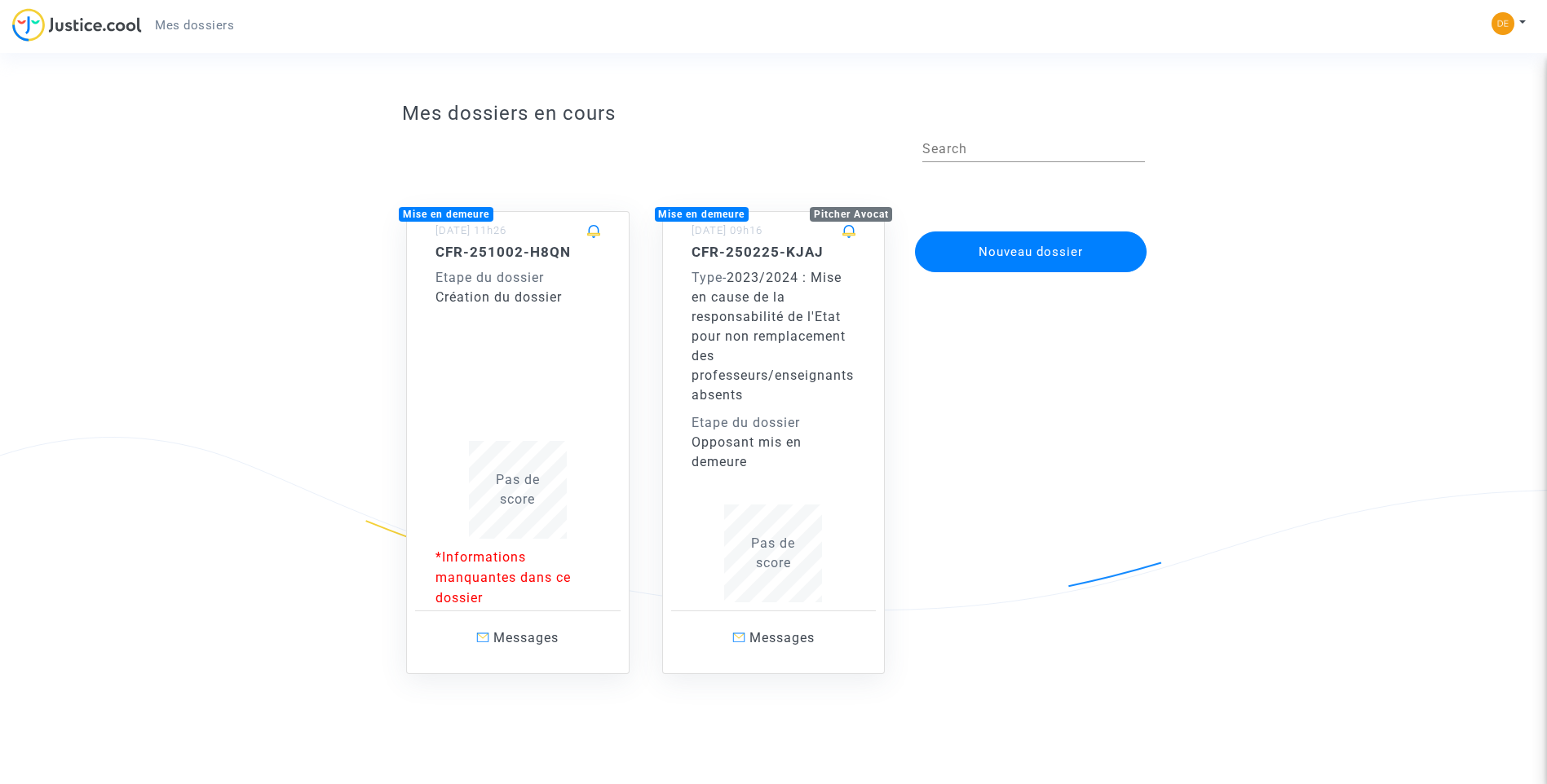
click at [768, 330] on span "2023/2024 : Mise en cause de la responsabilité de l'Etat pour non remplacement …" at bounding box center [773, 336] width 162 height 133
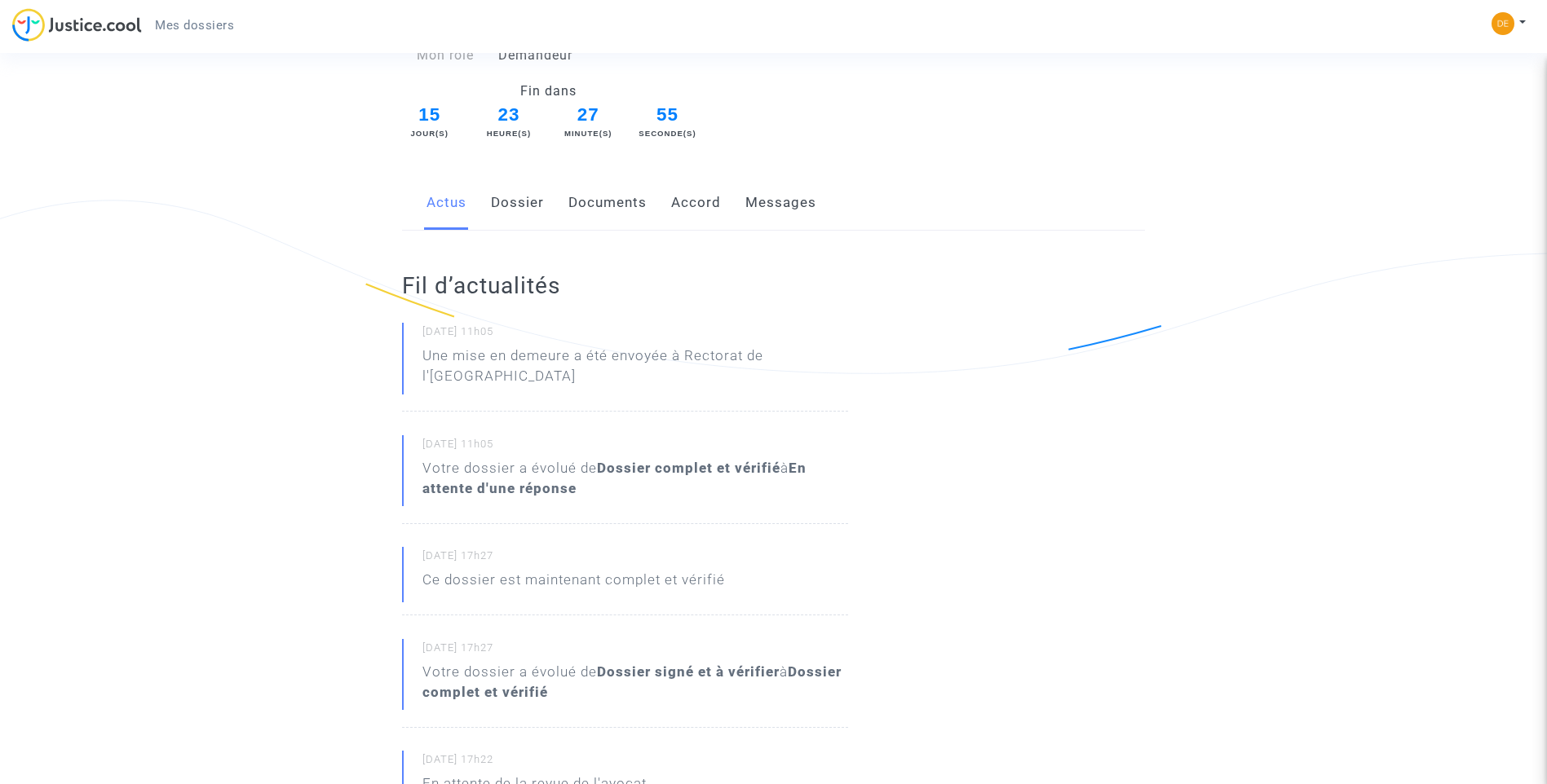
scroll to position [564, 0]
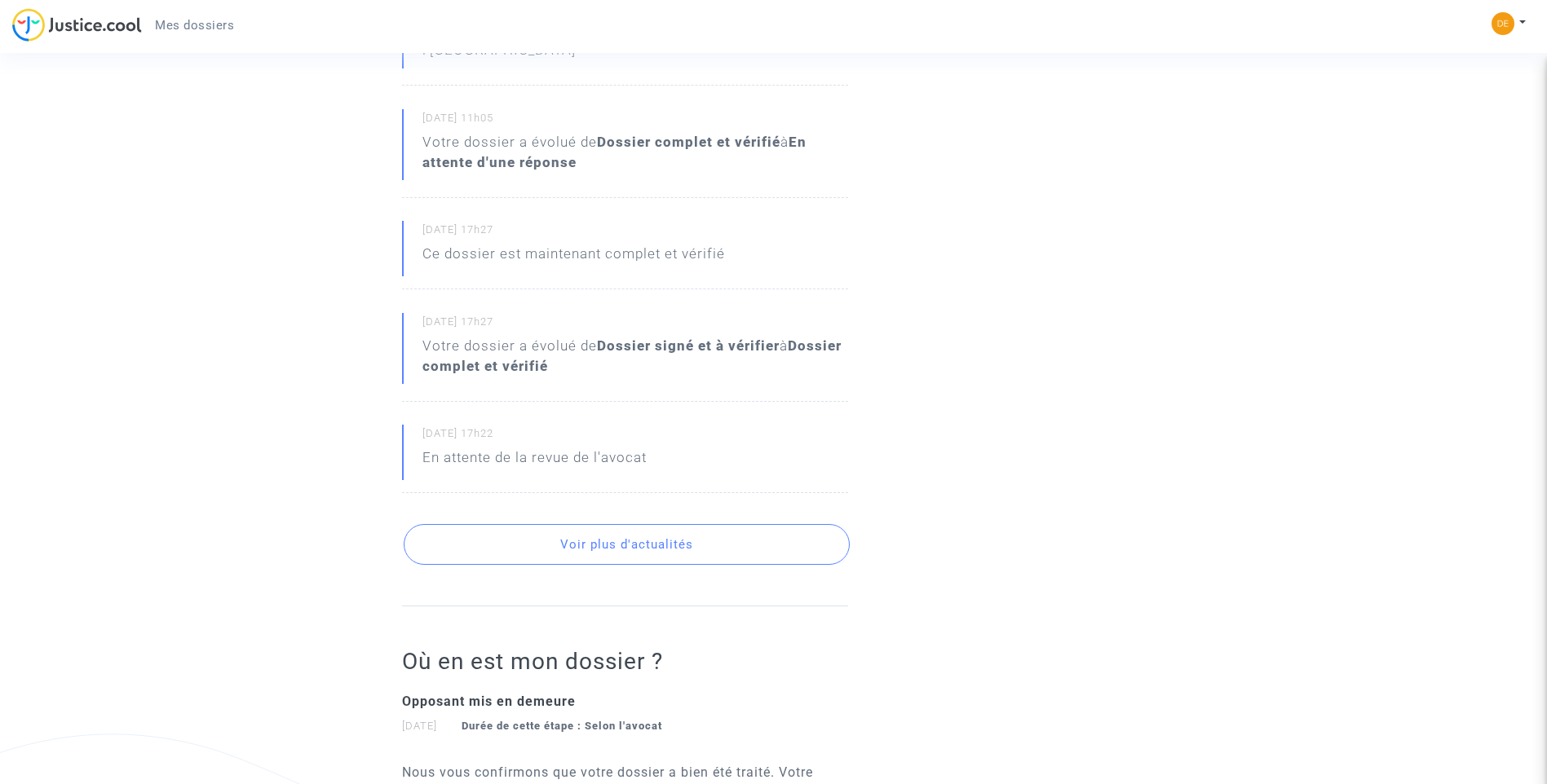
click at [642, 549] on button "Voir plus d'actualités" at bounding box center [627, 544] width 446 height 41
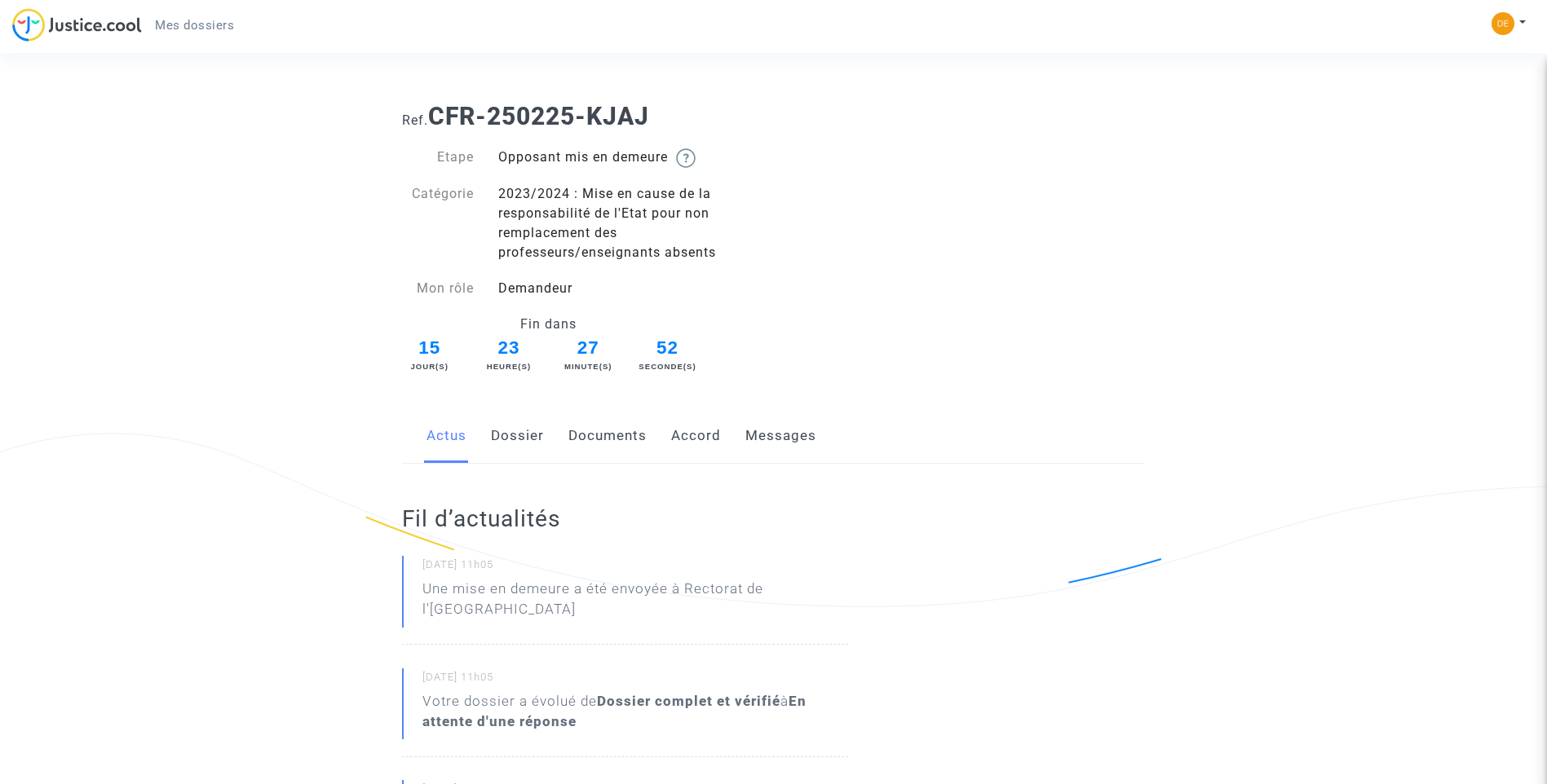
scroll to position [0, 0]
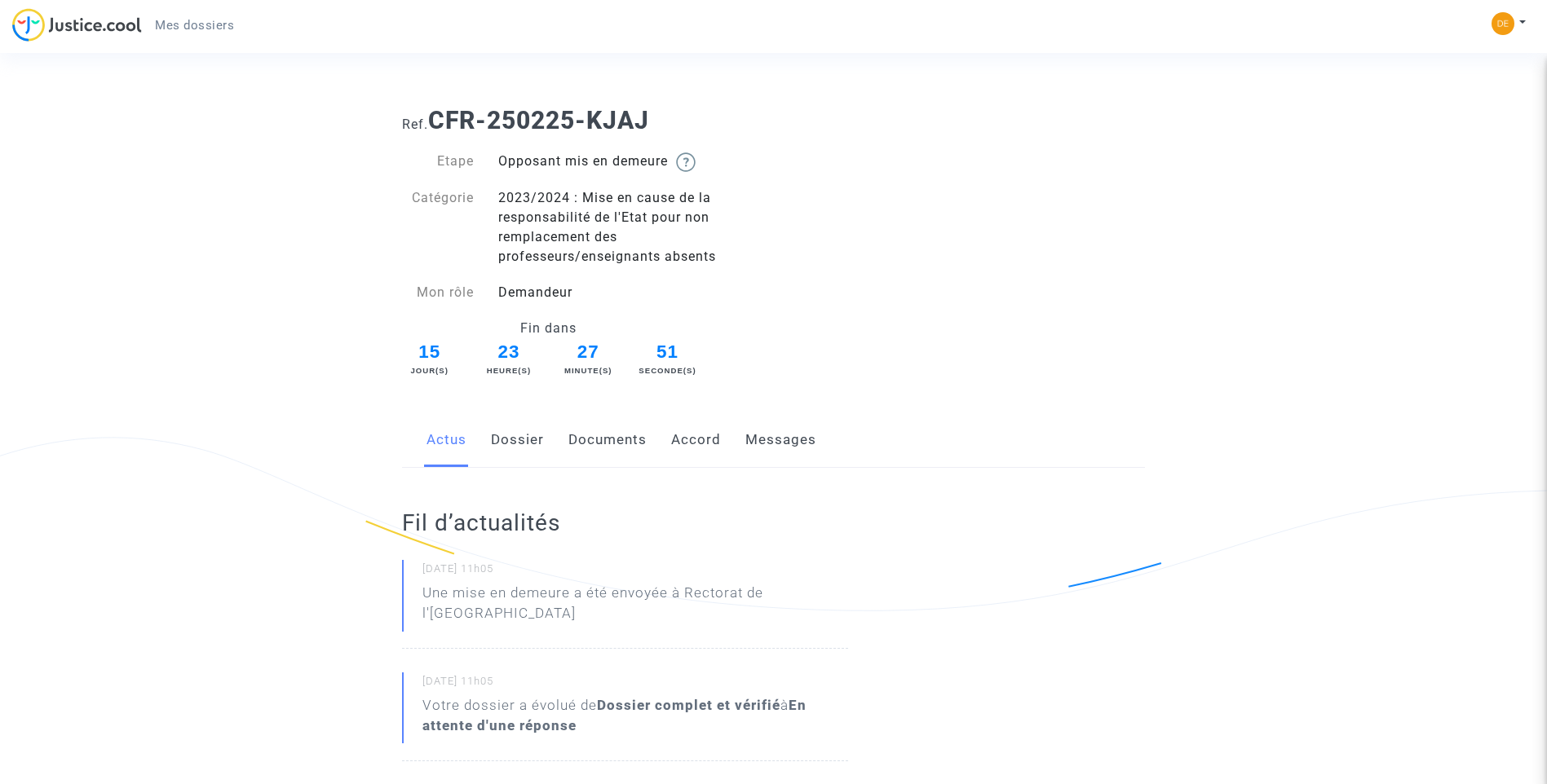
click at [531, 439] on link "Dossier" at bounding box center [517, 440] width 53 height 54
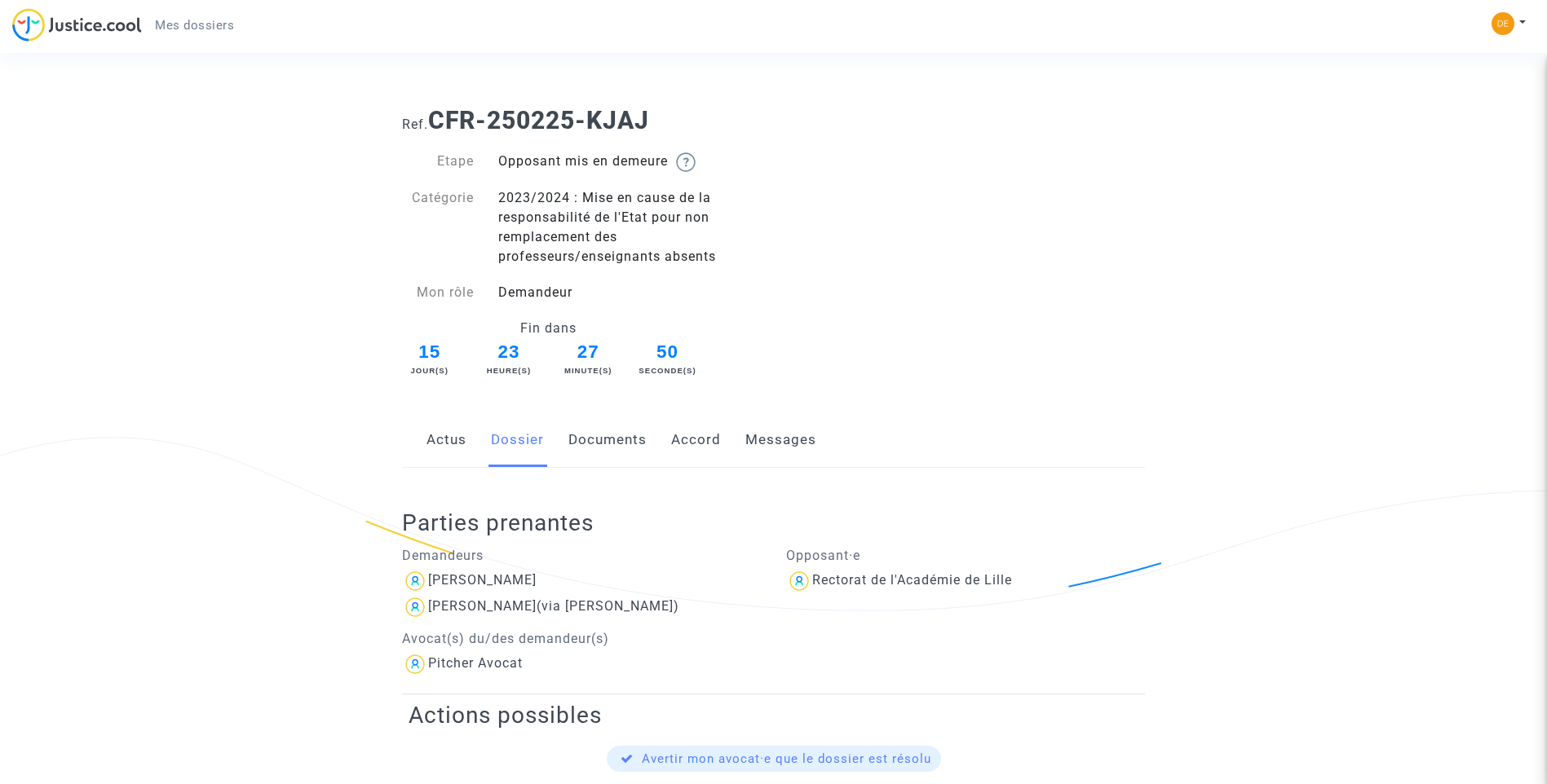
click at [613, 439] on link "Documents" at bounding box center [608, 440] width 78 height 54
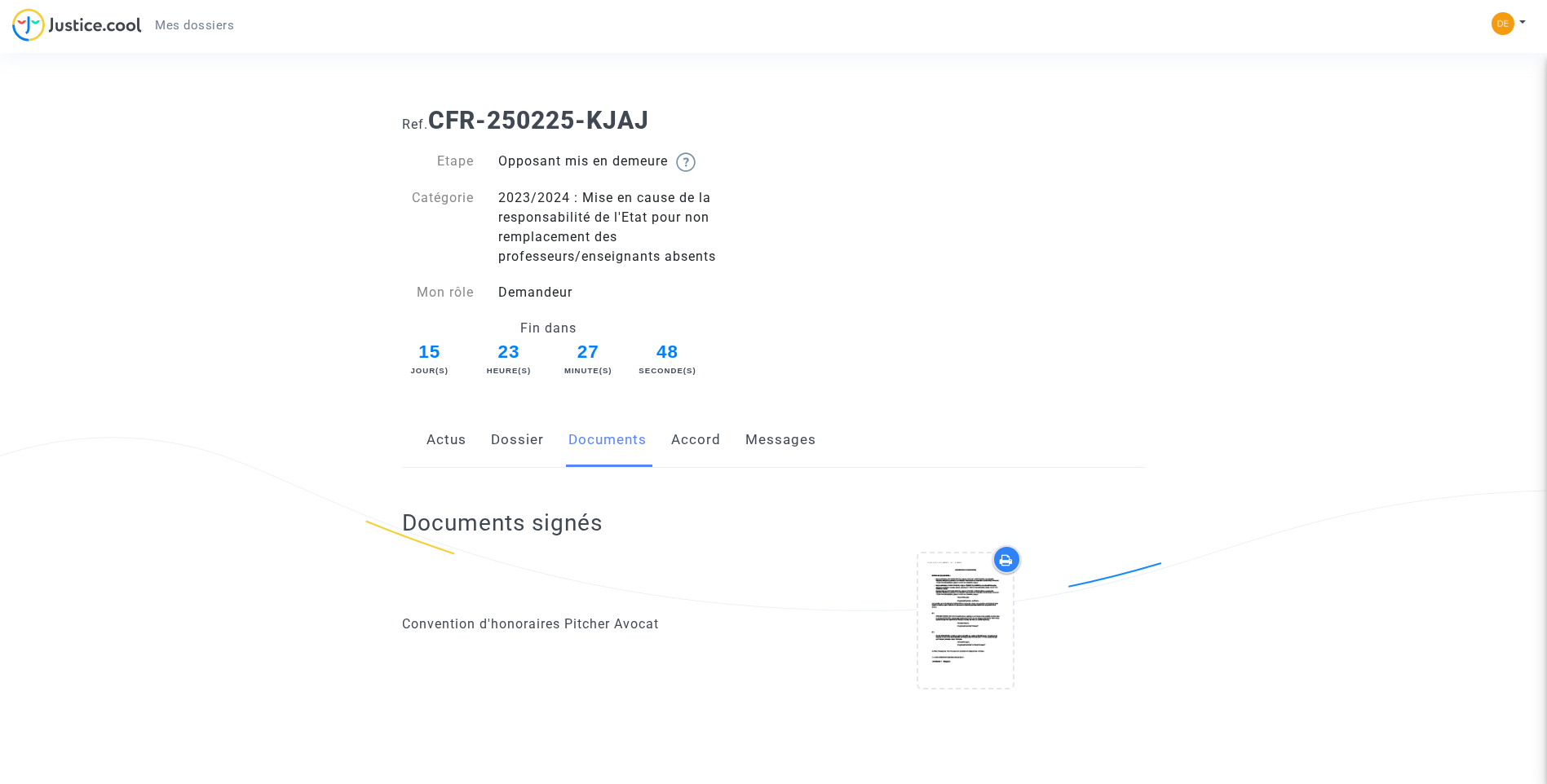
click at [764, 444] on link "Messages" at bounding box center [781, 440] width 71 height 54
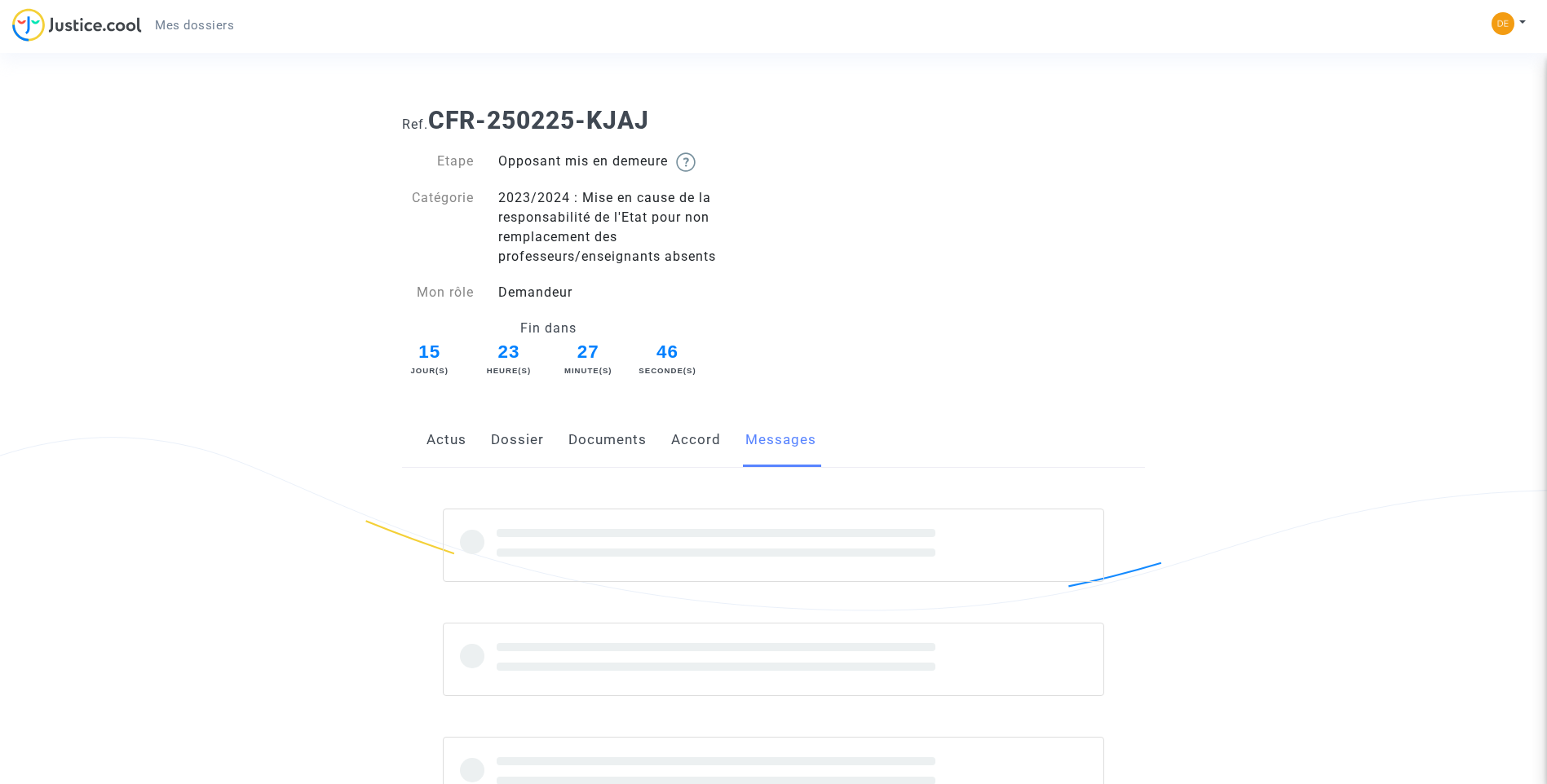
click at [700, 438] on link "Accord" at bounding box center [696, 440] width 50 height 54
click at [487, 432] on div "Actus Dossier Documents Accord Messages" at bounding box center [774, 441] width 743 height 55
click at [513, 443] on link "Dossier" at bounding box center [517, 440] width 53 height 54
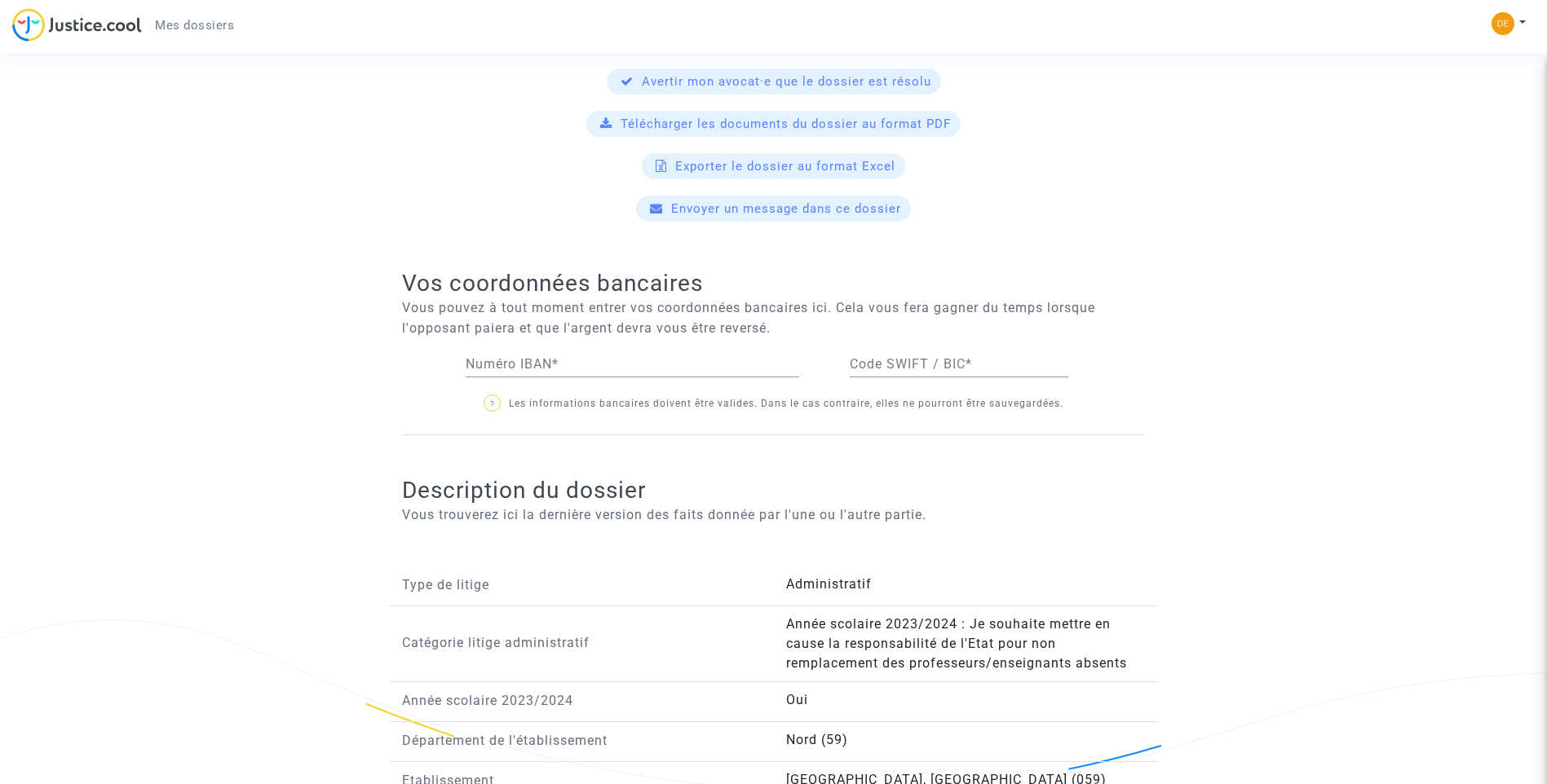
scroll to position [589, 0]
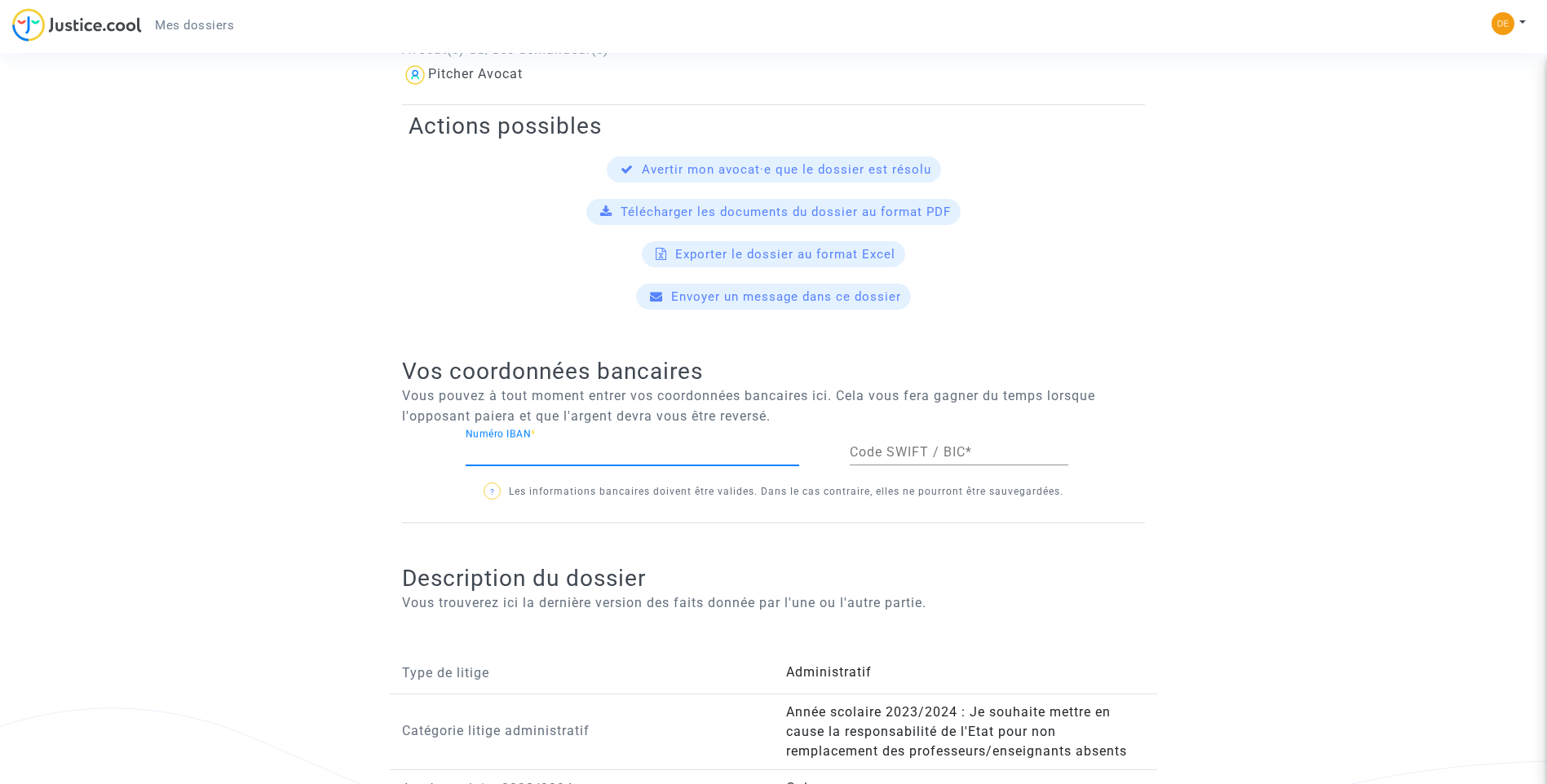
click at [513, 450] on input "Numéro IBAN *" at bounding box center [633, 452] width 333 height 15
type input "[FINANCIAL_ID]"
click at [880, 447] on input "Code SWIFT / BIC *" at bounding box center [959, 452] width 219 height 15
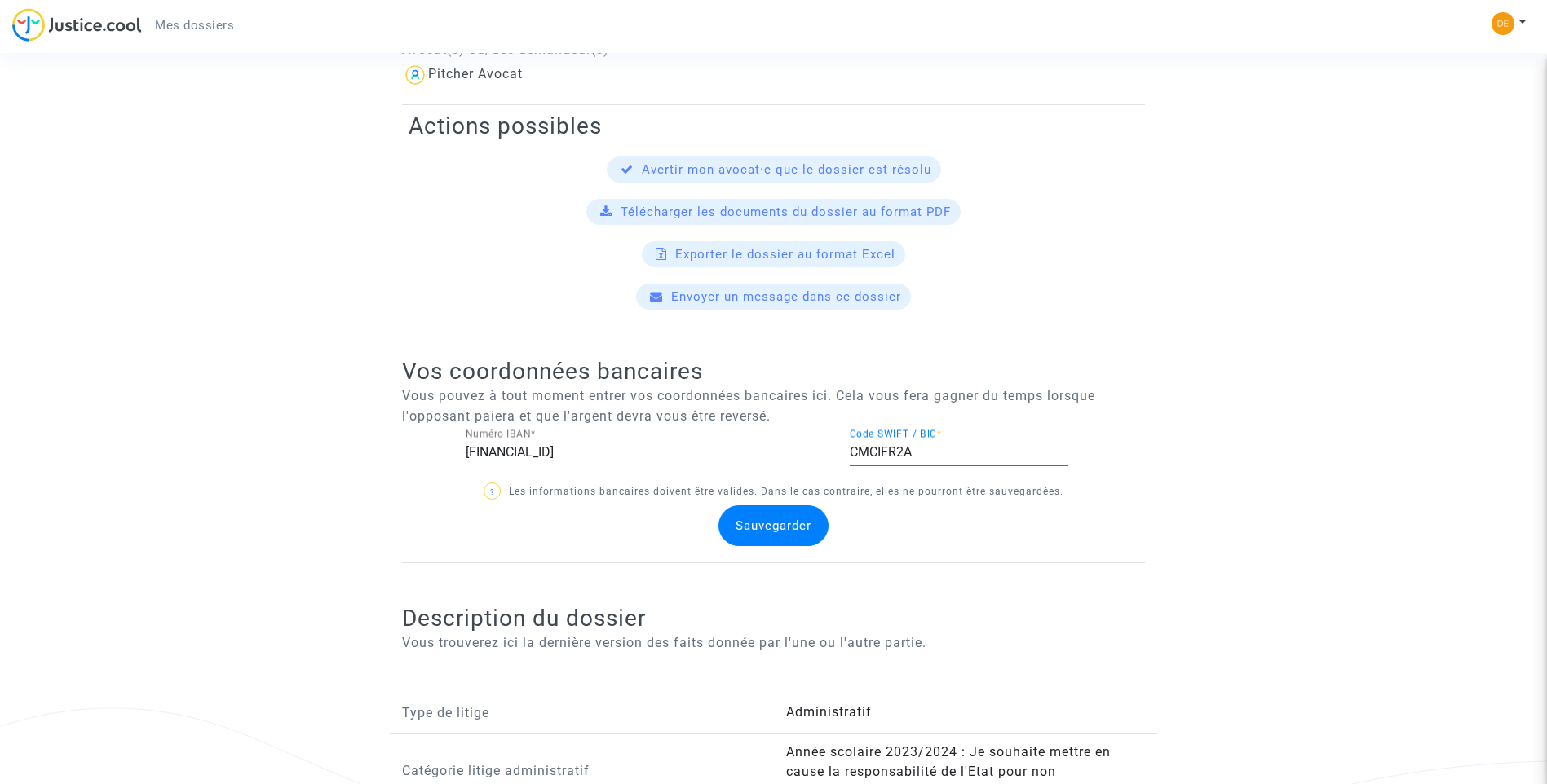
type input "CMCIFR2A"
click at [802, 512] on div "Sauvegarder" at bounding box center [774, 525] width 110 height 41
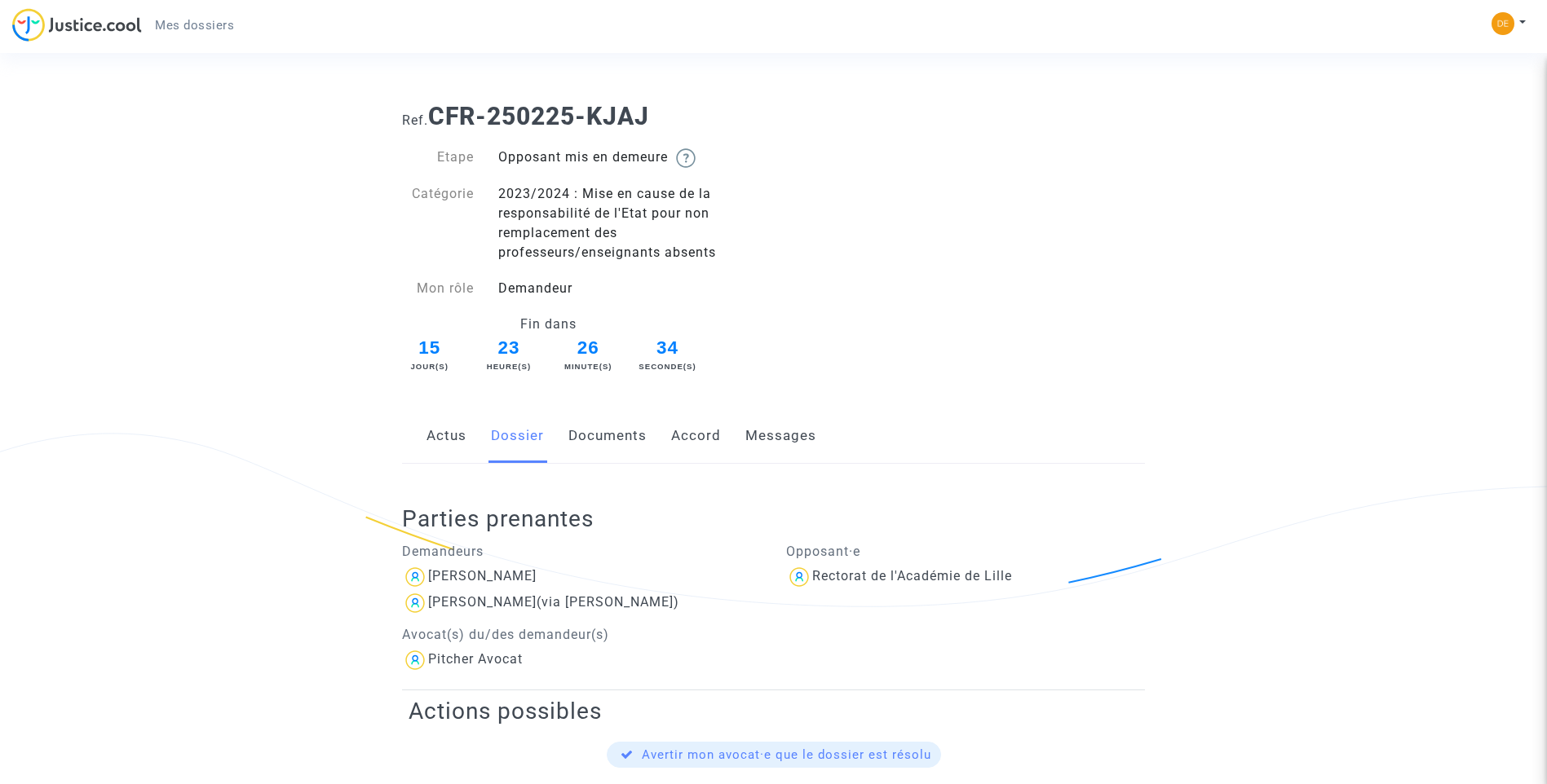
scroll to position [0, 0]
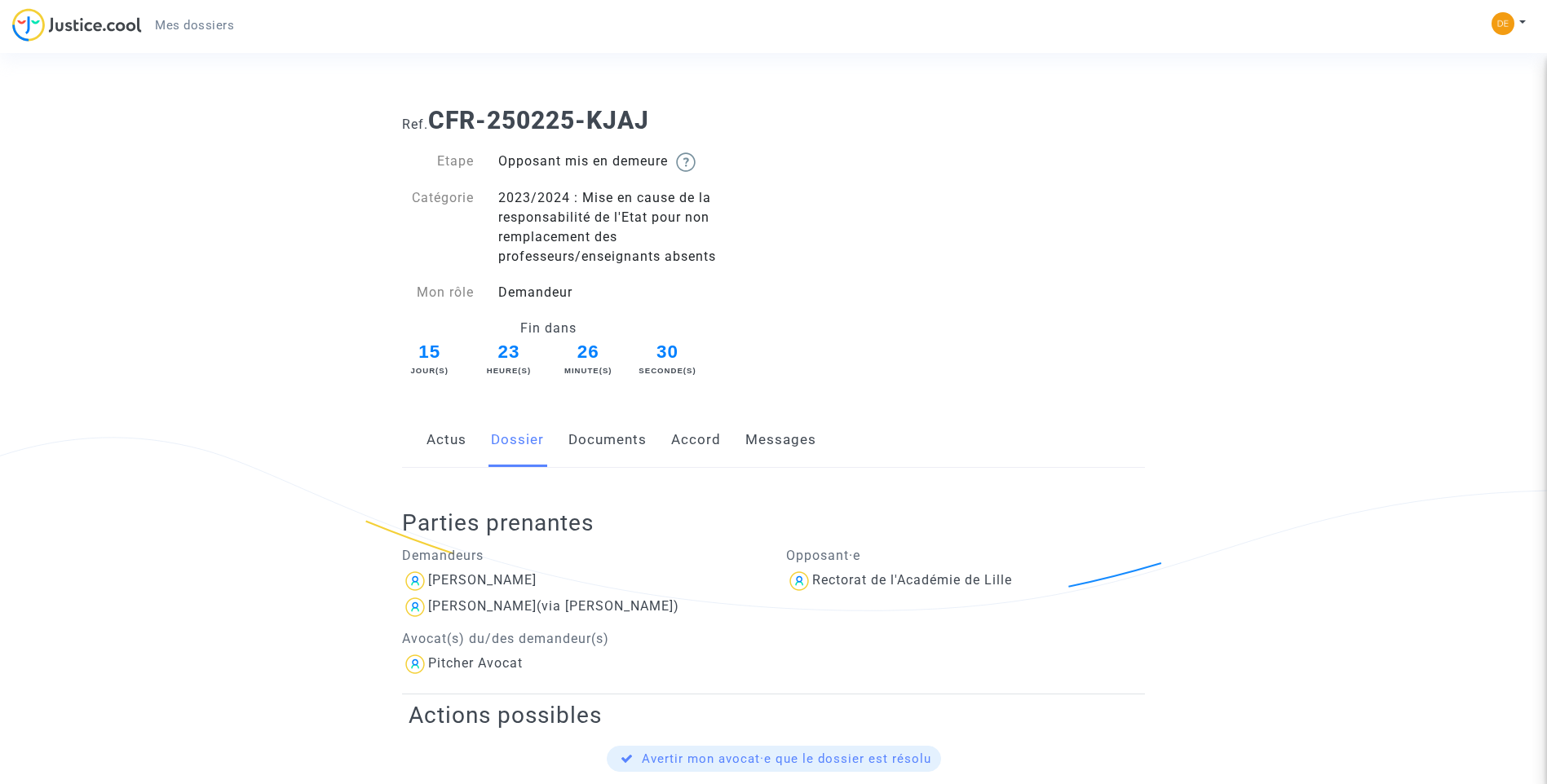
click at [439, 438] on link "Actus" at bounding box center [446, 440] width 40 height 54
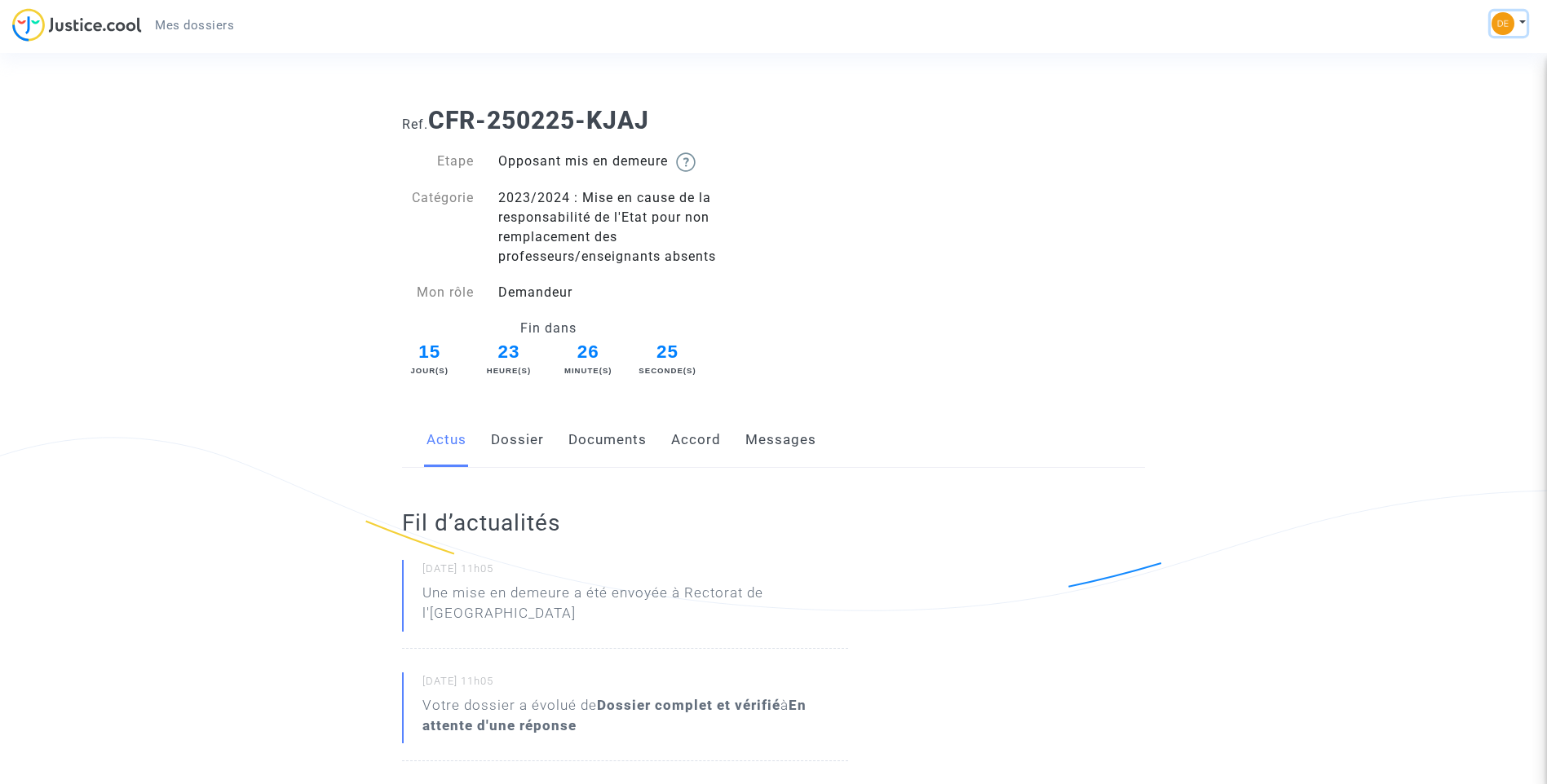
click at [1509, 26] on img at bounding box center [1503, 24] width 23 height 23
click at [1457, 105] on link "Déconnexion" at bounding box center [1461, 109] width 129 height 26
